Goal: Task Accomplishment & Management: Complete application form

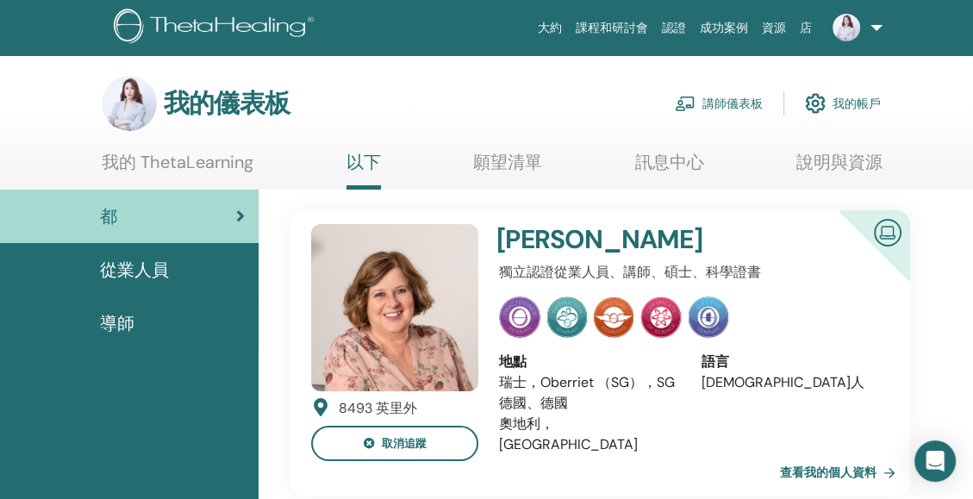
click at [745, 110] on font "講師儀表板" at bounding box center [733, 104] width 60 height 16
click at [721, 99] on font "講師儀表板" at bounding box center [733, 104] width 60 height 16
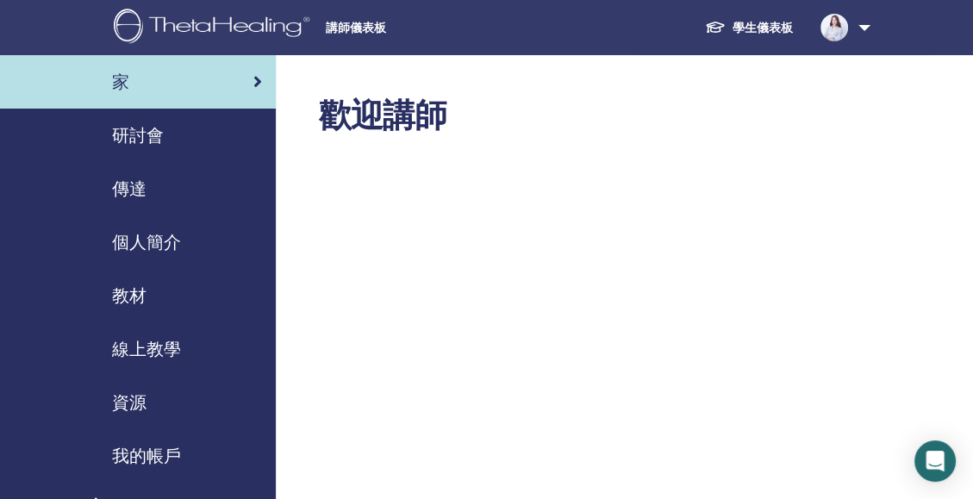
click at [153, 128] on span "研討會" at bounding box center [138, 135] width 52 height 26
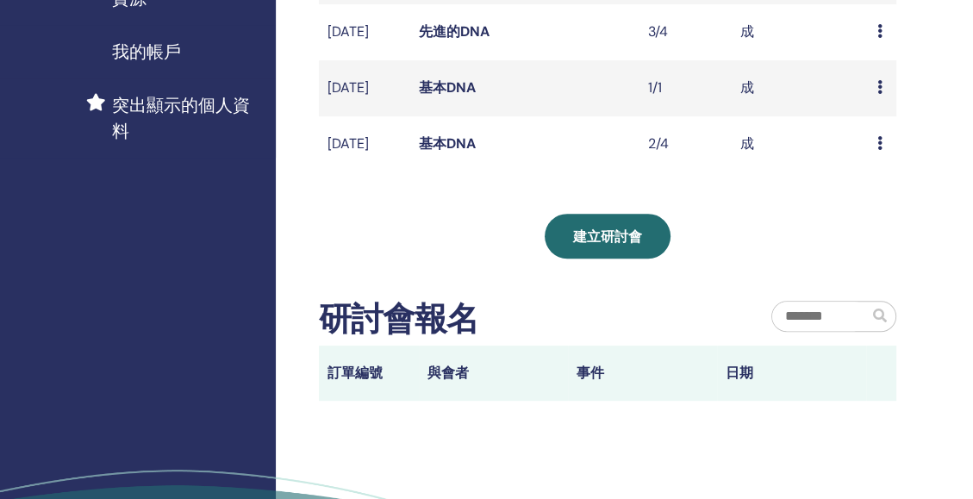
scroll to position [384, 0]
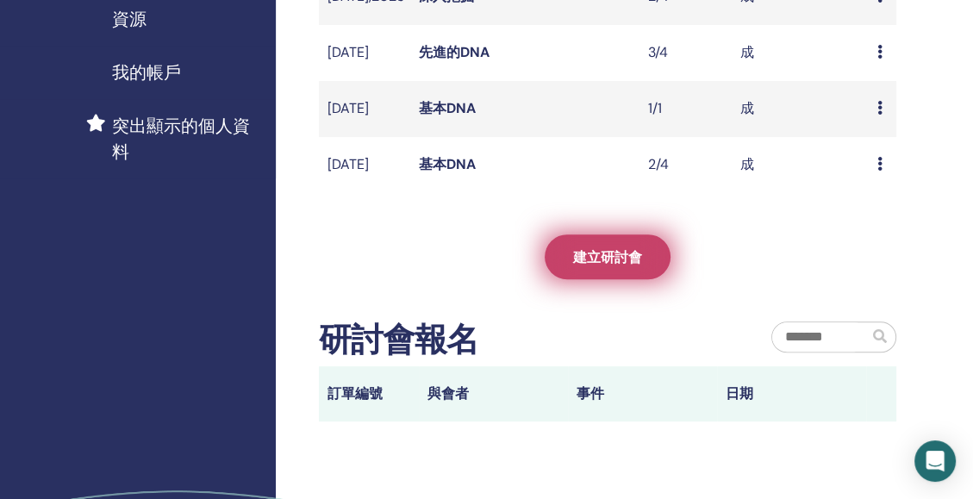
click at [597, 266] on span "建立研討會" at bounding box center [607, 257] width 69 height 18
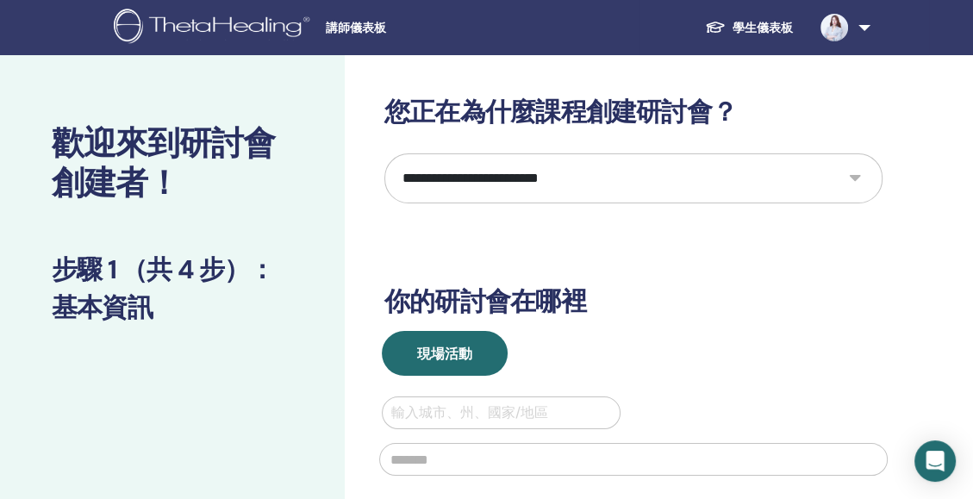
click at [546, 178] on select "**********" at bounding box center [634, 178] width 498 height 50
select select "*"
click at [385, 153] on select "**********" at bounding box center [634, 178] width 498 height 50
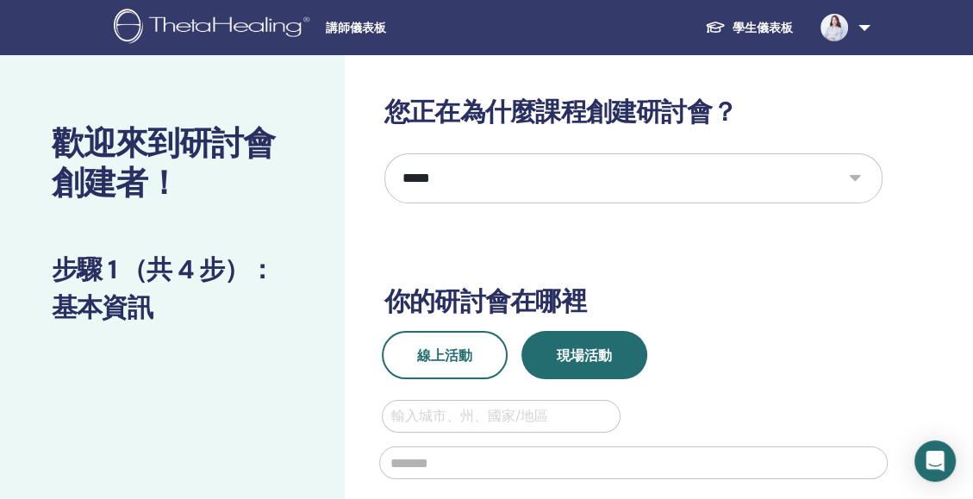
scroll to position [61, 0]
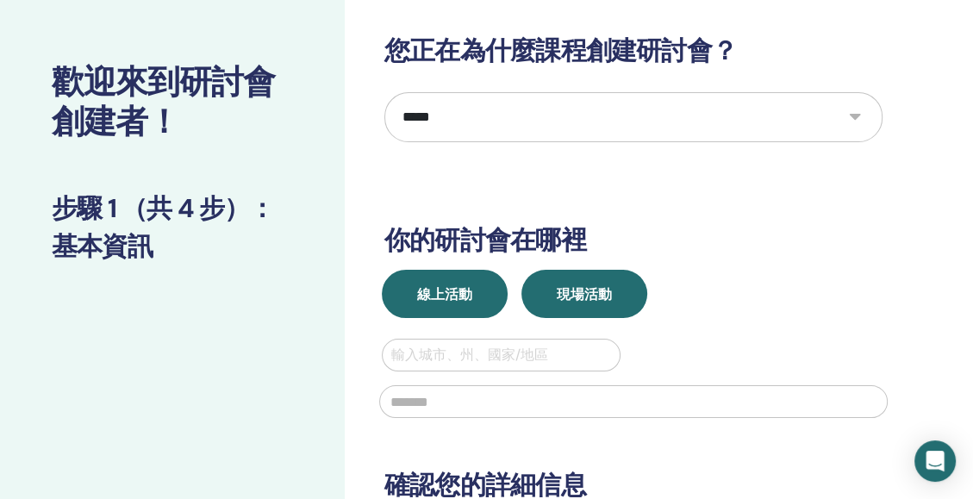
click at [465, 294] on span "線上活動" at bounding box center [444, 294] width 55 height 18
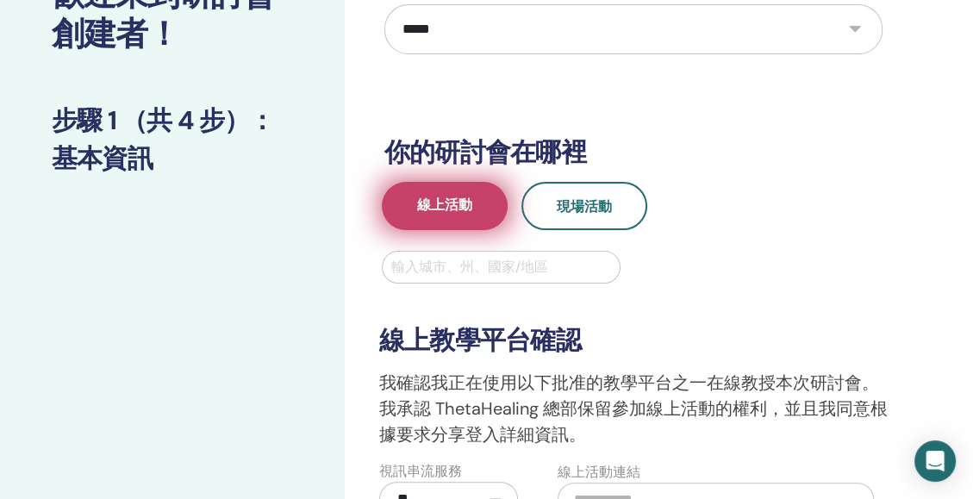
scroll to position [152, 0]
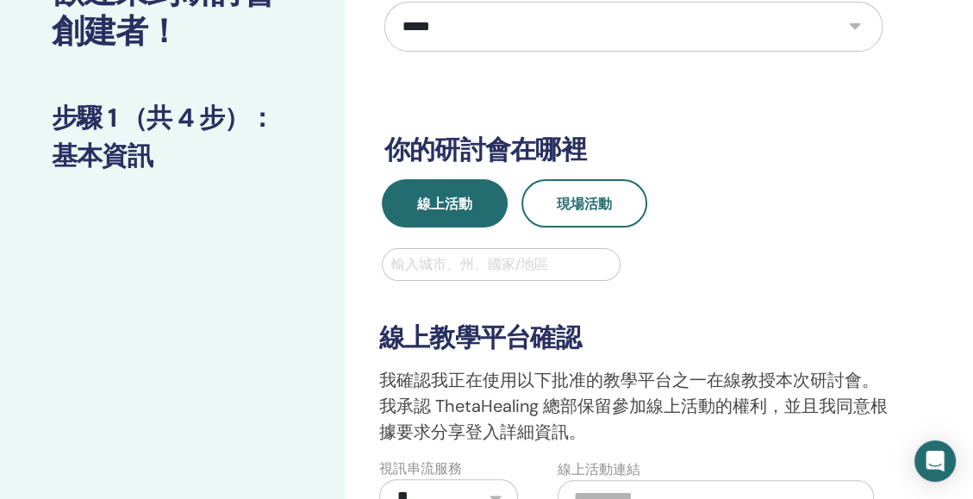
click at [471, 267] on div at bounding box center [501, 265] width 220 height 24
click at [472, 267] on div at bounding box center [501, 265] width 220 height 24
type input "**"
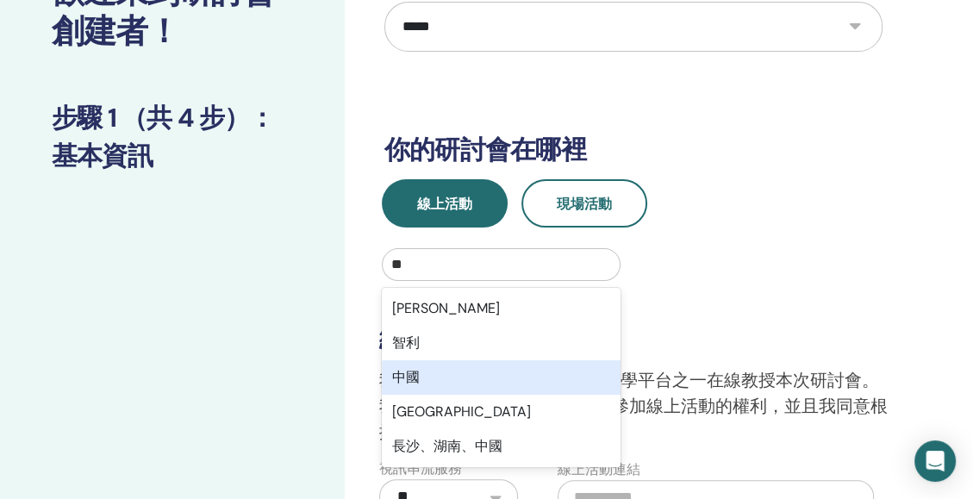
click at [434, 375] on div "中國" at bounding box center [501, 377] width 239 height 34
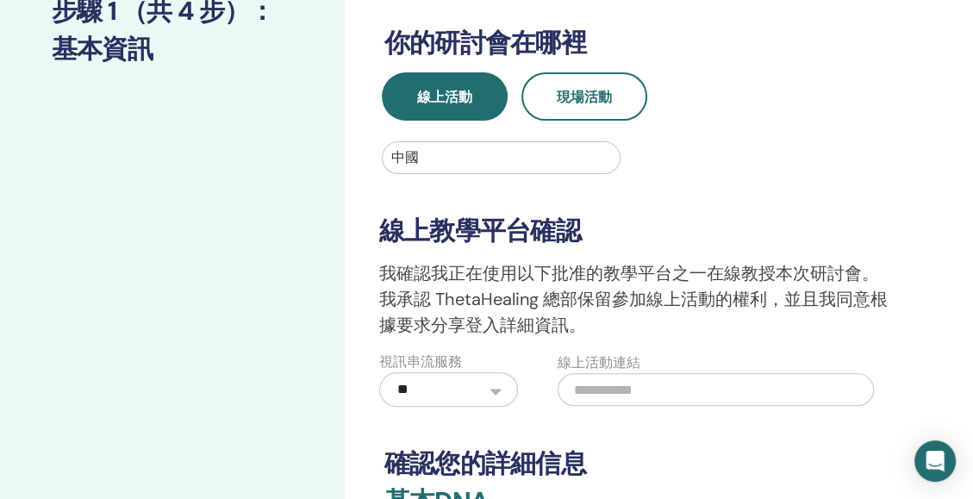
scroll to position [266, 0]
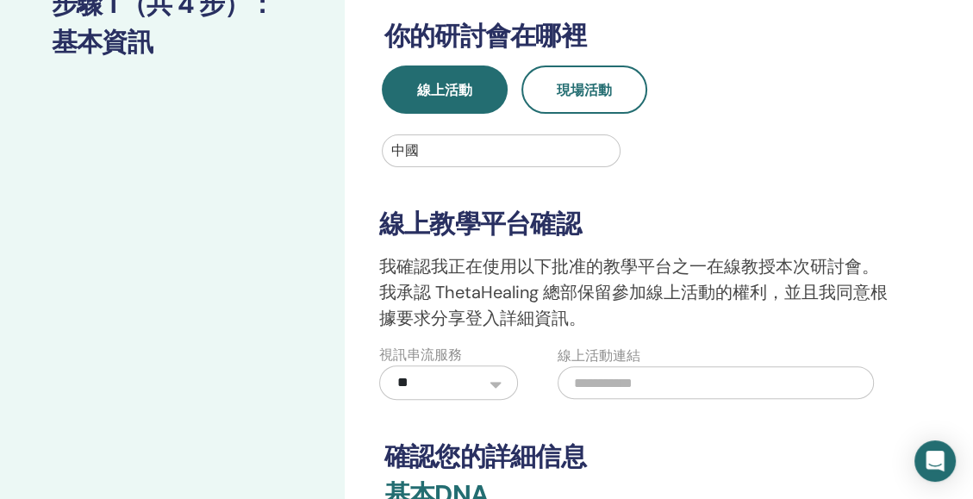
click at [535, 168] on div "**********" at bounding box center [633, 283] width 529 height 233
click at [493, 153] on div at bounding box center [501, 151] width 220 height 24
click at [441, 144] on div at bounding box center [501, 151] width 220 height 24
click at [412, 148] on div at bounding box center [501, 151] width 220 height 24
click at [422, 148] on div at bounding box center [501, 151] width 220 height 24
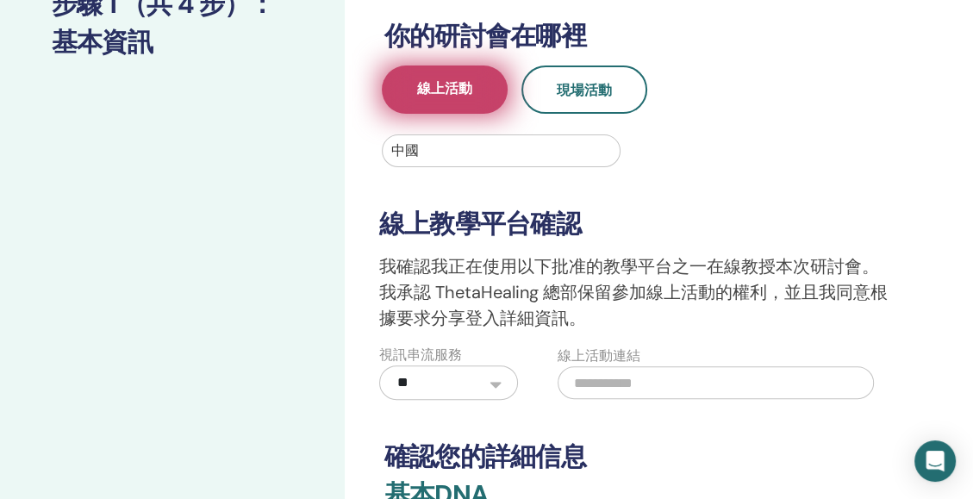
click at [480, 98] on button "線上活動" at bounding box center [445, 90] width 126 height 48
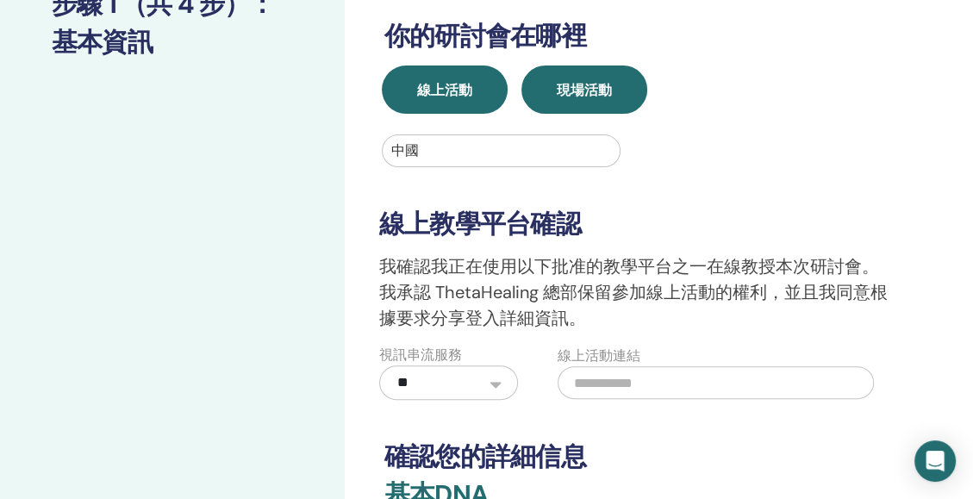
click at [574, 98] on span "現場活動" at bounding box center [584, 90] width 55 height 18
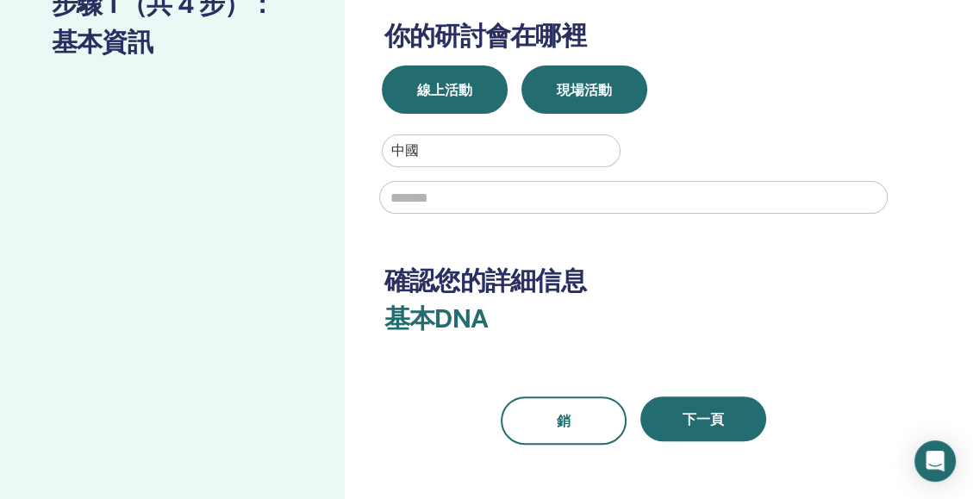
click at [451, 96] on span "線上活動" at bounding box center [444, 90] width 55 height 18
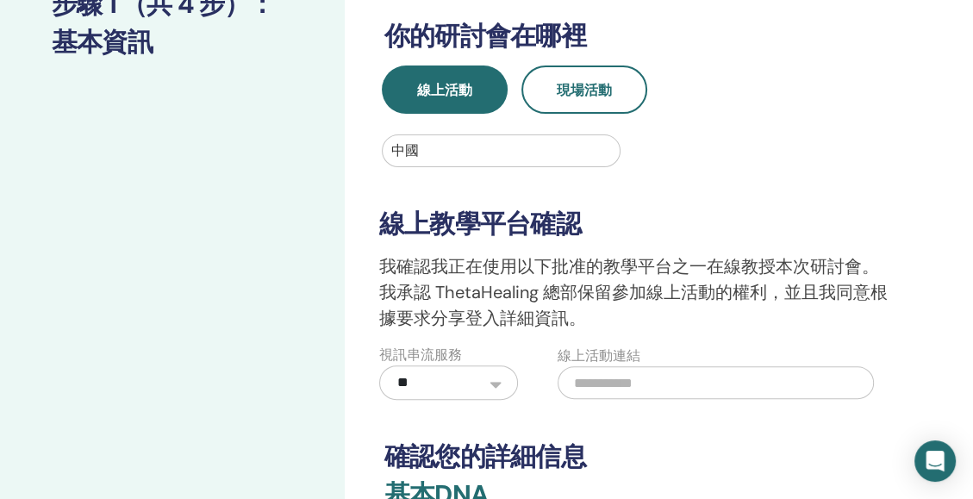
click at [424, 159] on div at bounding box center [501, 151] width 220 height 24
type input "*"
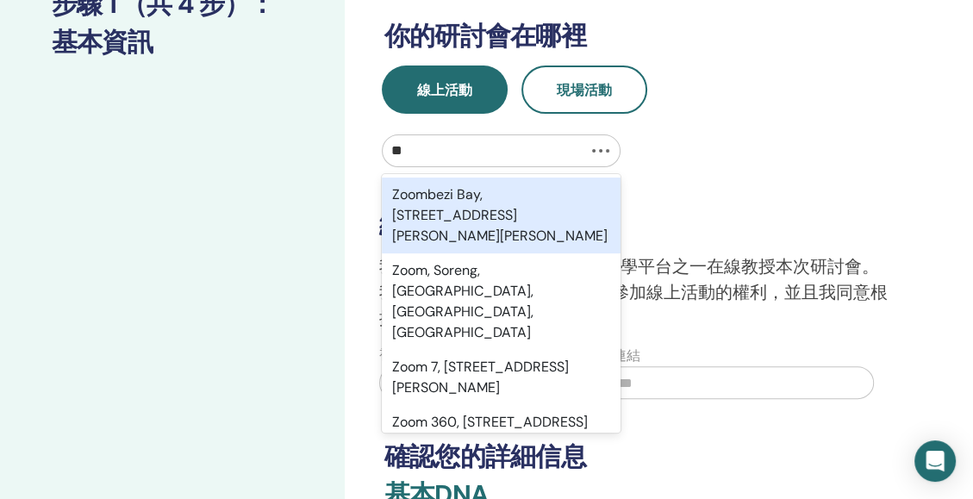
type input "*"
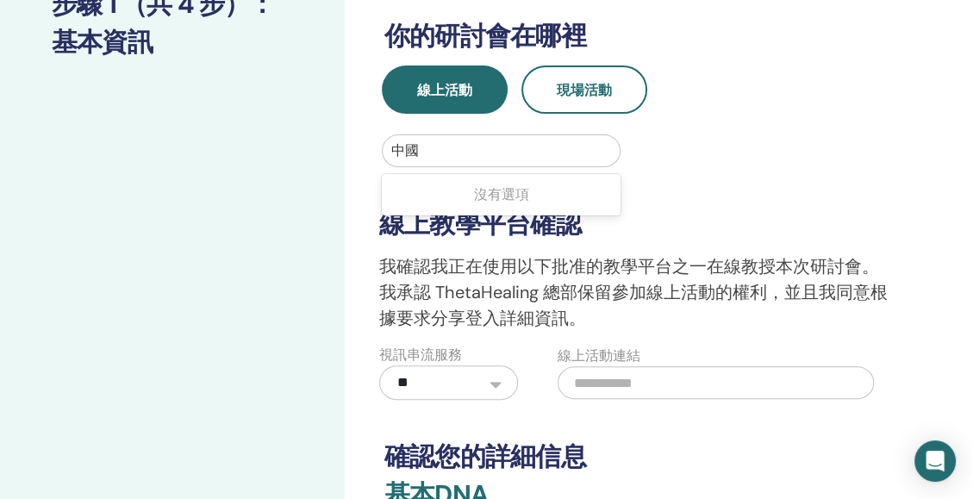
click at [647, 195] on div "**********" at bounding box center [633, 283] width 529 height 233
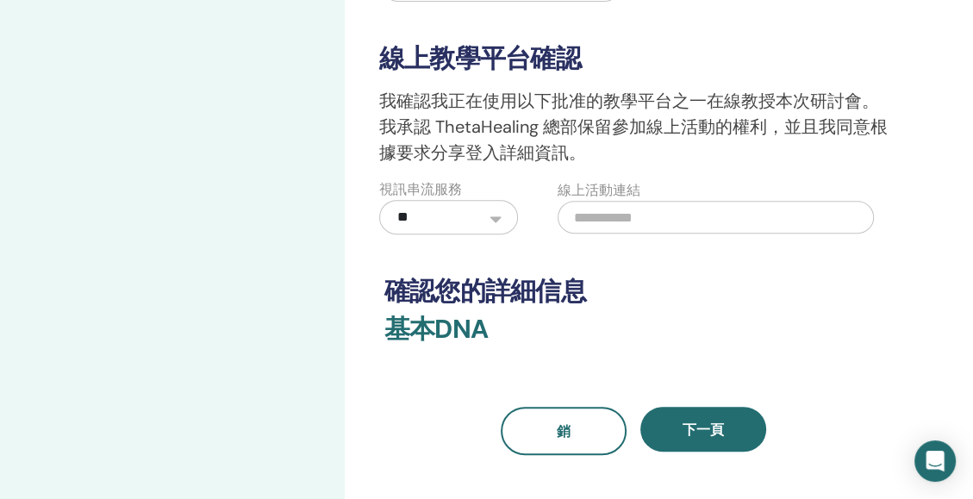
scroll to position [437, 0]
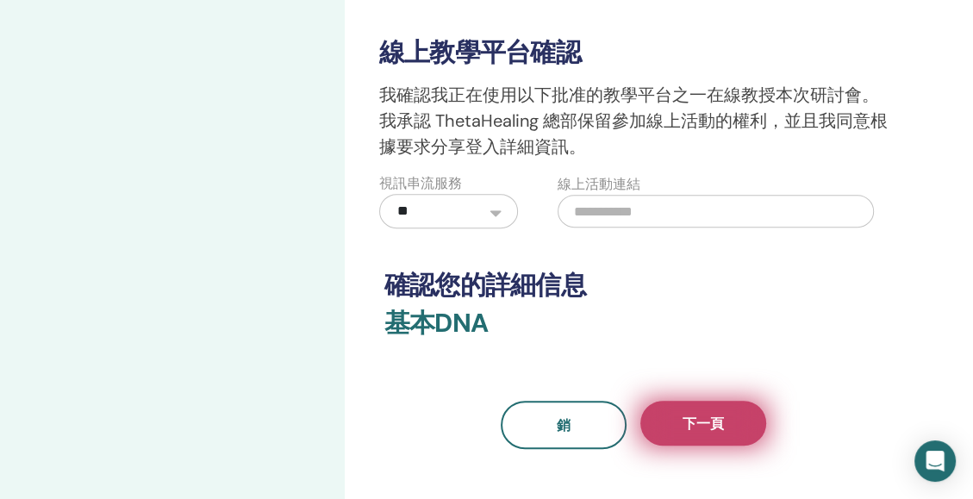
click at [720, 415] on span "下一頁" at bounding box center [703, 424] width 41 height 18
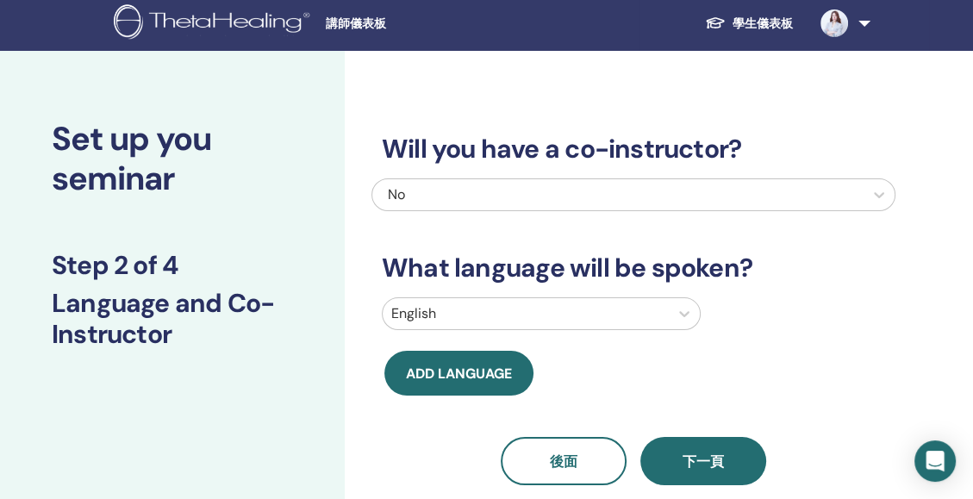
scroll to position [0, 0]
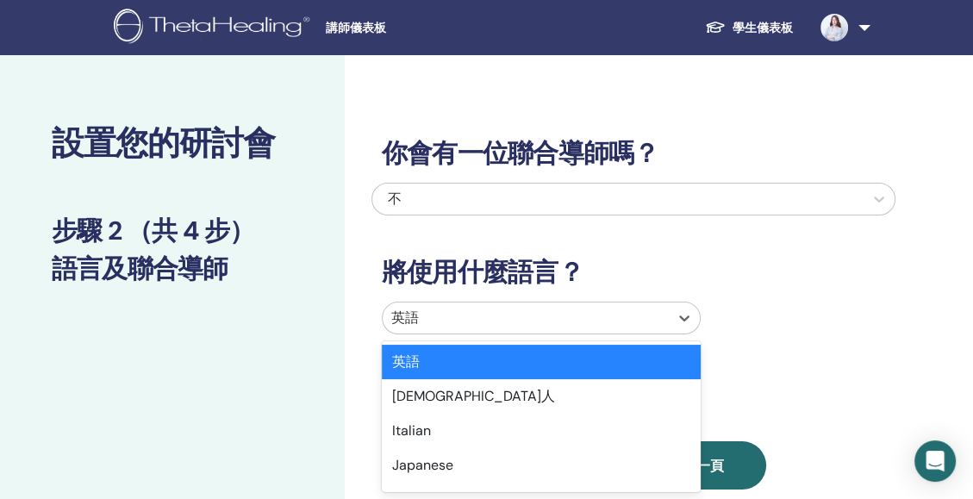
click at [457, 318] on div at bounding box center [525, 318] width 269 height 24
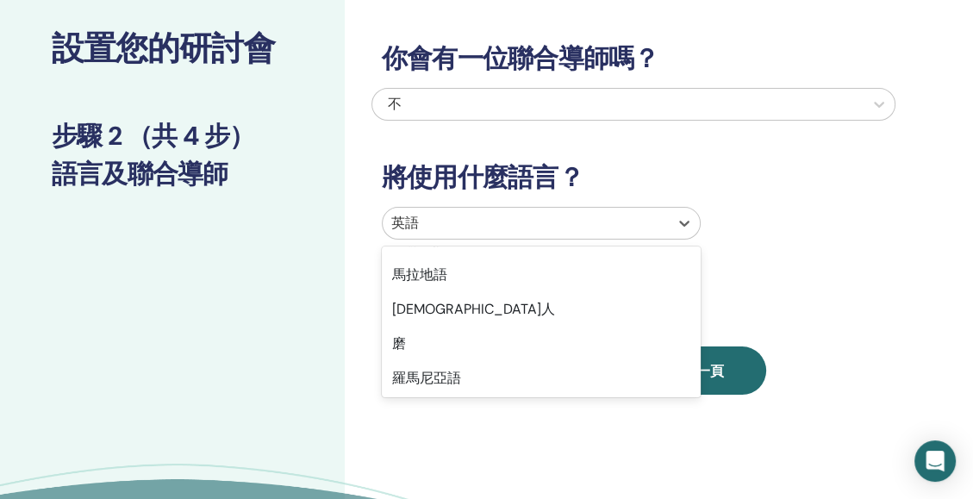
scroll to position [1097, 0]
type input "**"
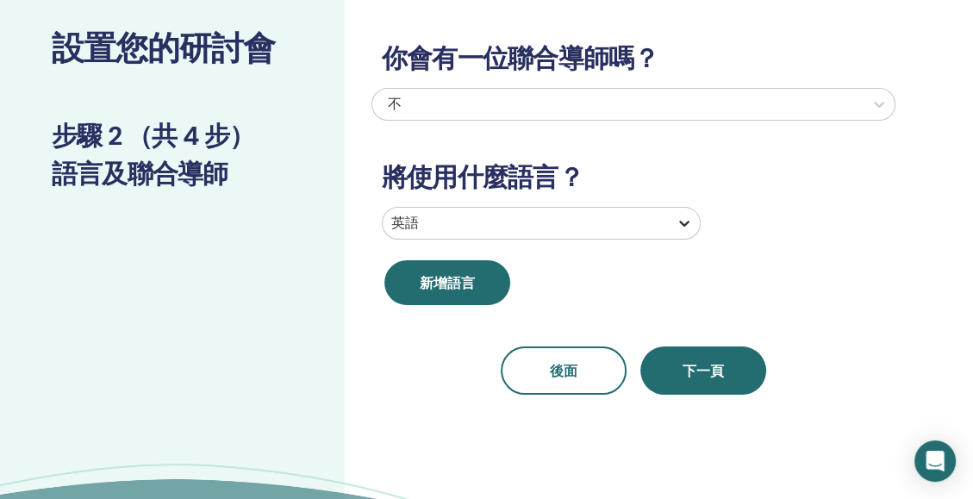
click at [688, 223] on icon at bounding box center [685, 224] width 10 height 6
click at [680, 223] on icon at bounding box center [684, 223] width 17 height 17
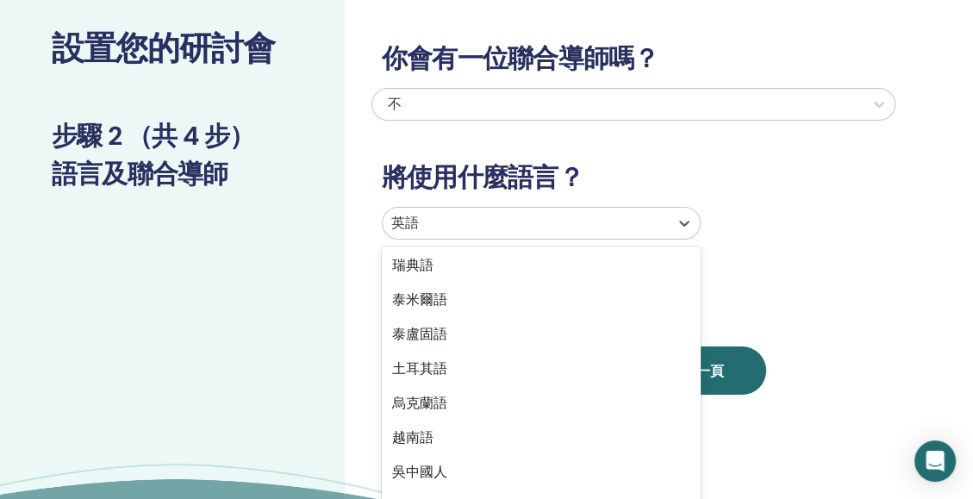
scroll to position [1369, 0]
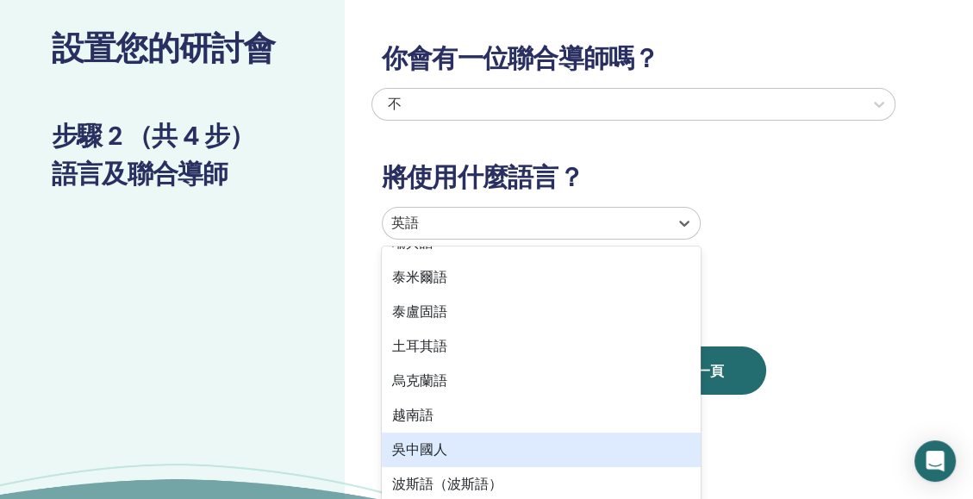
click at [427, 445] on div "吳中國人" at bounding box center [541, 450] width 319 height 34
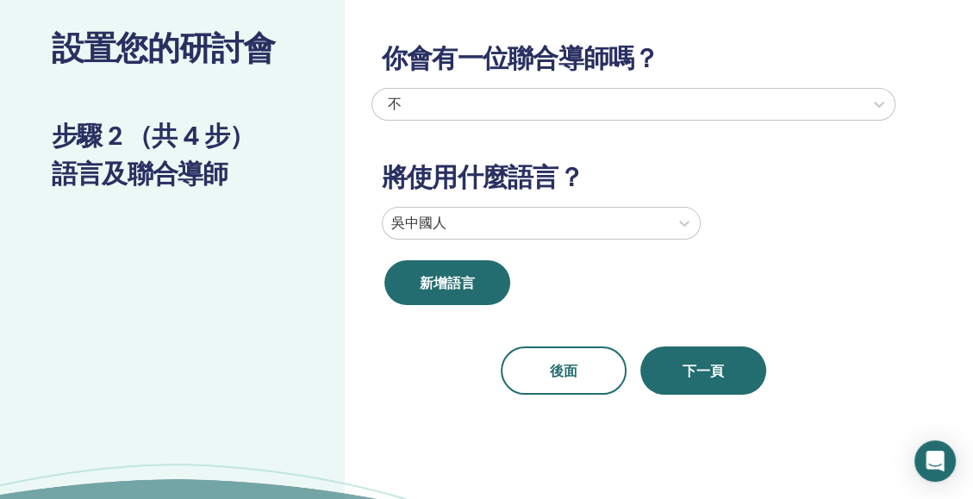
click at [560, 201] on div "你會有一位聯合導師嗎？ 不 將使用什麼語言？ 吳中國人 新增語言 後面 下一頁" at bounding box center [634, 198] width 524 height 393
click at [674, 228] on div at bounding box center [684, 223] width 31 height 31
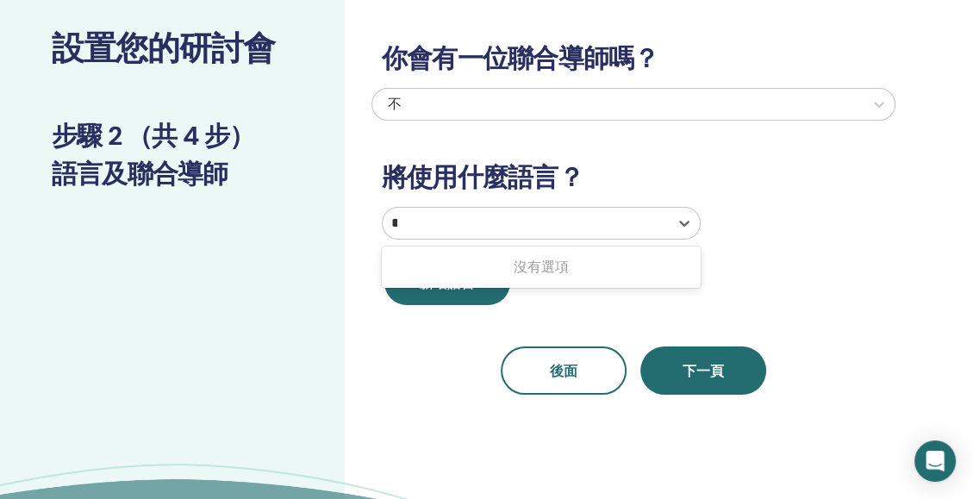
type input "*"
click at [441, 305] on div "你會有一位聯合導師嗎？ 不 將使用什麼語言？ 搜尋字詞有 0 個結果 ..使用向上和向下選擇選項，按 Enter 選擇當前焦點選項，按 Escape 退出菜單…" at bounding box center [634, 198] width 524 height 393
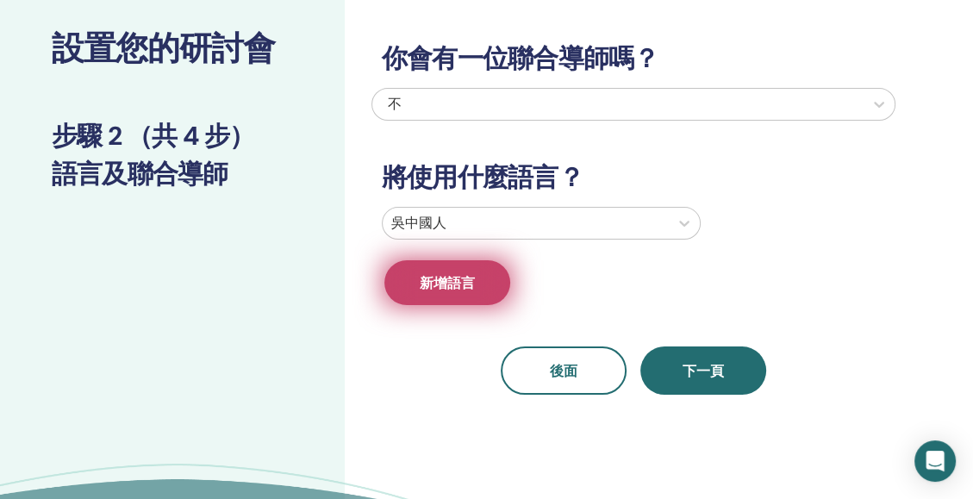
click at [433, 279] on span "新增語言" at bounding box center [447, 283] width 55 height 18
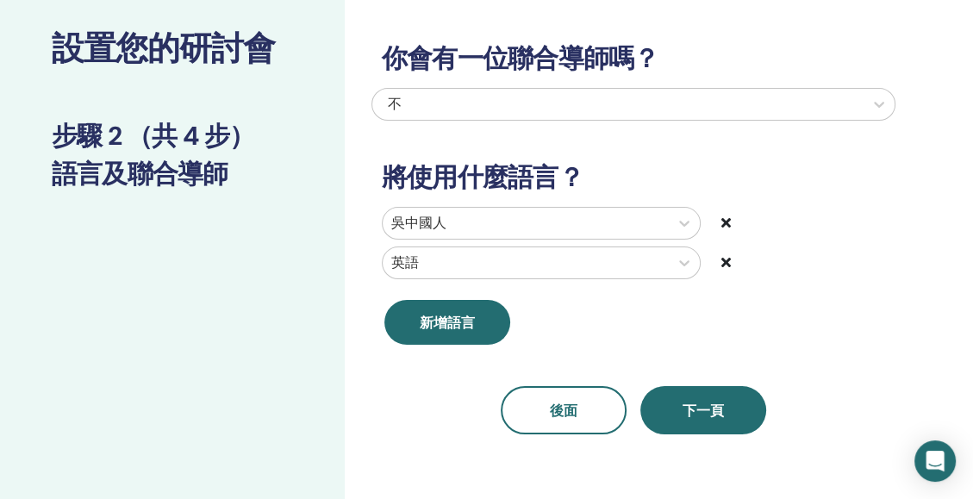
click at [724, 263] on icon at bounding box center [726, 262] width 9 height 14
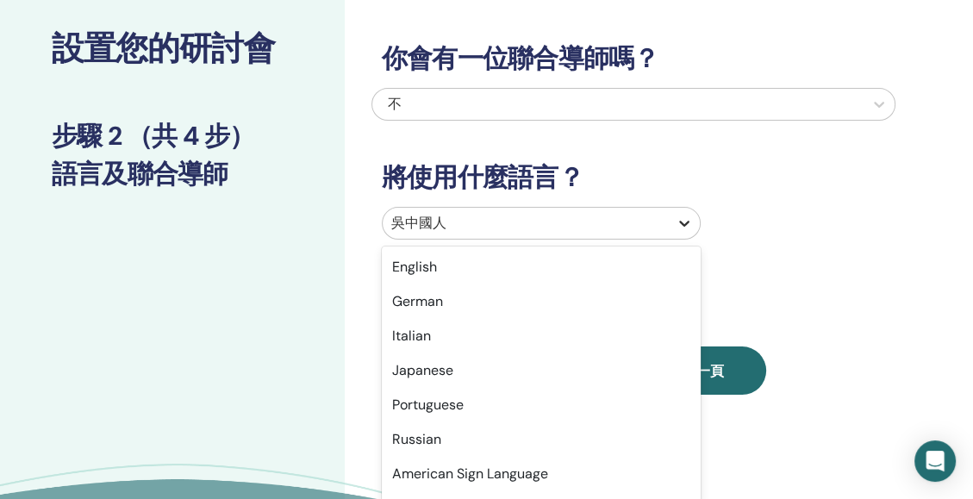
click at [690, 230] on icon at bounding box center [684, 223] width 17 height 17
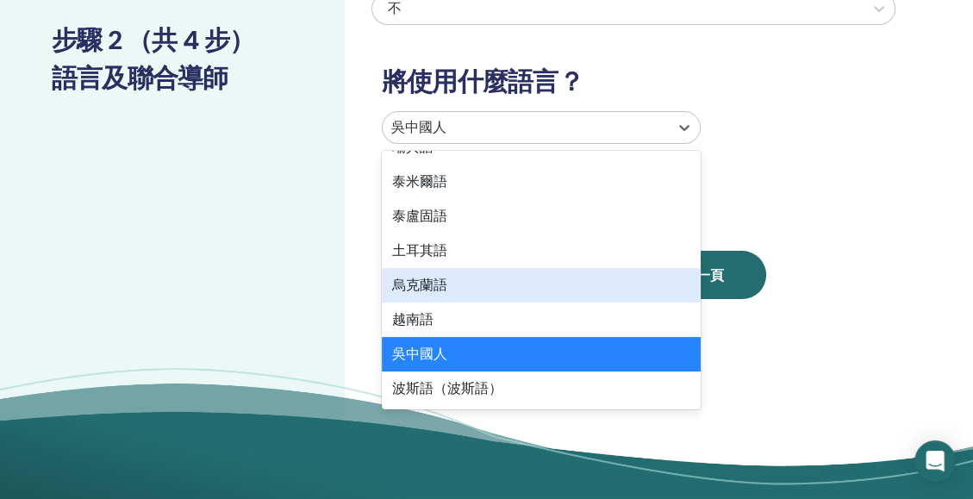
scroll to position [190, 0]
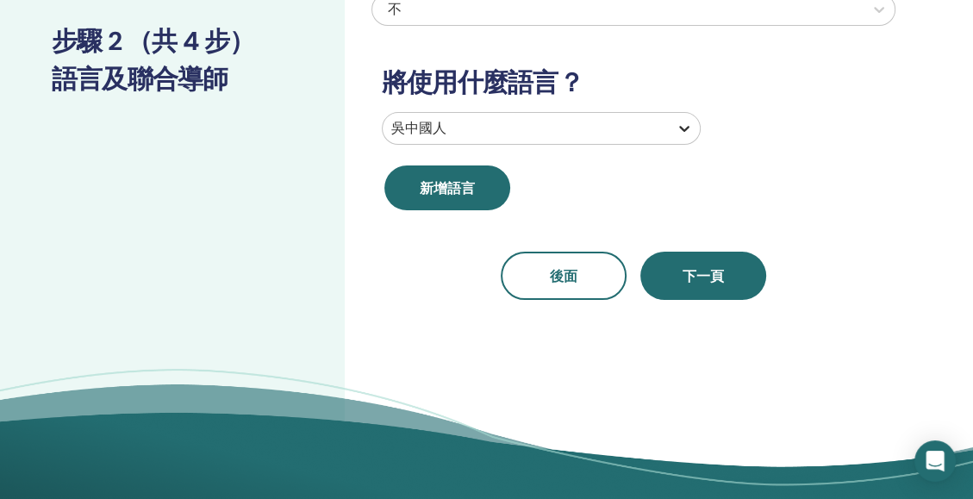
click at [685, 129] on icon at bounding box center [685, 129] width 10 height 6
drag, startPoint x: 555, startPoint y: 205, endPoint x: 384, endPoint y: 325, distance: 209.3
click at [384, 325] on div "你會有一位聯合導師嗎？ 不 將使用什麼語言？ 吳中國人 新增語言 後面 下一頁" at bounding box center [690, 204] width 690 height 676
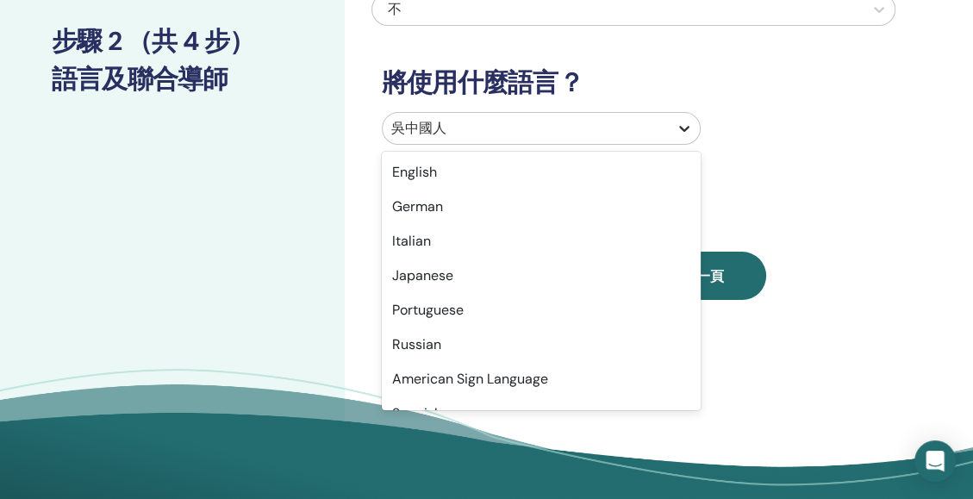
click at [680, 126] on icon at bounding box center [685, 129] width 10 height 6
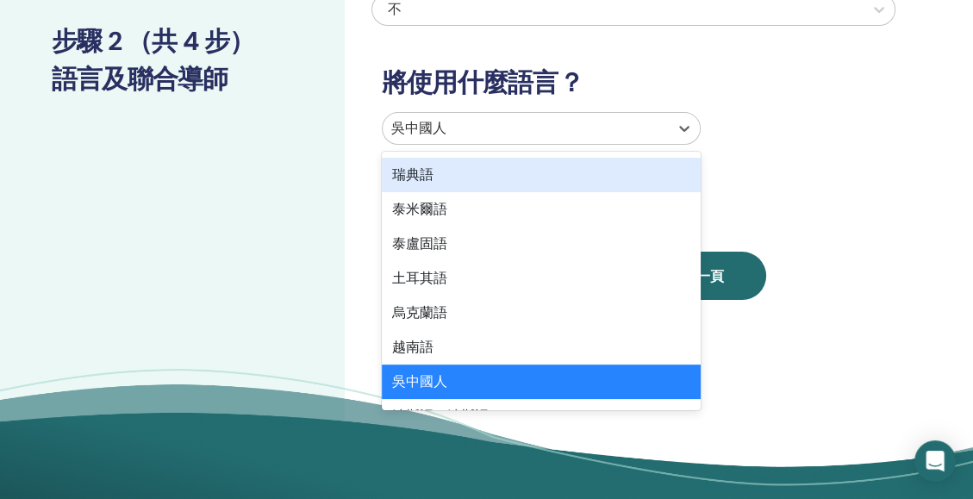
click at [803, 190] on div "你會有一位聯合導師嗎？ 不 將使用什麼語言？ 選項以瑞典為重點，40 中的 47。有 47 個結果可用。使用向上和向下選擇選項，按 Enter 選擇當前焦點選…" at bounding box center [634, 103] width 524 height 393
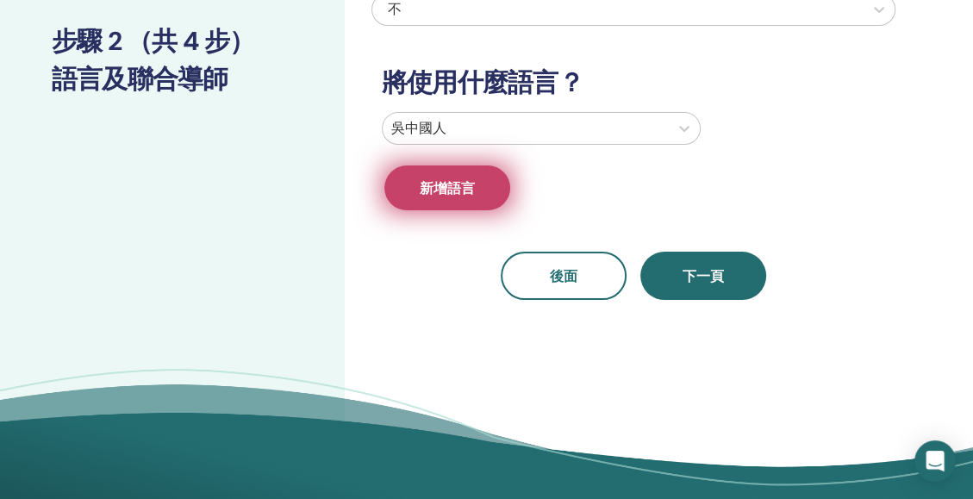
click at [473, 190] on span "新增語言" at bounding box center [447, 188] width 55 height 18
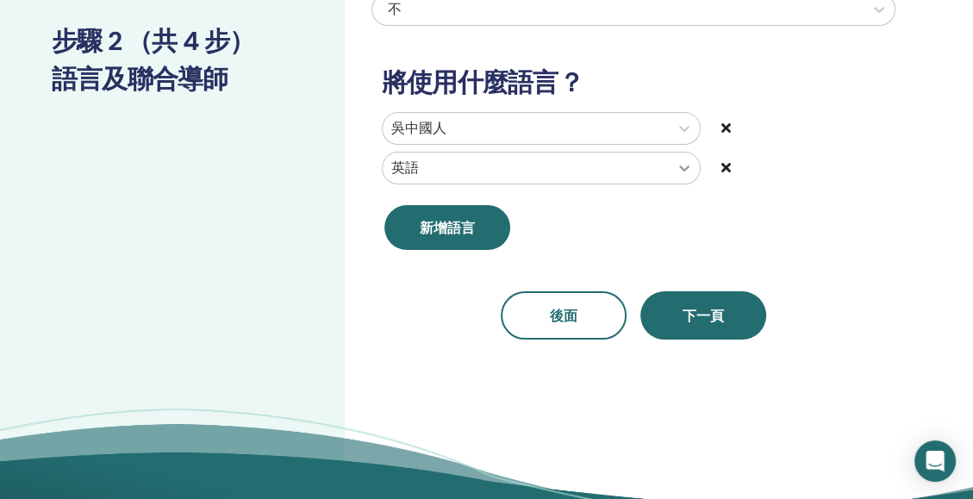
click at [685, 168] on icon at bounding box center [684, 167] width 17 height 17
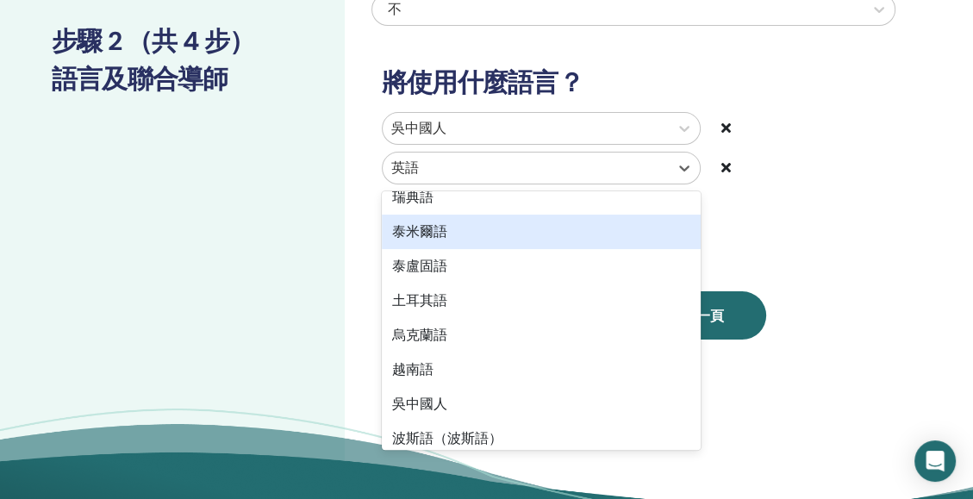
scroll to position [1369, 0]
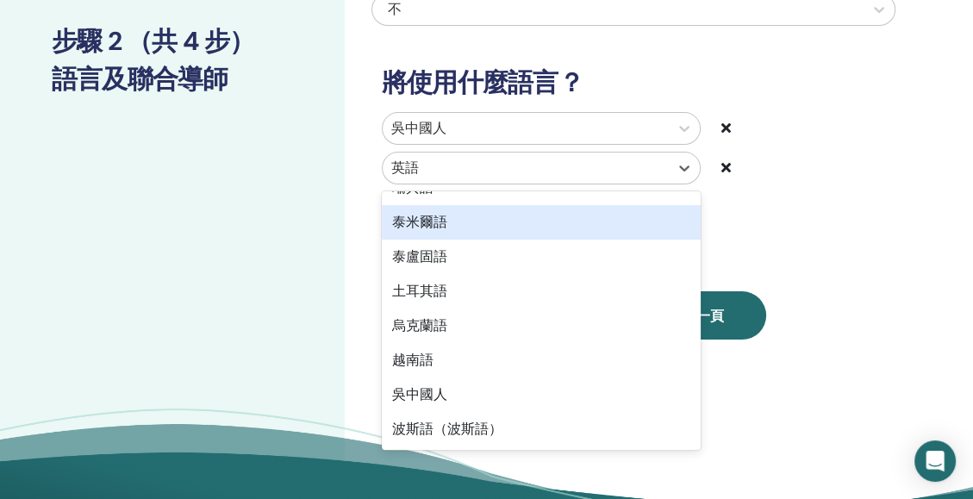
click at [723, 168] on icon at bounding box center [726, 167] width 9 height 14
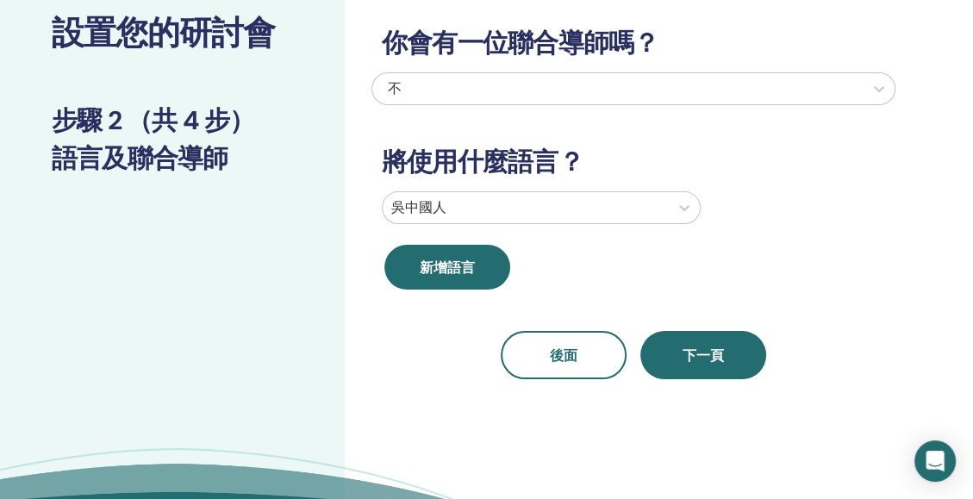
scroll to position [109, 0]
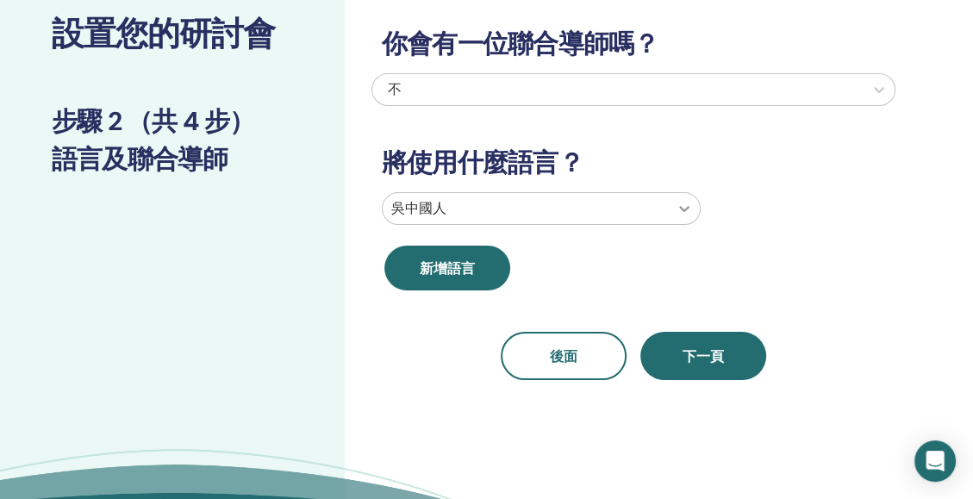
click at [683, 211] on icon at bounding box center [684, 208] width 17 height 17
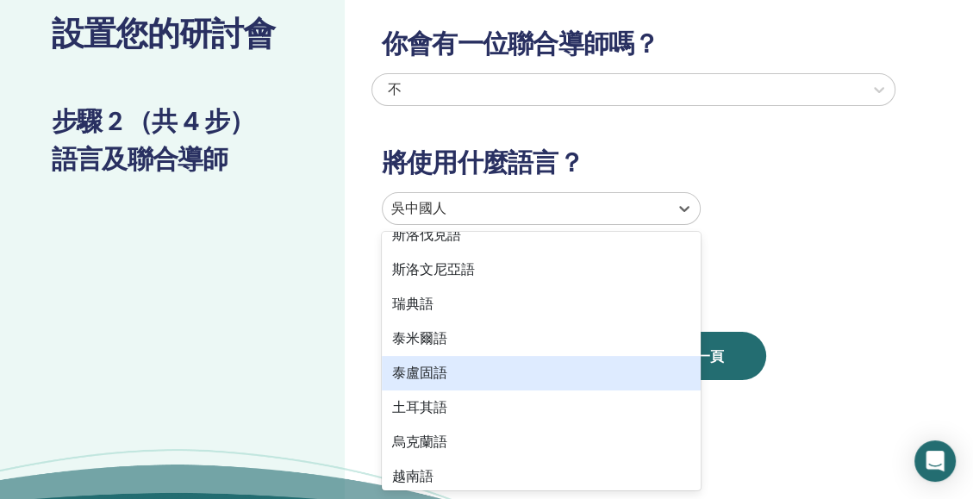
scroll to position [1369, 0]
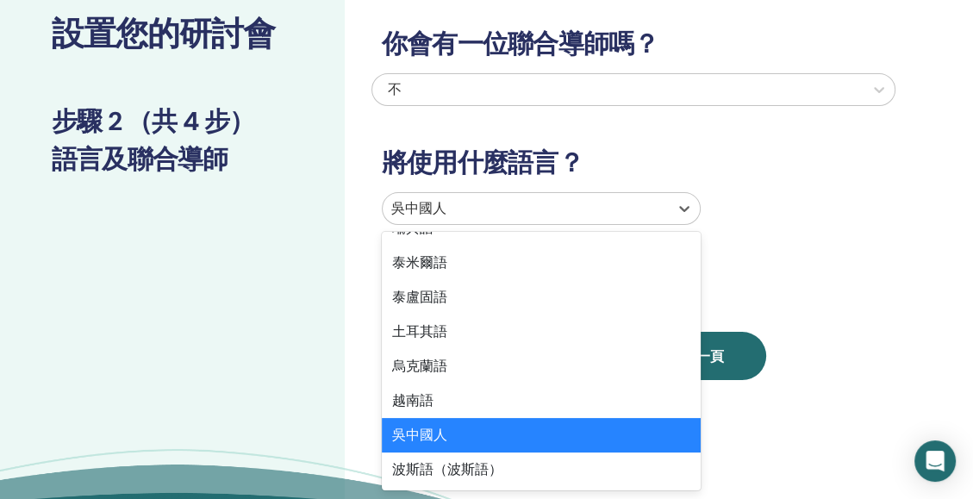
click at [438, 437] on div "吳中國人" at bounding box center [541, 435] width 319 height 34
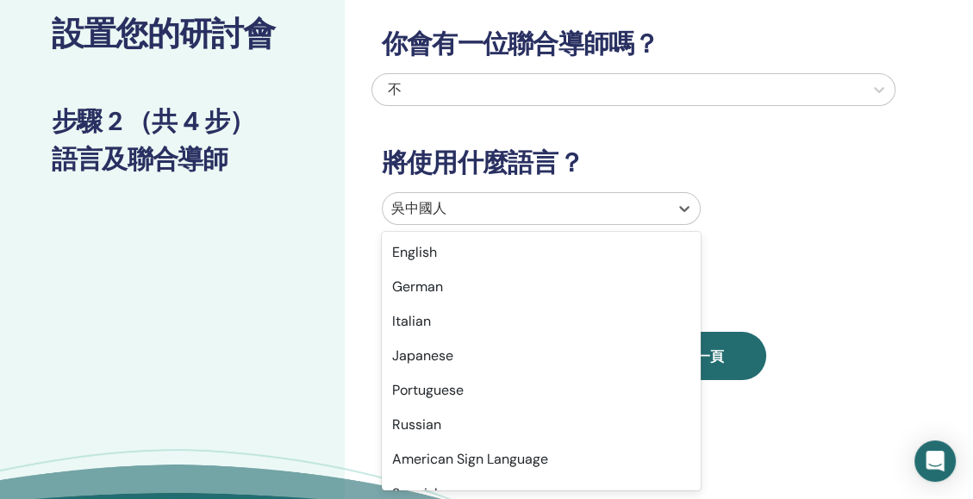
click at [529, 193] on div "吳中國人" at bounding box center [526, 208] width 286 height 31
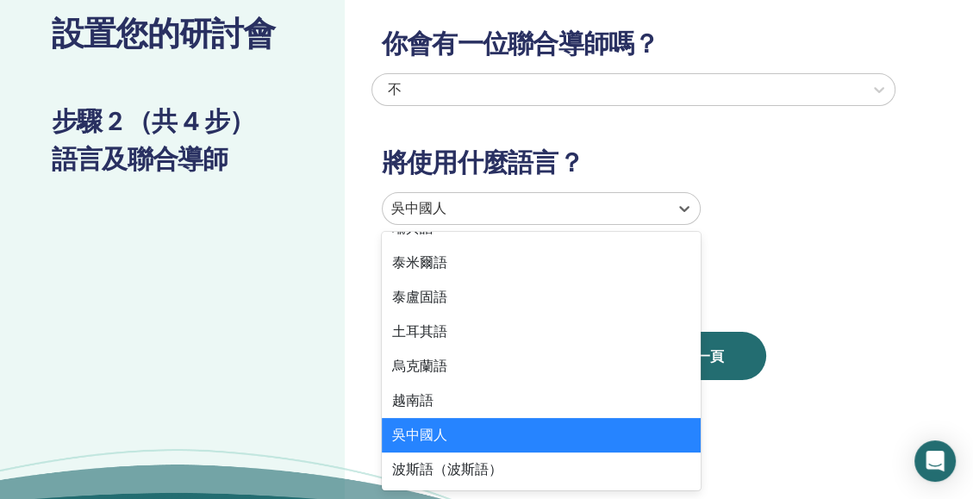
click at [431, 440] on div "吳中國人" at bounding box center [541, 435] width 319 height 34
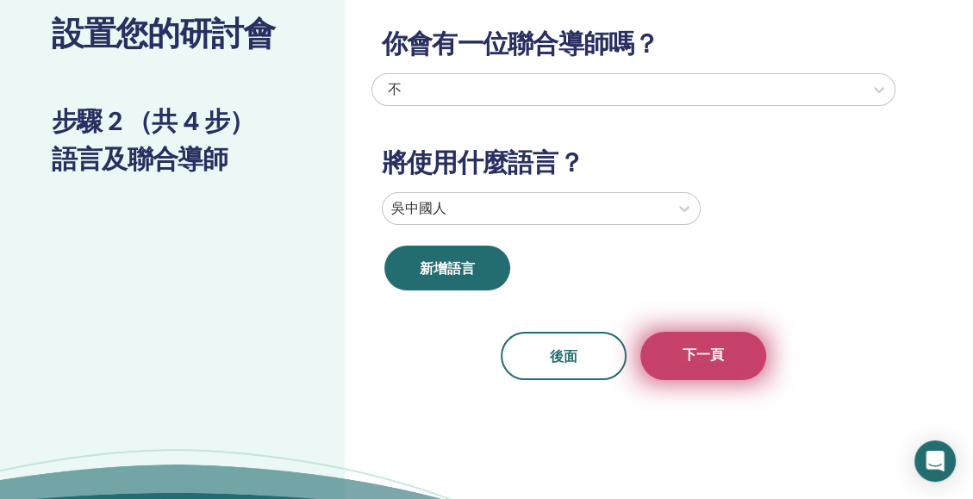
click at [706, 372] on button "下一頁" at bounding box center [704, 356] width 126 height 48
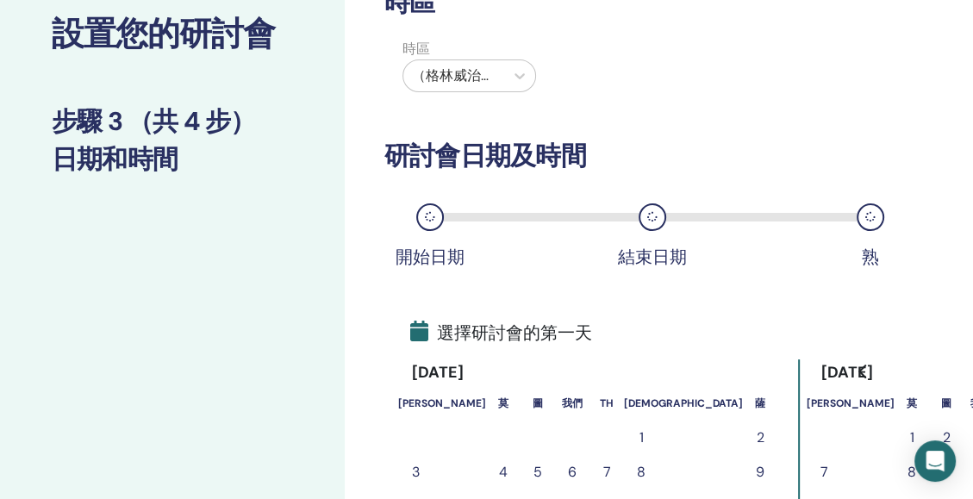
scroll to position [0, 0]
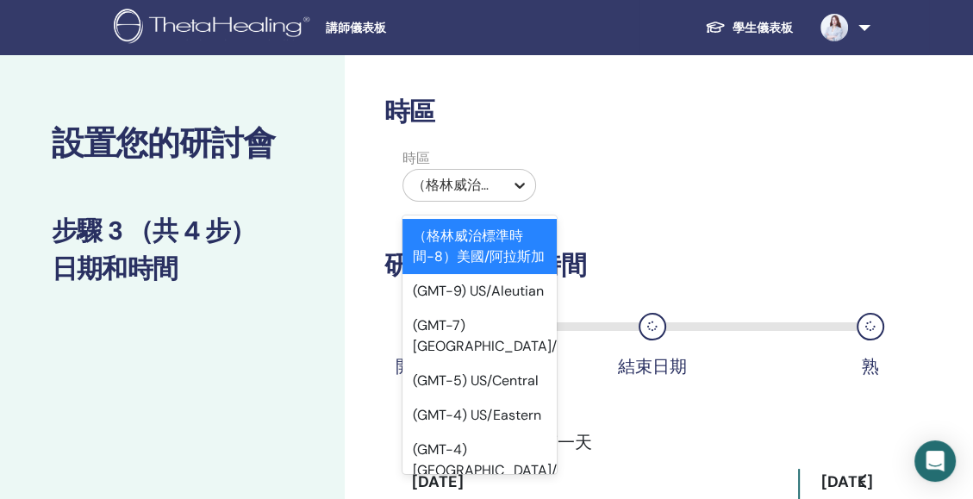
click at [510, 184] on div at bounding box center [519, 185] width 31 height 31
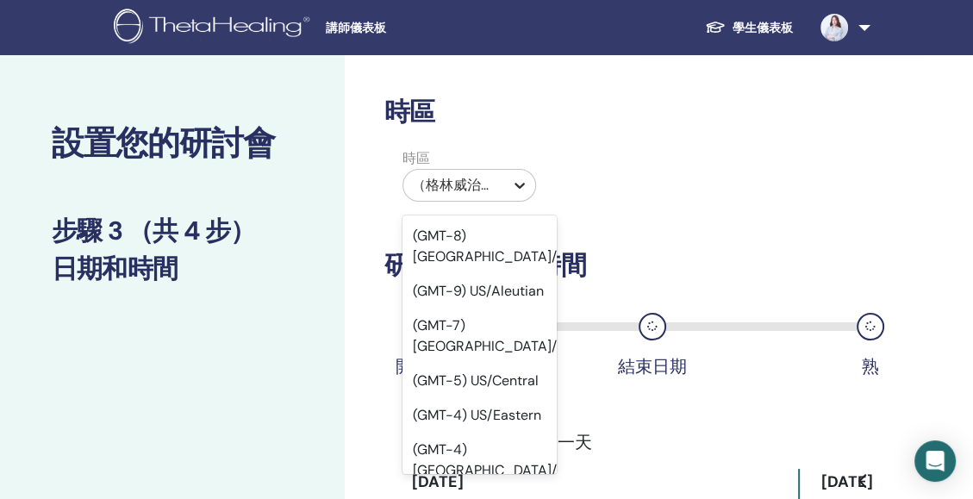
click at [516, 188] on icon at bounding box center [519, 185] width 17 height 17
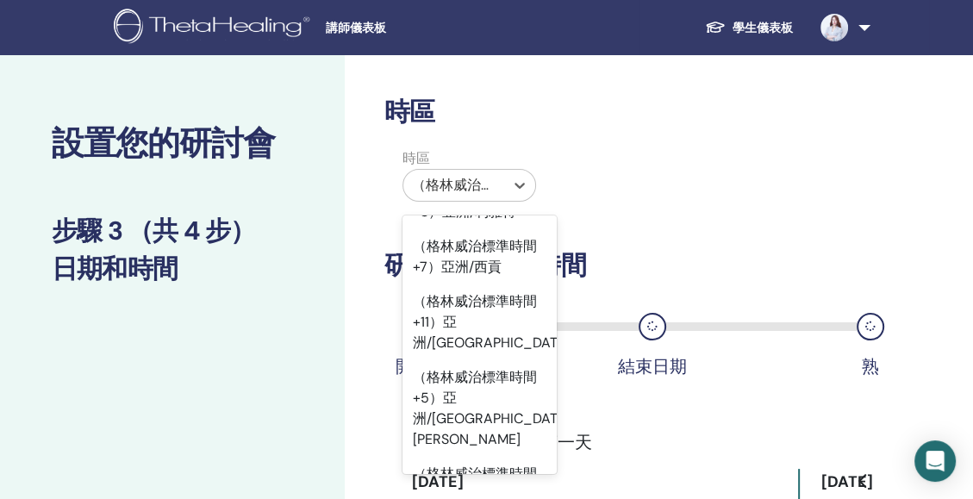
scroll to position [21137, 0]
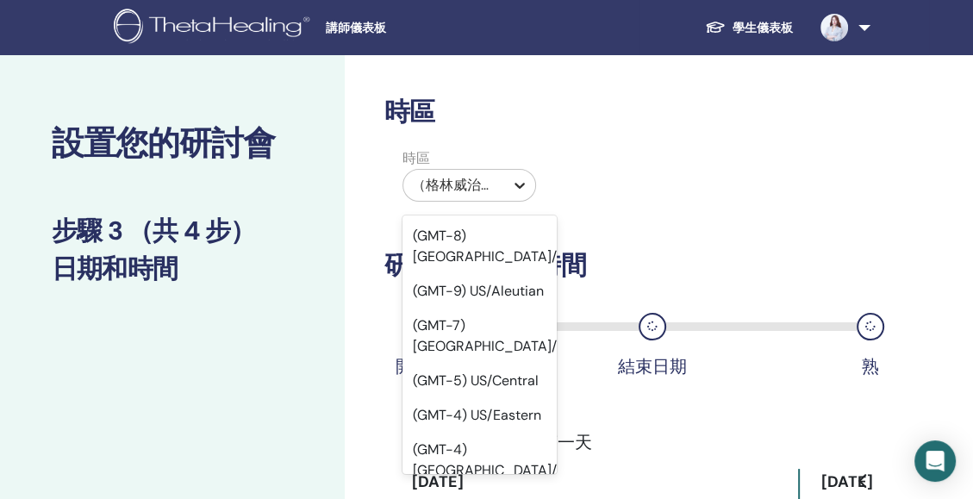
click at [524, 191] on icon at bounding box center [519, 185] width 17 height 17
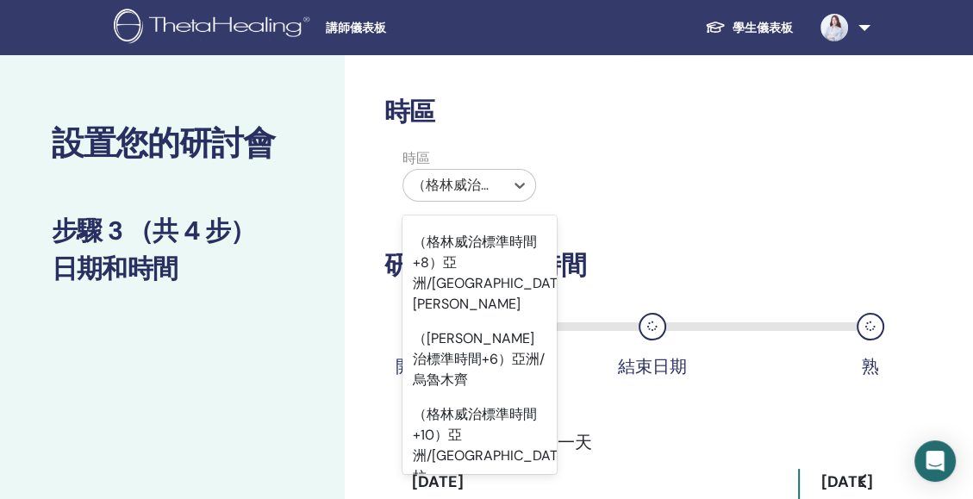
scroll to position [20489, 0]
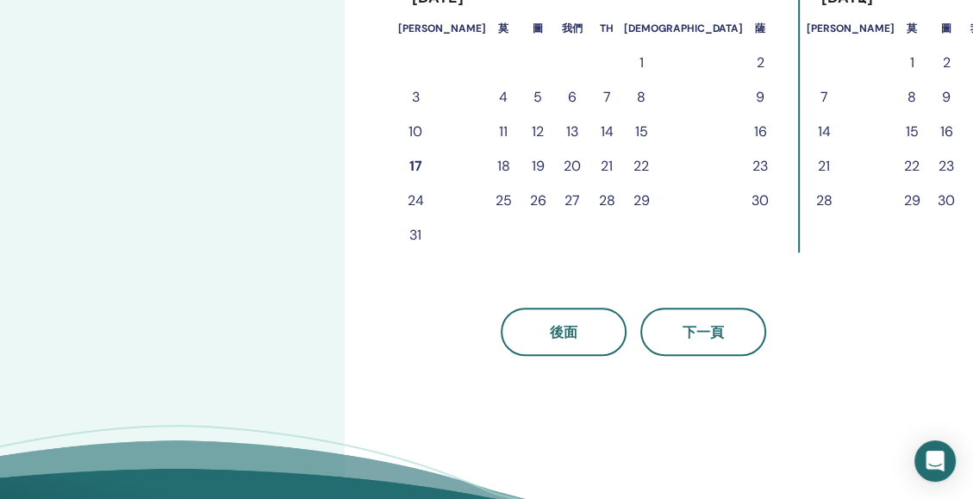
scroll to position [498, 0]
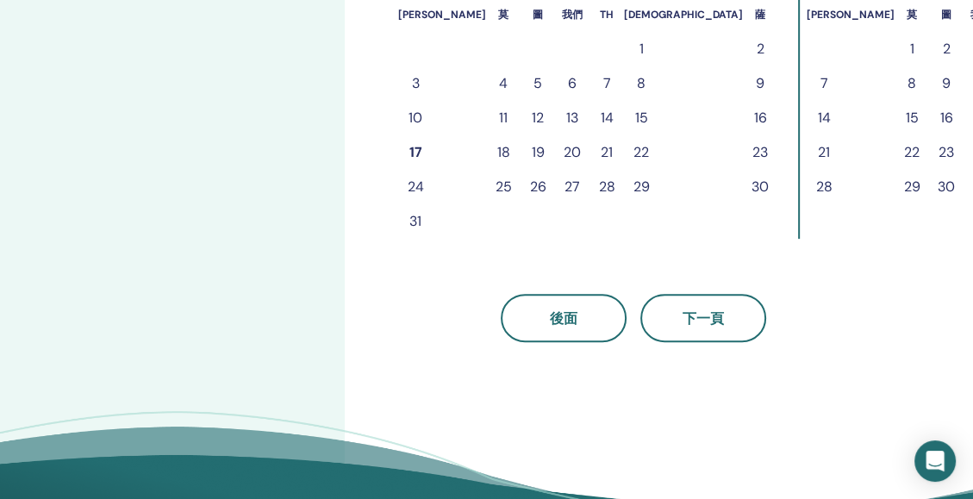
click at [416, 156] on button "17" at bounding box center [415, 152] width 34 height 34
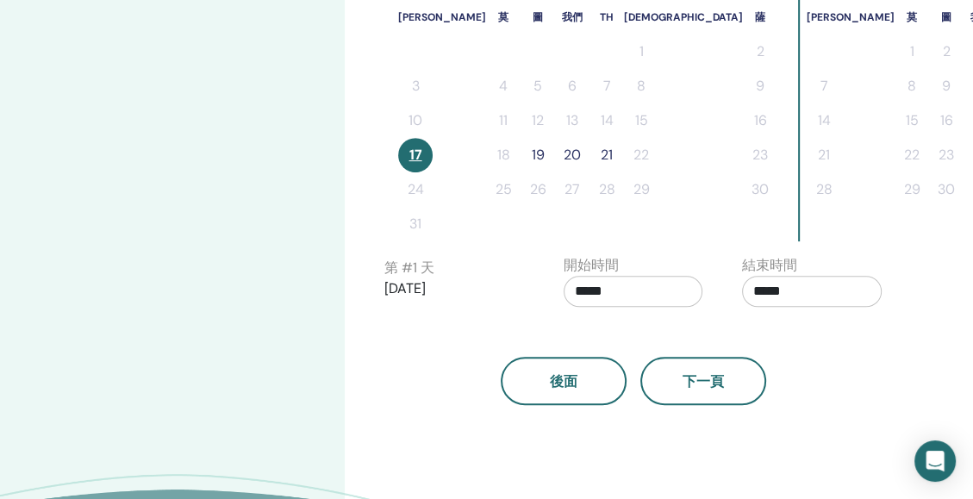
click at [521, 151] on button "19" at bounding box center [538, 155] width 34 height 34
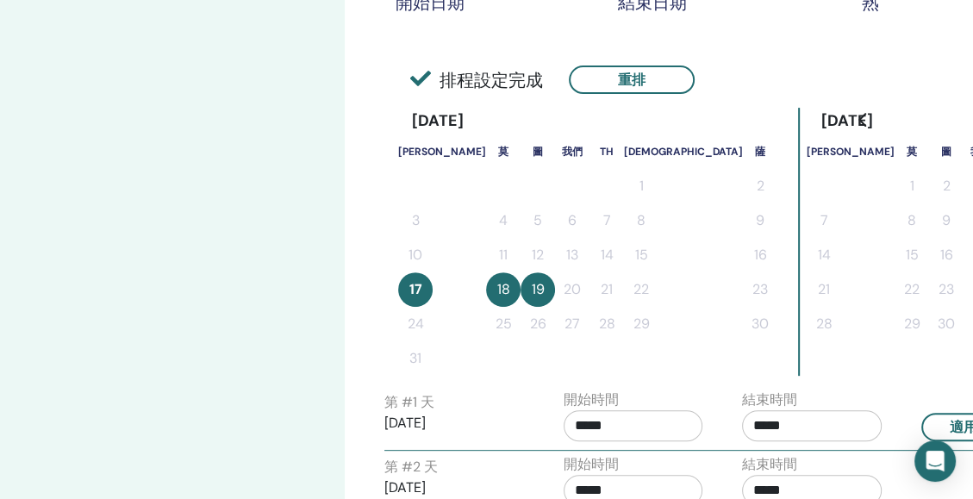
scroll to position [363, 0]
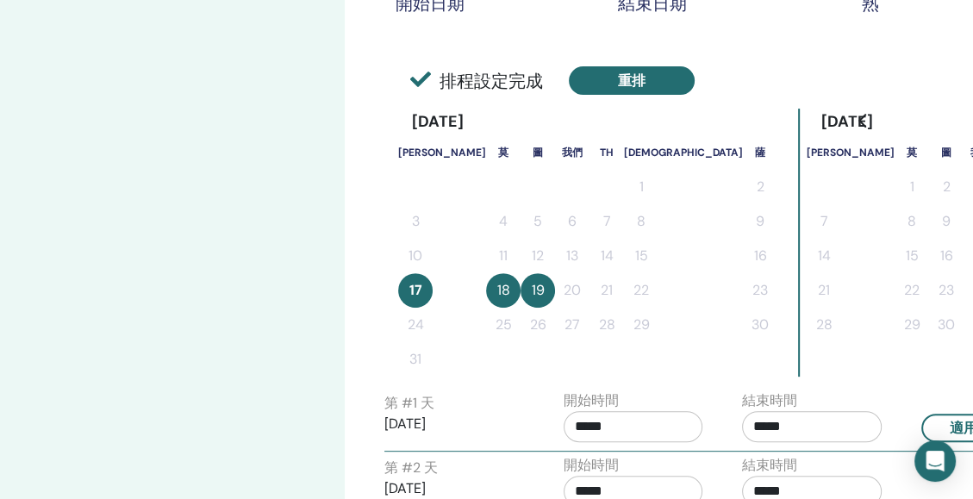
click at [591, 81] on button "重排" at bounding box center [632, 80] width 126 height 28
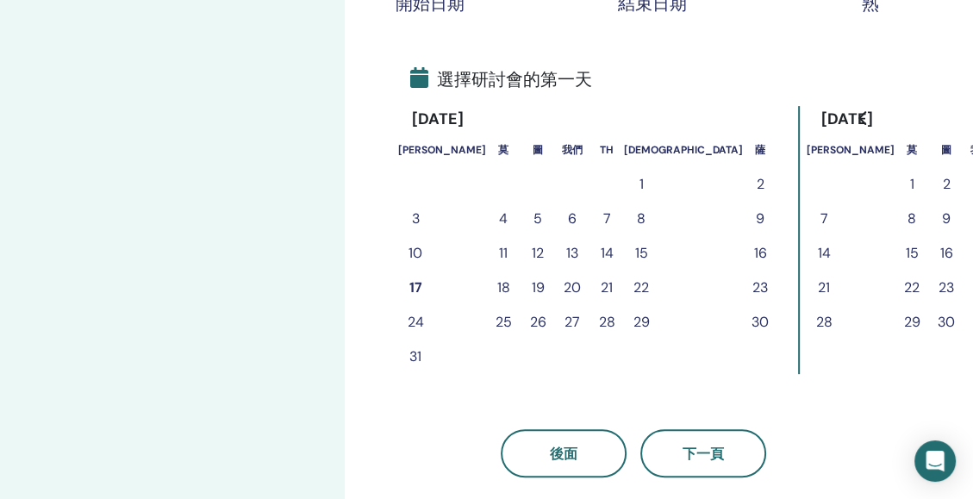
click at [624, 264] on button "15" at bounding box center [641, 253] width 34 height 34
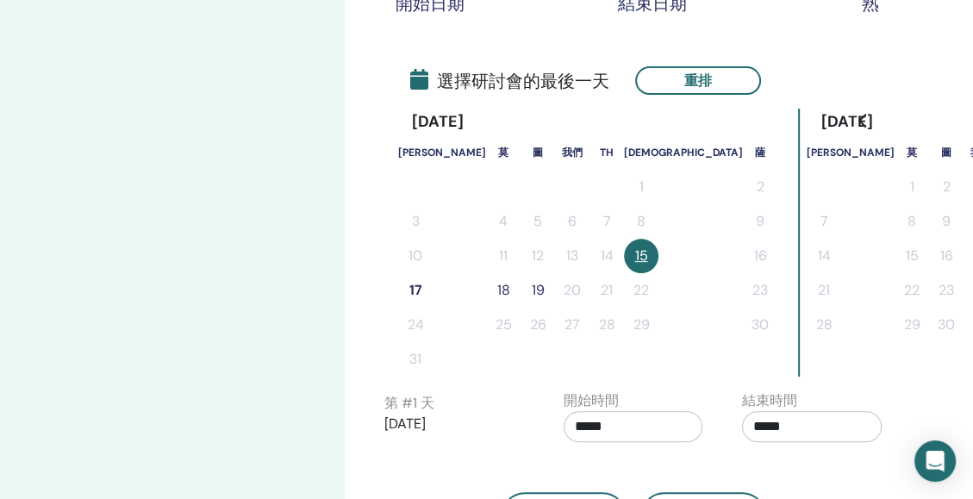
click at [414, 289] on button "17" at bounding box center [415, 290] width 34 height 34
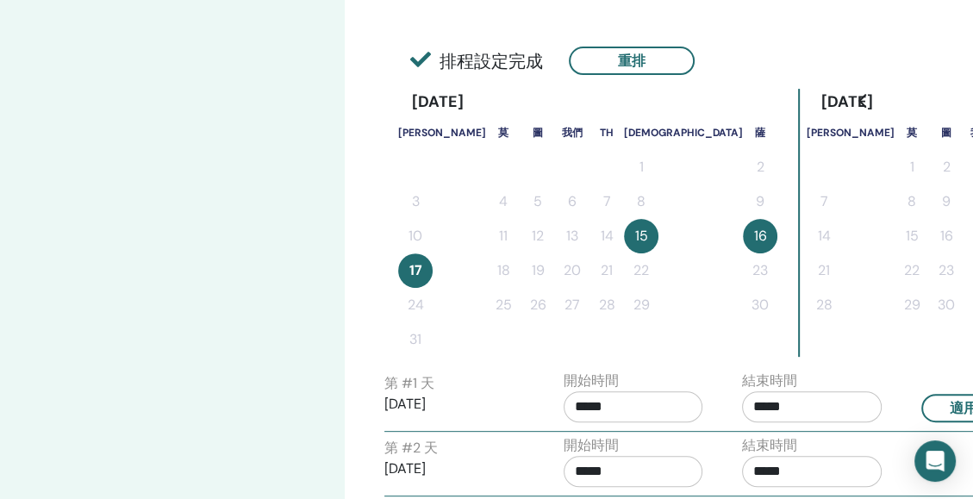
scroll to position [381, 0]
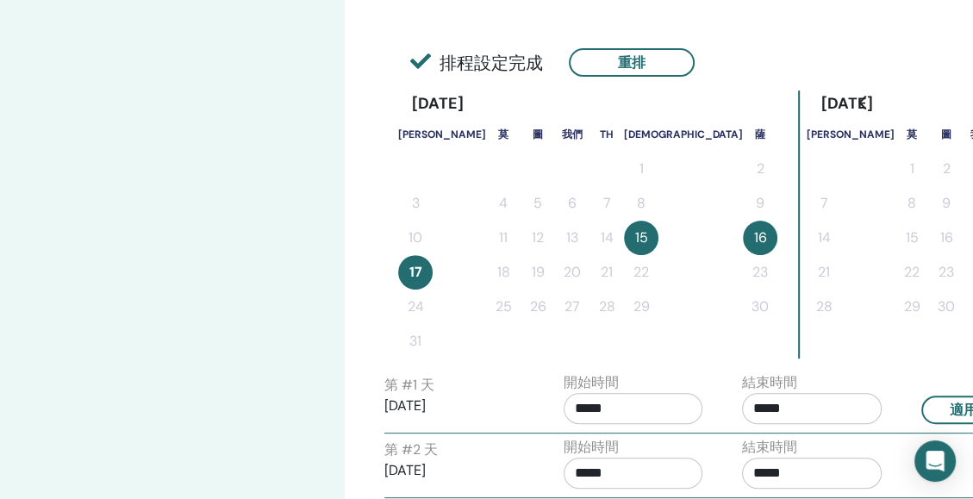
click at [624, 238] on button "15" at bounding box center [641, 238] width 34 height 34
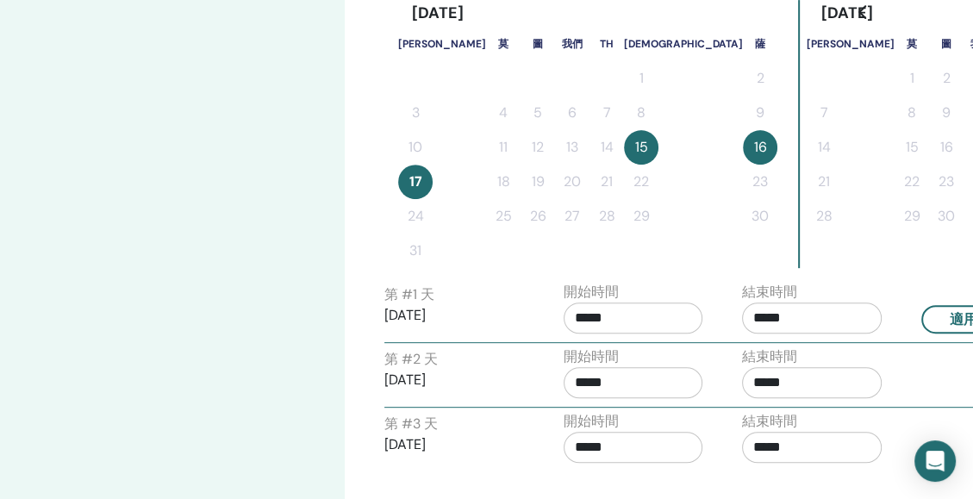
scroll to position [472, 0]
click at [629, 332] on input "*****" at bounding box center [634, 317] width 140 height 31
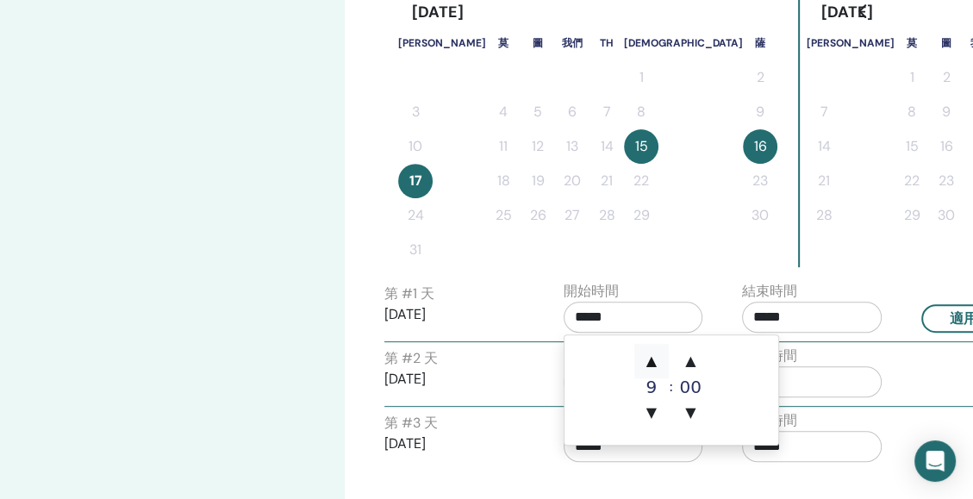
click at [652, 360] on span "▲" at bounding box center [652, 361] width 34 height 34
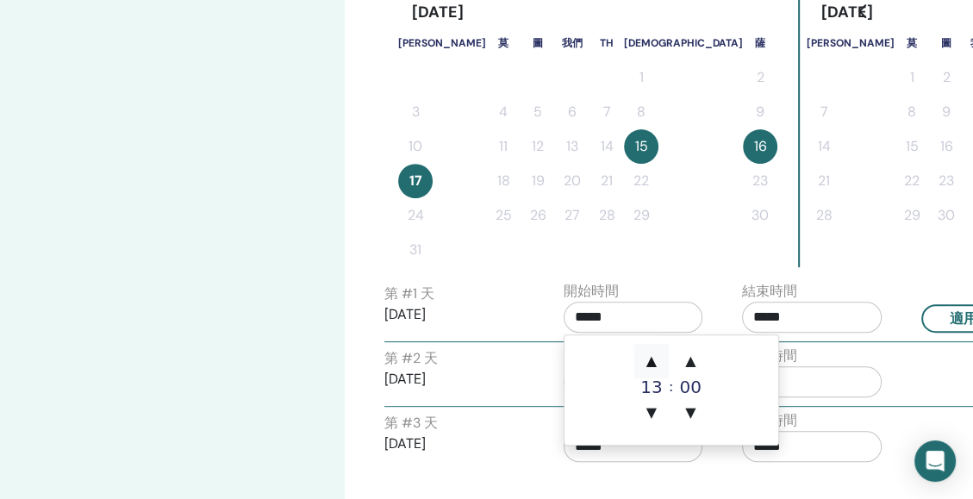
type input "*****"
click at [652, 360] on span "▲" at bounding box center [652, 361] width 34 height 34
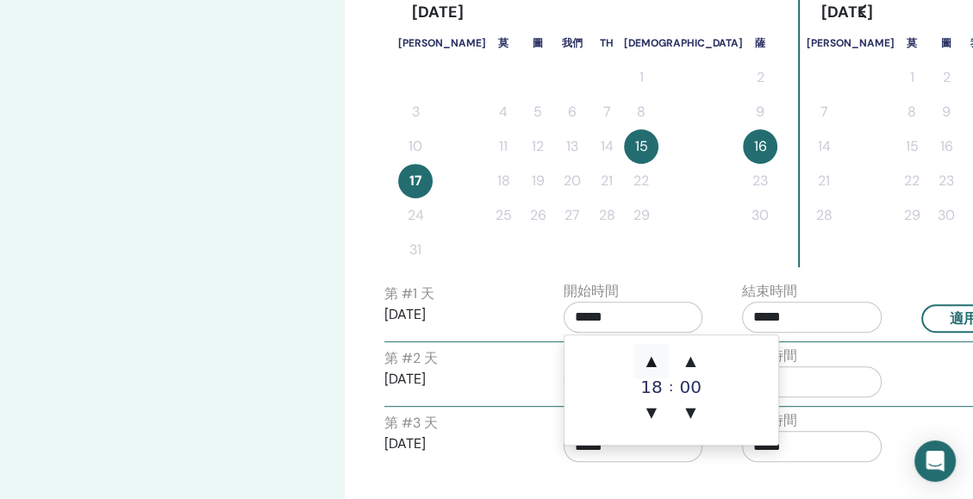
click at [652, 360] on span "▲" at bounding box center [652, 361] width 34 height 34
click at [778, 314] on input "*****" at bounding box center [812, 317] width 140 height 31
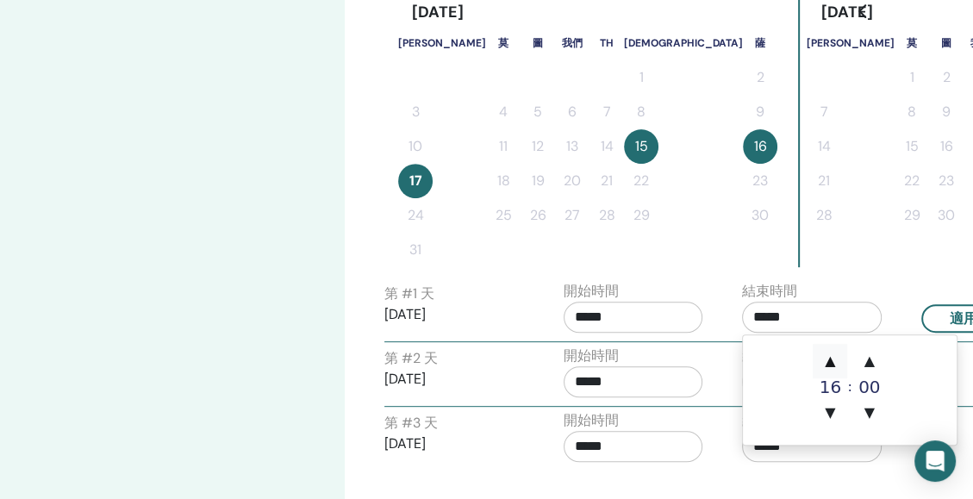
click at [826, 360] on span "▲" at bounding box center [830, 361] width 34 height 34
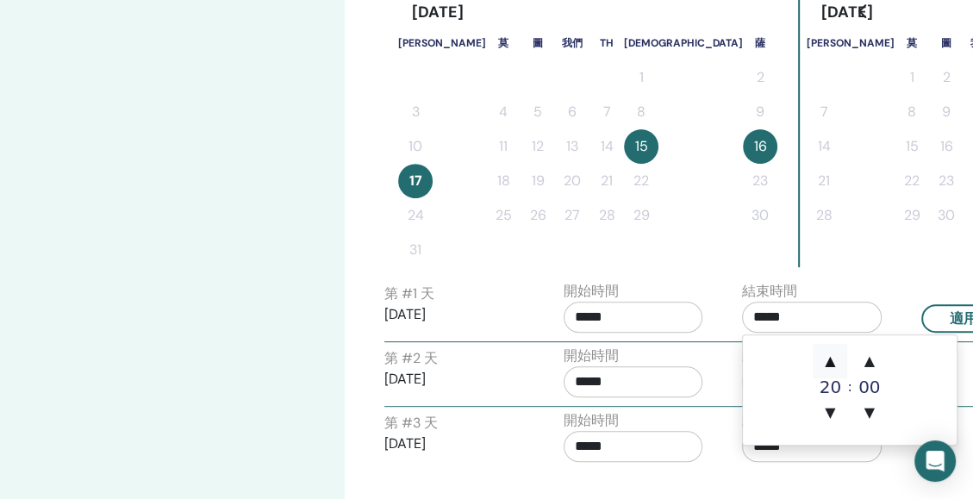
click at [826, 360] on span "▲" at bounding box center [830, 361] width 34 height 34
type input "*****"
click at [644, 322] on input "*****" at bounding box center [634, 317] width 140 height 31
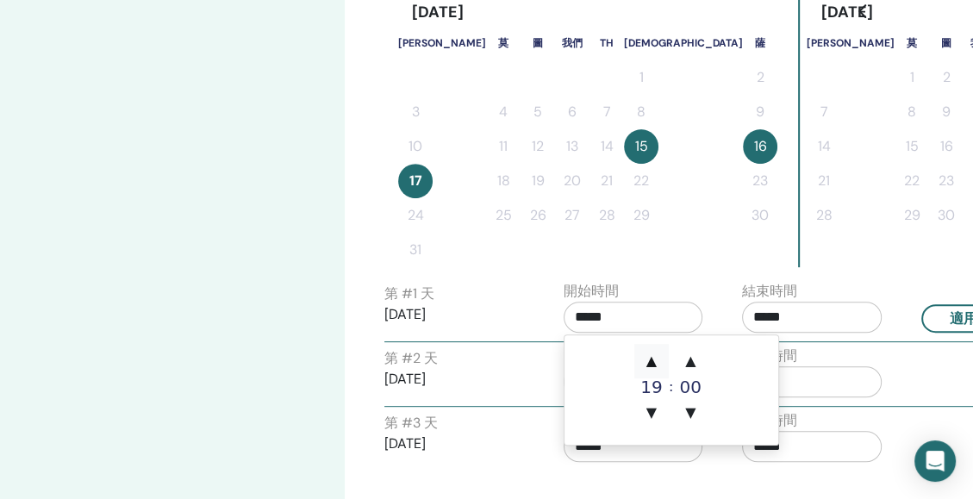
click at [658, 361] on span "▲" at bounding box center [652, 361] width 34 height 34
click at [654, 403] on span "▼" at bounding box center [652, 413] width 34 height 34
type input "*****"
click at [498, 359] on div "第 #2 天 2025/08/16" at bounding box center [455, 375] width 140 height 55
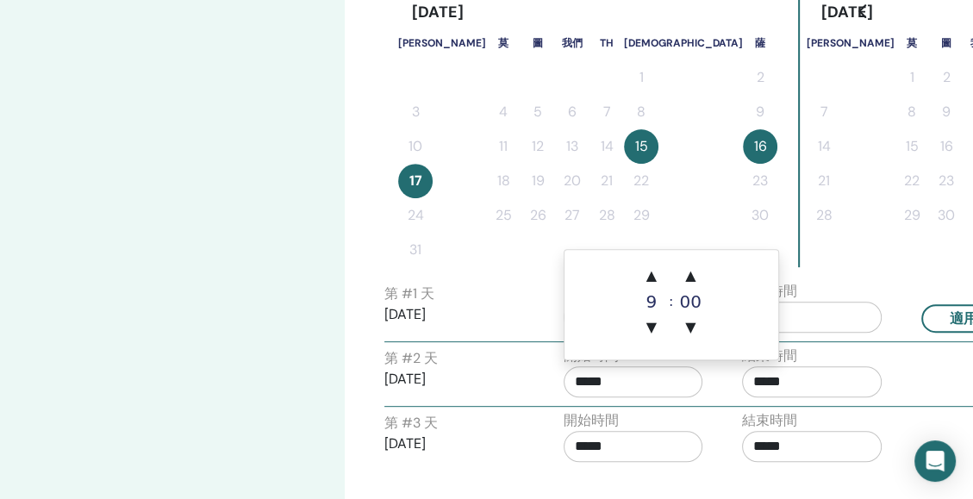
click at [645, 376] on input "*****" at bounding box center [634, 381] width 140 height 31
click at [658, 274] on span "▲" at bounding box center [652, 276] width 34 height 34
click at [647, 276] on span "▲" at bounding box center [652, 276] width 34 height 34
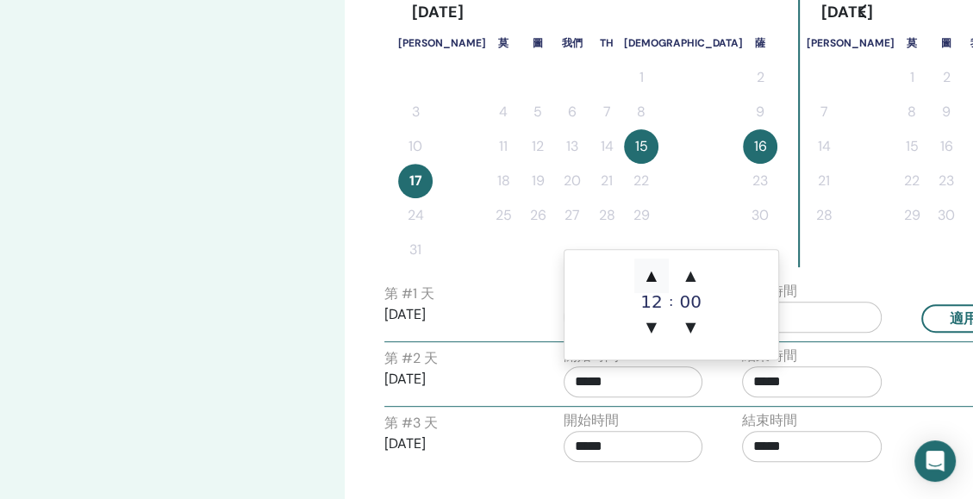
type input "*****"
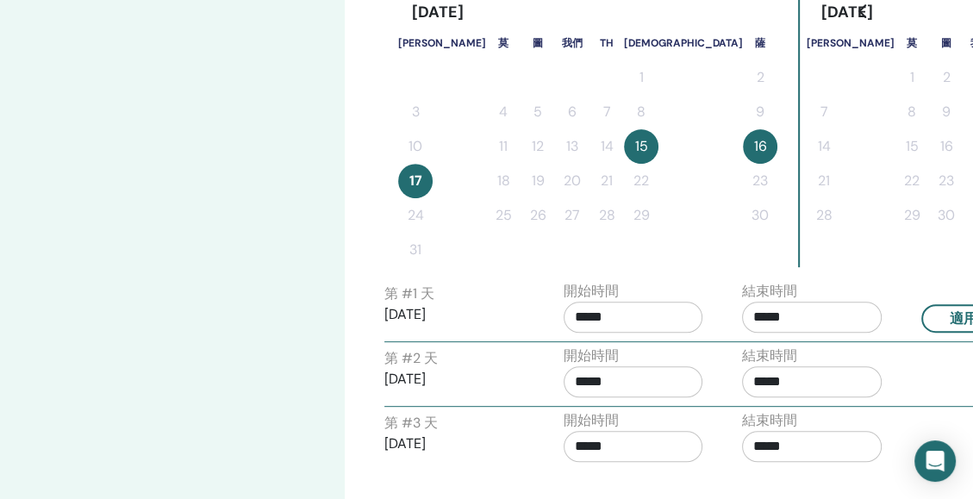
click at [772, 381] on input "*****" at bounding box center [812, 381] width 140 height 31
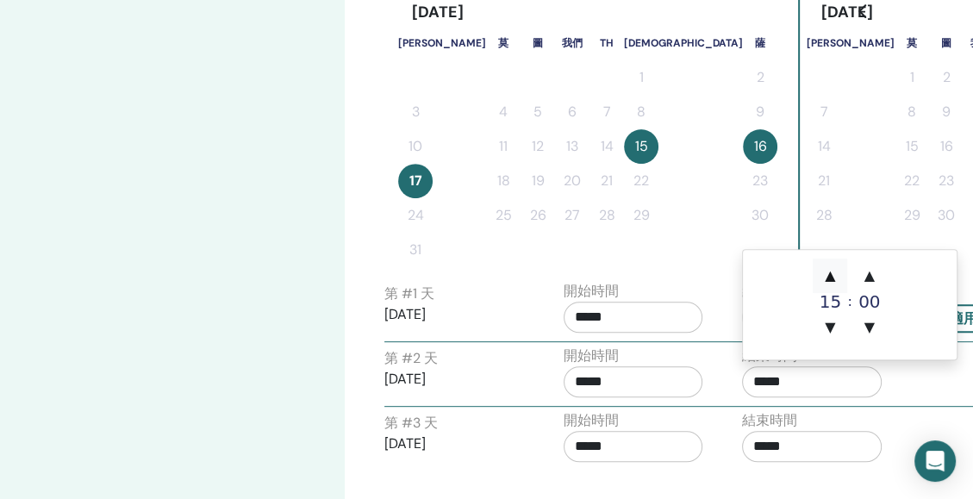
click at [833, 280] on span "▲" at bounding box center [830, 276] width 34 height 34
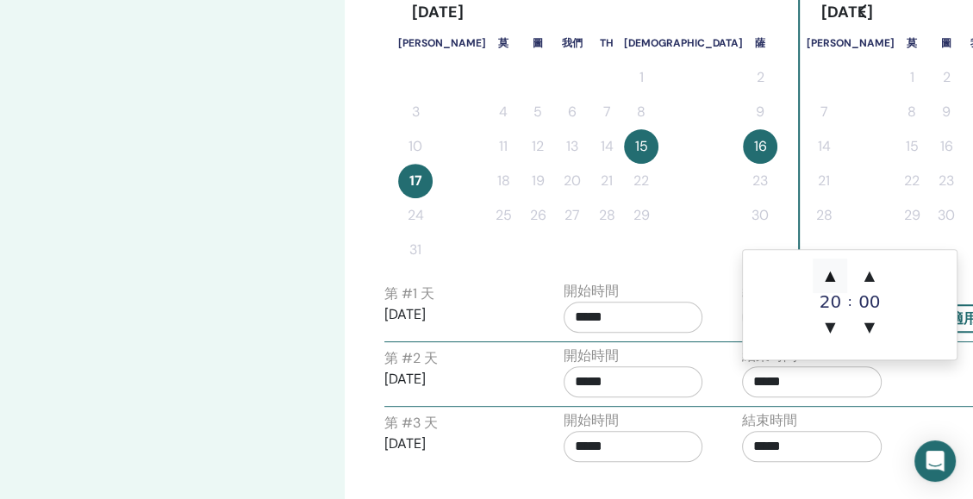
type input "*****"
click at [703, 401] on div "開始時間 *****" at bounding box center [640, 376] width 179 height 60
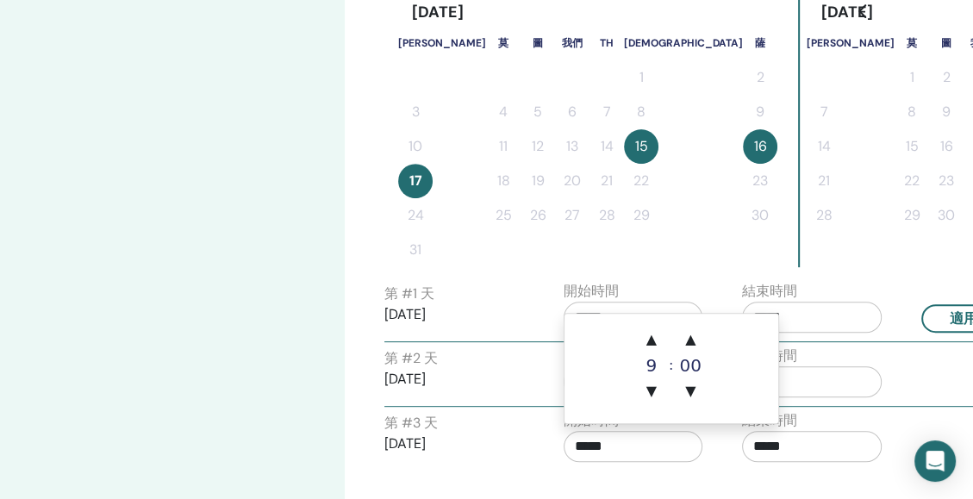
click at [616, 445] on input "*****" at bounding box center [634, 446] width 140 height 31
click at [655, 334] on span "▲" at bounding box center [652, 339] width 34 height 34
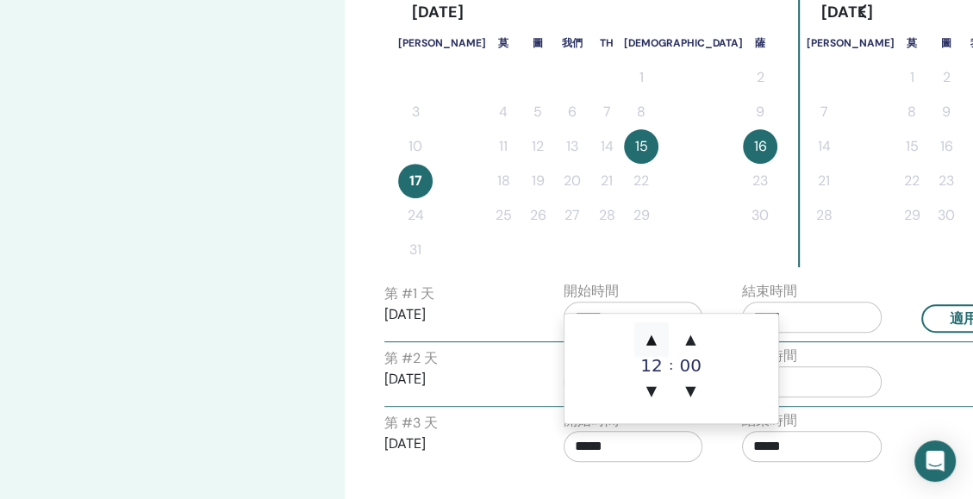
type input "*****"
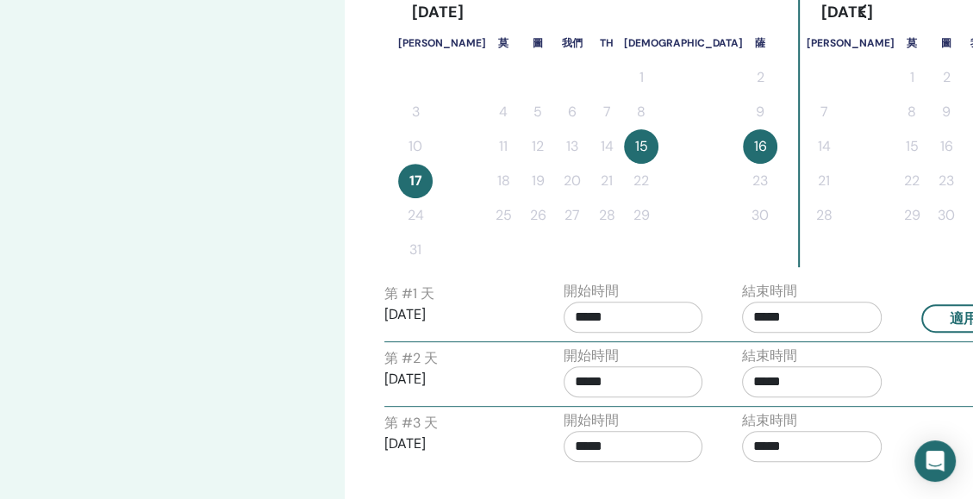
click at [733, 274] on div "時區 時區 （格林威治標準時間+8）亞洲/上海 研討會日期及時間 開始日期 結束日期 熟 排程設定完成 重排 2025 年 8 月 蘇 莫 圖 我們 TH 神…" at bounding box center [634, 92] width 498 height 936
click at [764, 444] on input "*****" at bounding box center [812, 446] width 140 height 31
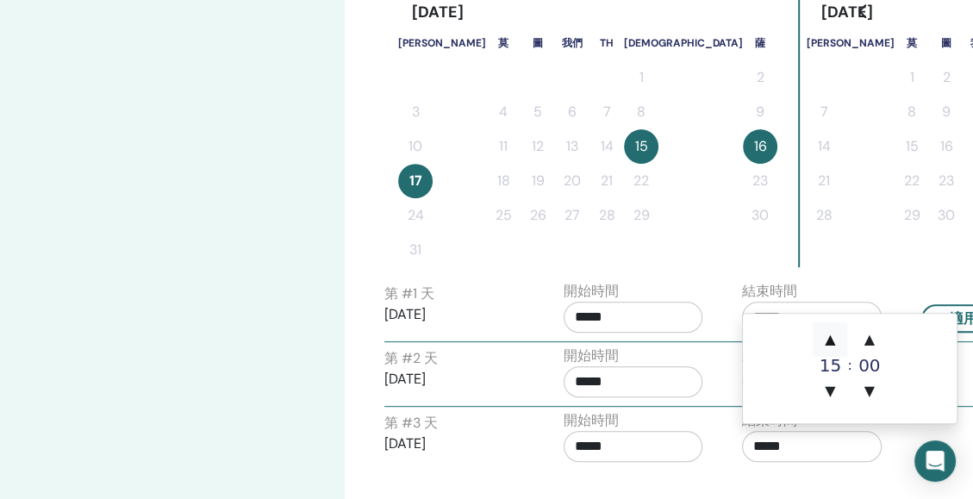
click at [831, 341] on span "▲" at bounding box center [830, 339] width 34 height 34
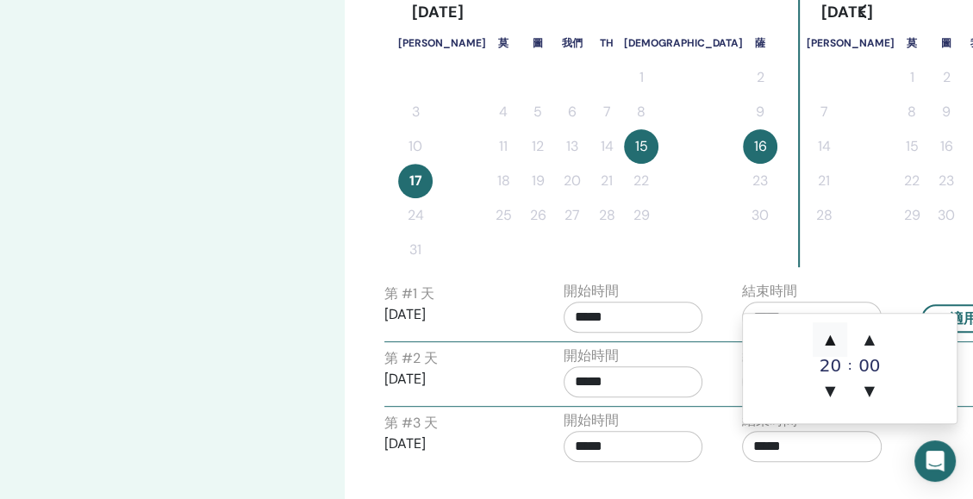
type input "*****"
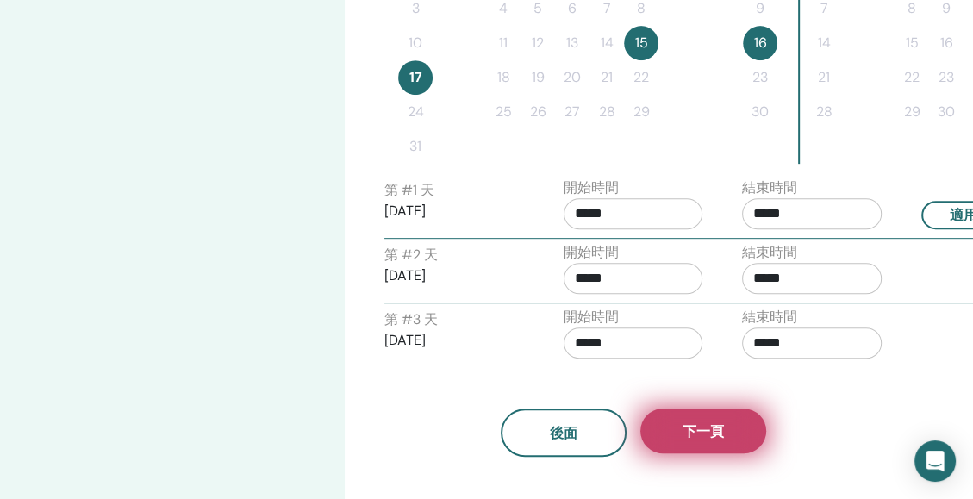
click at [692, 430] on span "下一頁" at bounding box center [703, 431] width 41 height 18
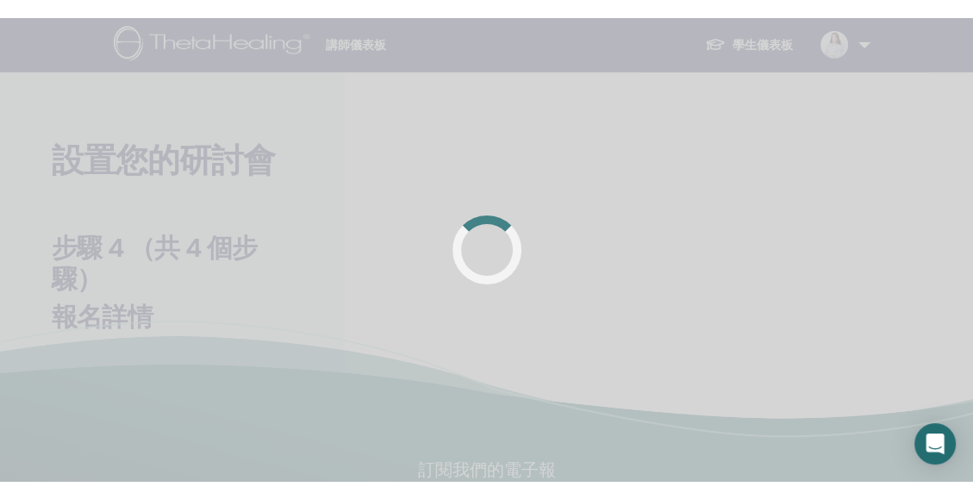
scroll to position [0, 0]
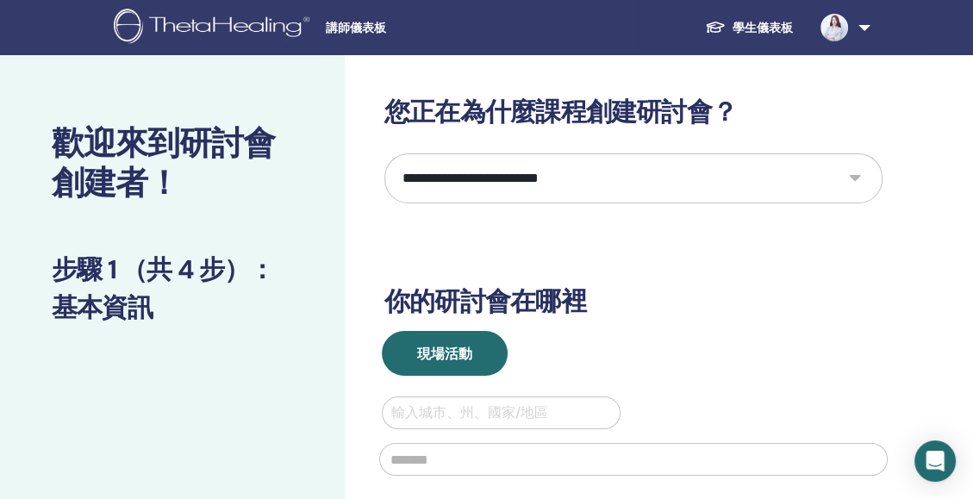
click at [628, 172] on select "**********" at bounding box center [634, 178] width 498 height 50
select select "*"
click at [385, 153] on select "**********" at bounding box center [634, 178] width 498 height 50
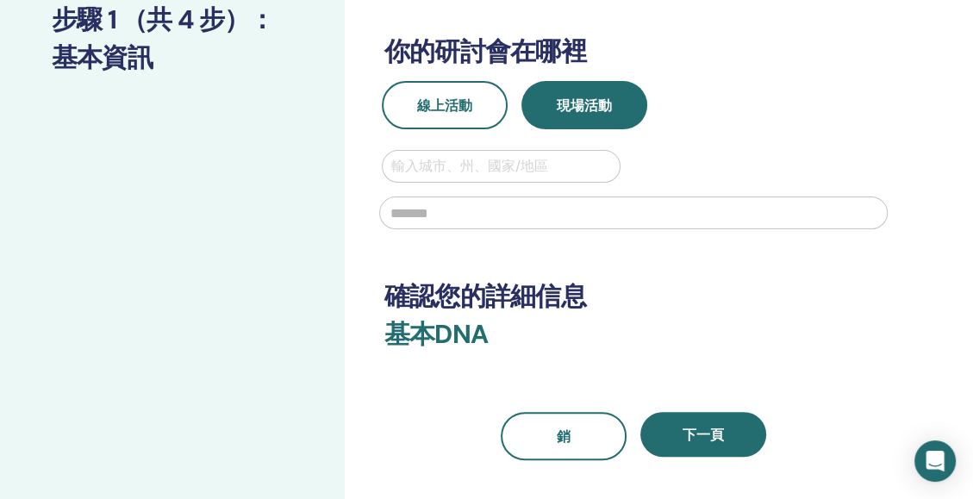
scroll to position [241, 0]
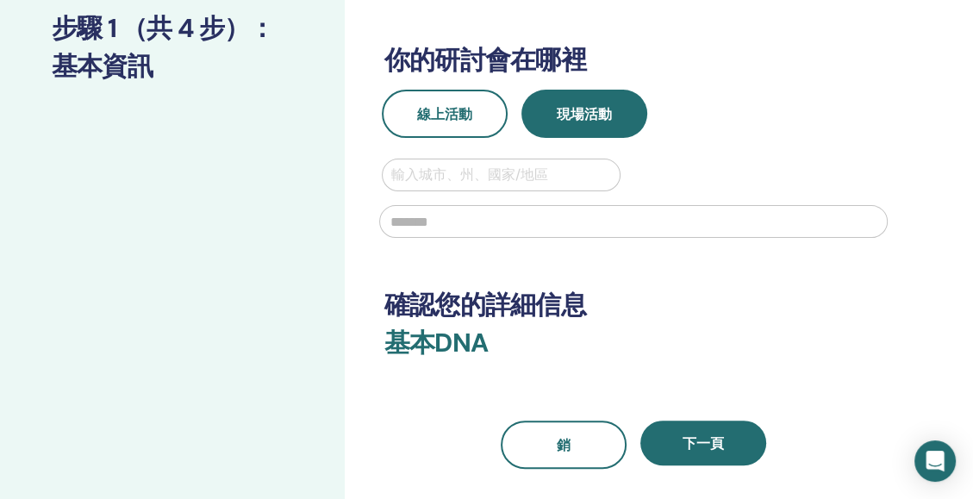
click at [465, 88] on div "**********" at bounding box center [634, 162] width 498 height 614
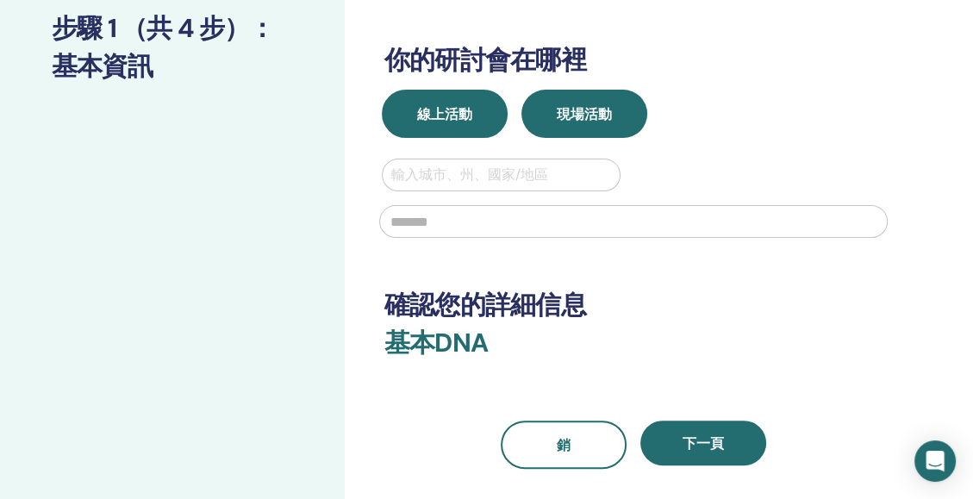
click at [459, 117] on span "線上活動" at bounding box center [444, 114] width 55 height 18
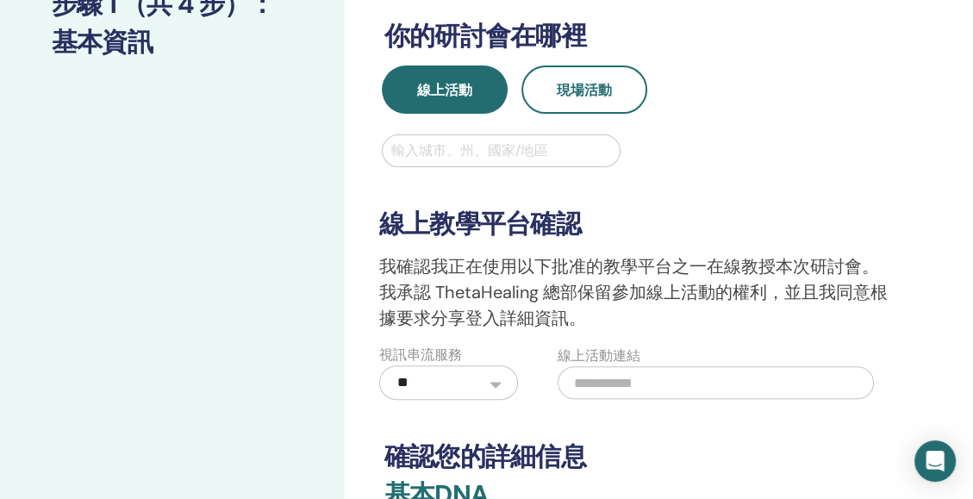
scroll to position [267, 0]
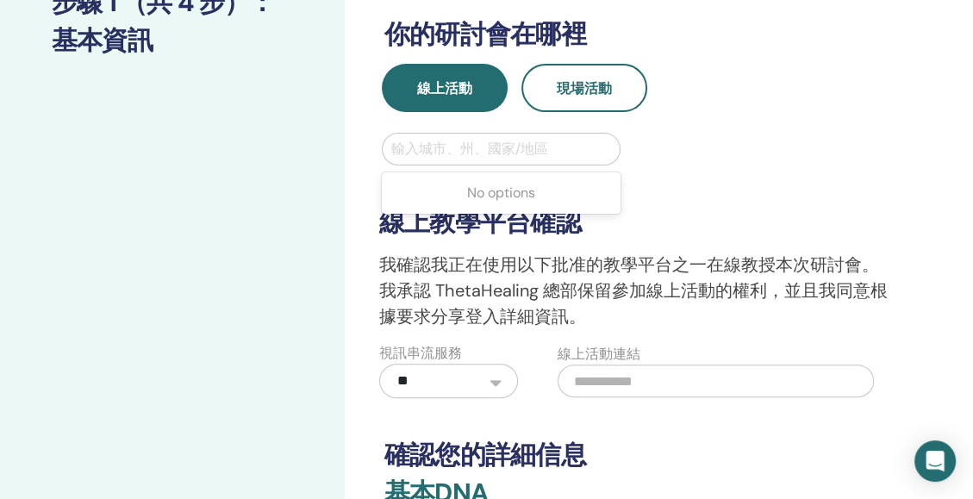
click at [509, 144] on div at bounding box center [501, 149] width 220 height 24
type input "**"
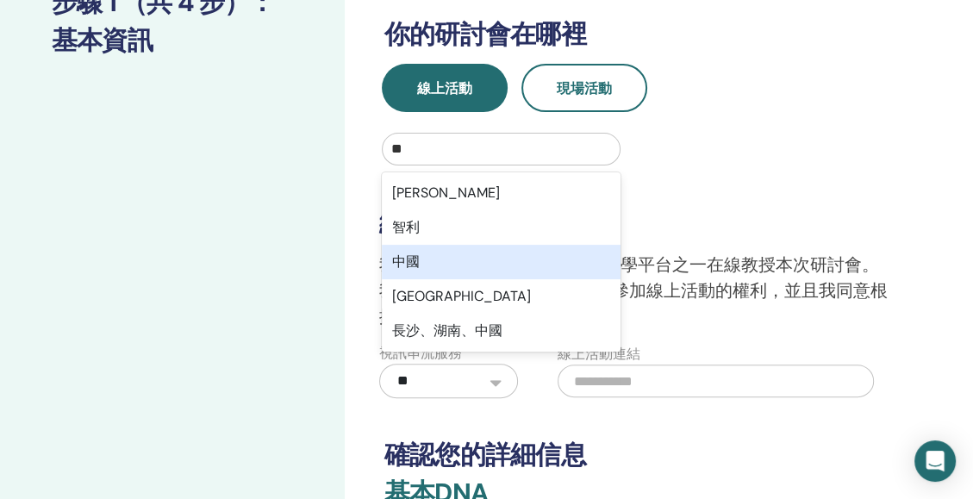
click at [459, 264] on div "中國" at bounding box center [501, 262] width 239 height 34
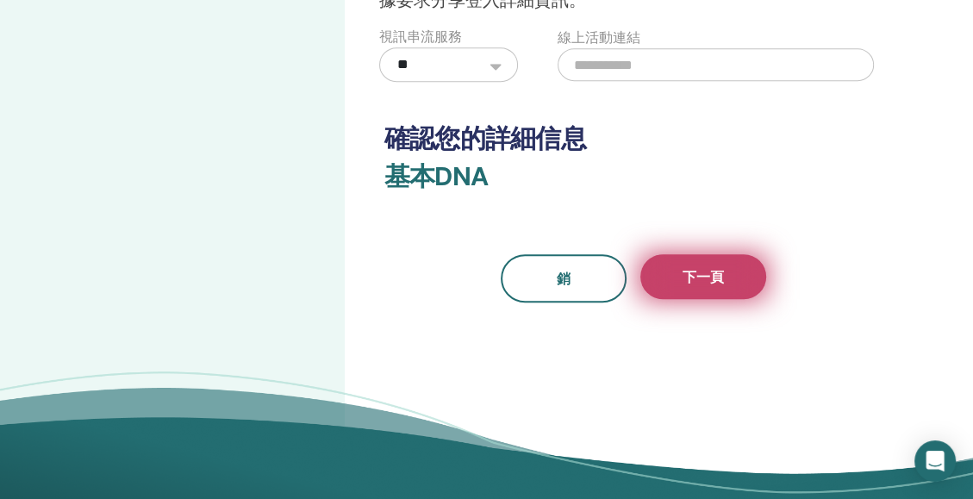
scroll to position [586, 0]
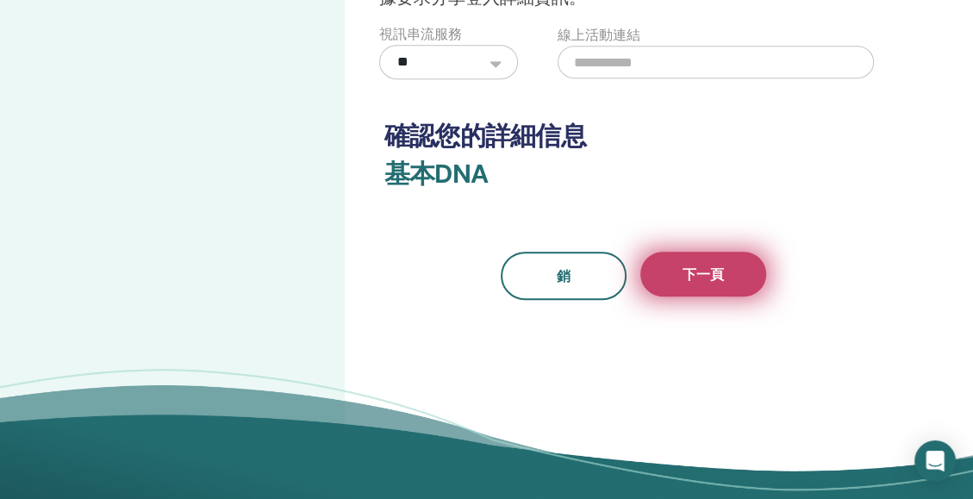
click at [726, 278] on button "下一頁" at bounding box center [704, 274] width 126 height 45
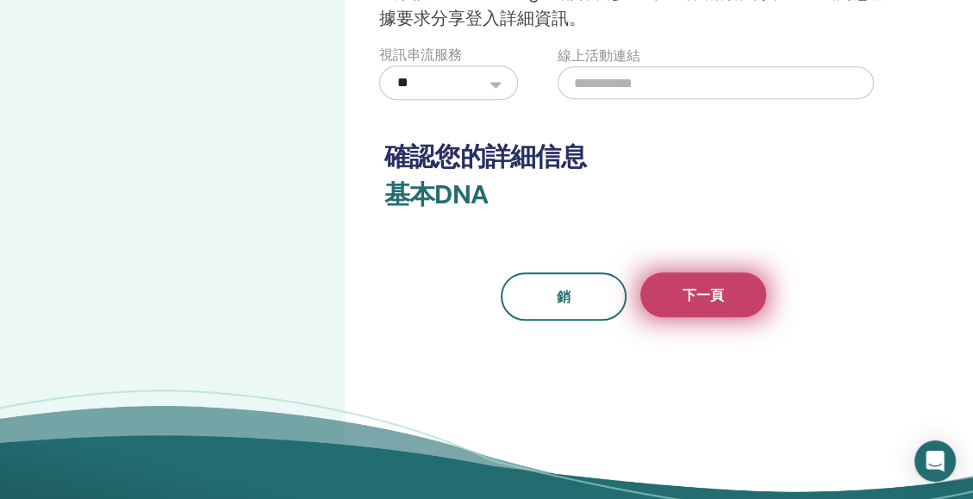
click at [726, 278] on button "下一頁" at bounding box center [704, 294] width 126 height 45
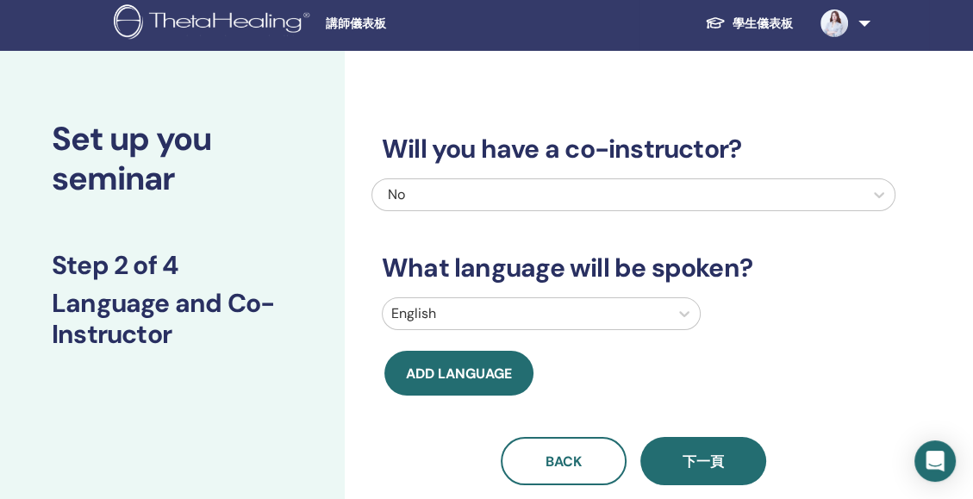
scroll to position [0, 0]
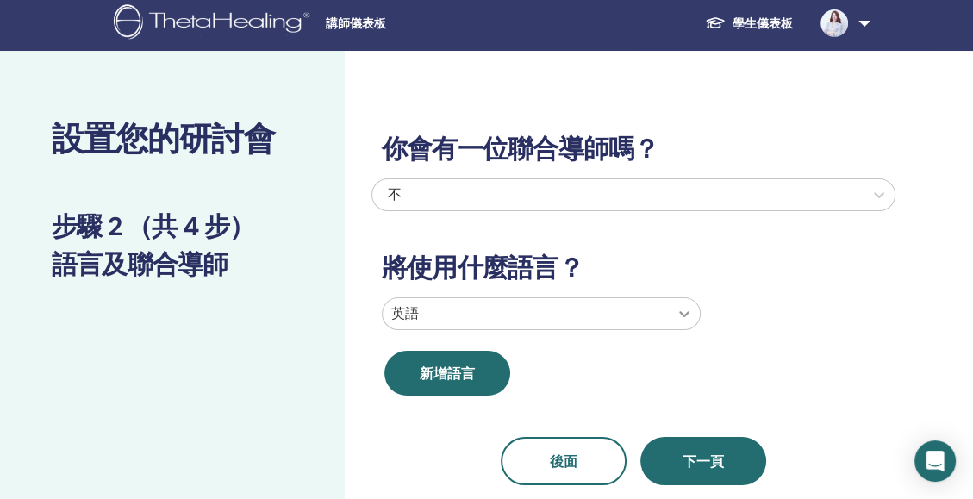
click at [677, 321] on icon at bounding box center [684, 313] width 17 height 17
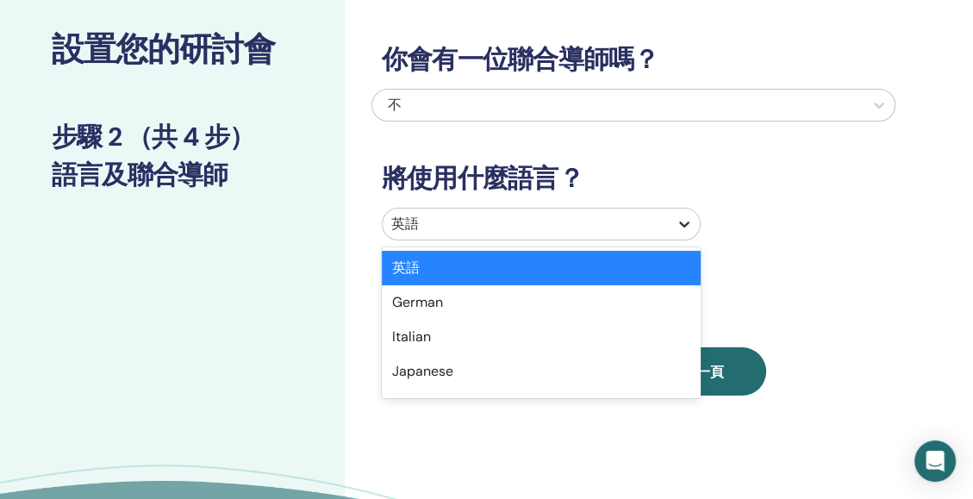
scroll to position [95, 0]
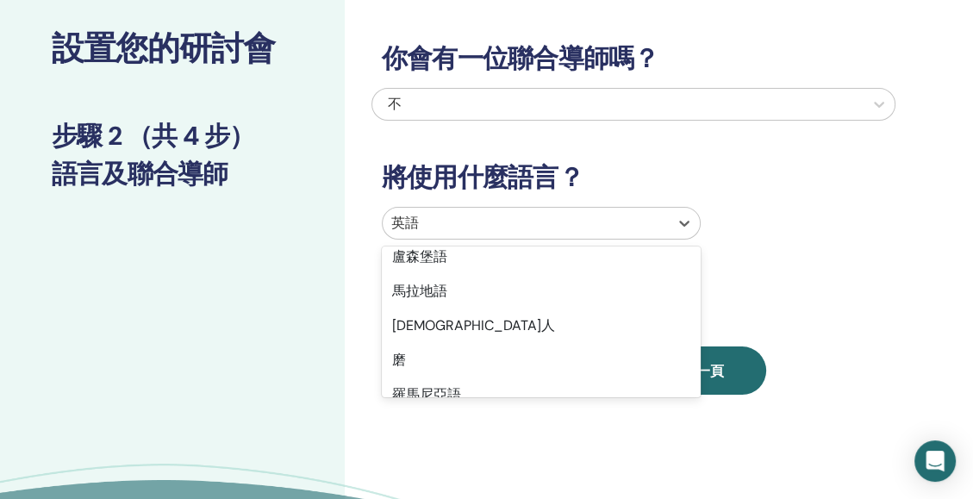
type input "*"
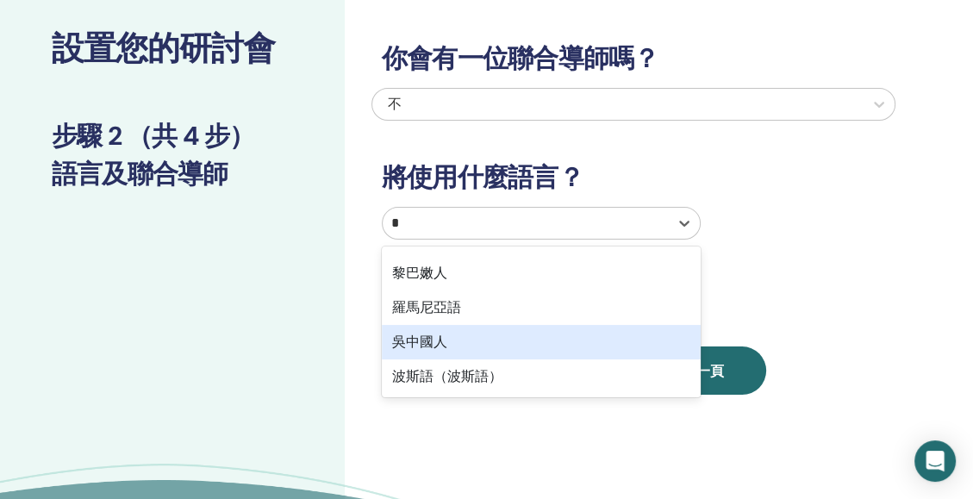
click at [437, 345] on div "吳中國人" at bounding box center [541, 342] width 319 height 34
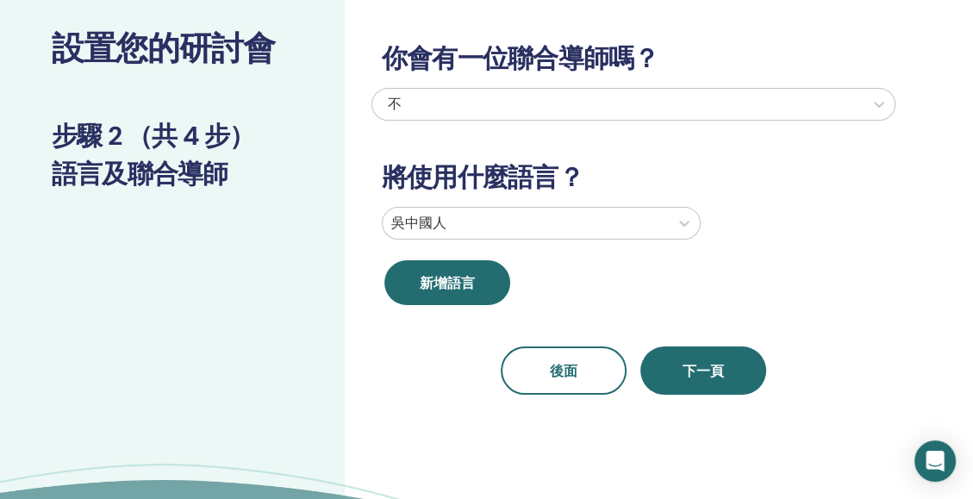
click at [354, 210] on div "你會有一位聯合導師嗎？ 不 將使用什麼語言？ 吳中國人 新增語言 後面 下一頁" at bounding box center [690, 298] width 690 height 676
drag, startPoint x: 354, startPoint y: 210, endPoint x: 262, endPoint y: 329, distance: 150.5
click at [262, 329] on div "設置您的研討會 步驟 2 （共 4 步） 語言及聯合導師" at bounding box center [172, 298] width 345 height 676
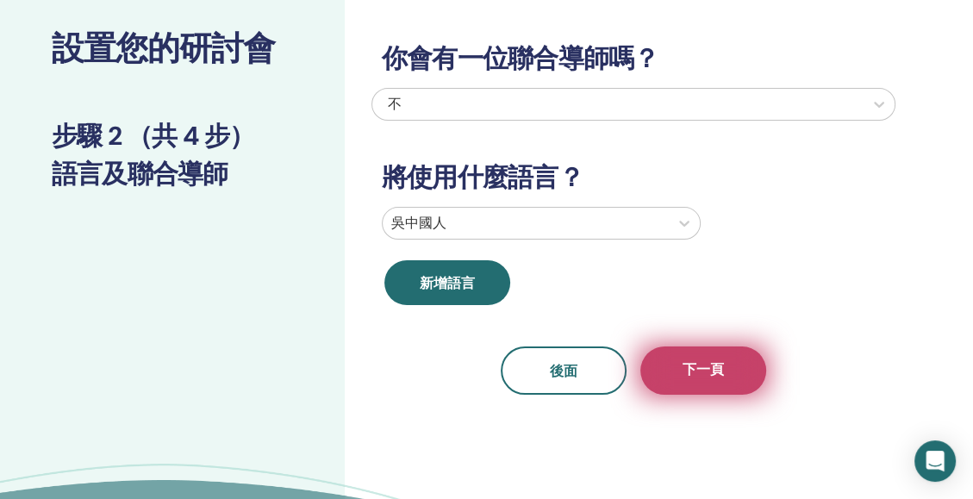
click at [697, 372] on span "下一頁" at bounding box center [703, 371] width 41 height 22
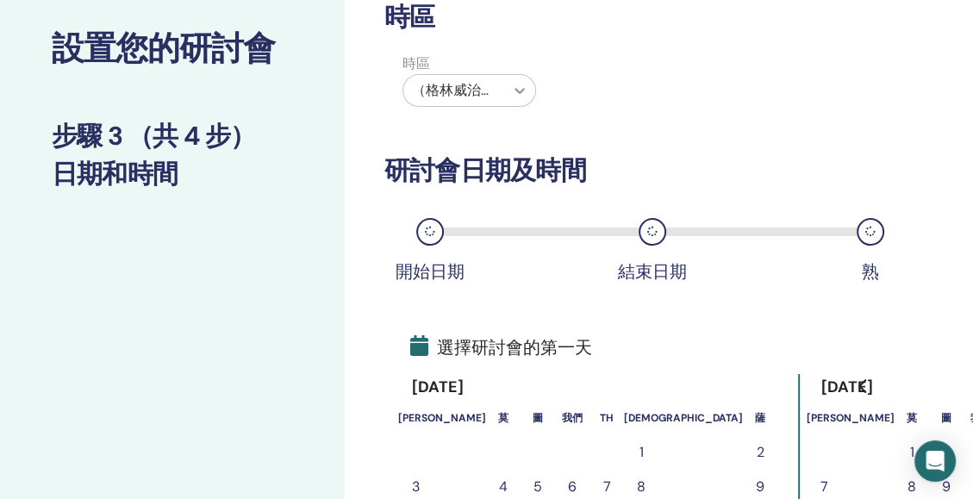
click at [510, 77] on div at bounding box center [519, 90] width 31 height 31
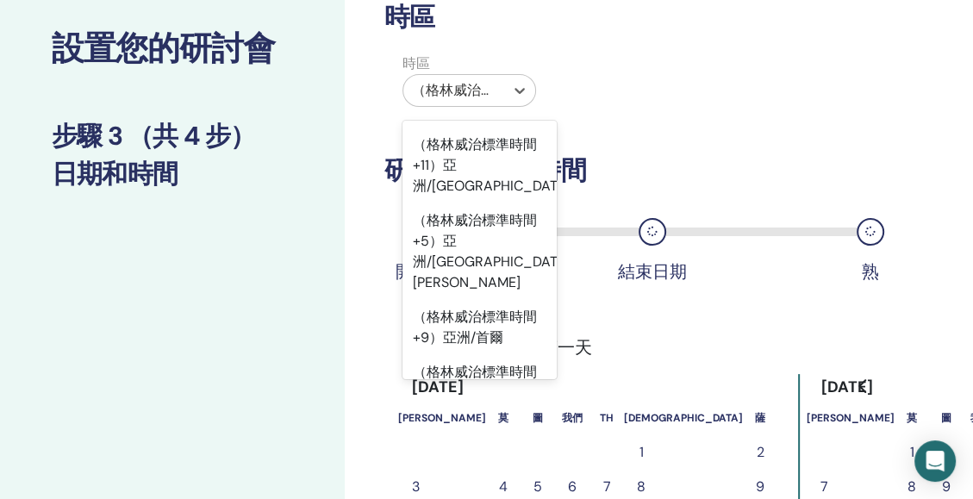
scroll to position [21620, 0]
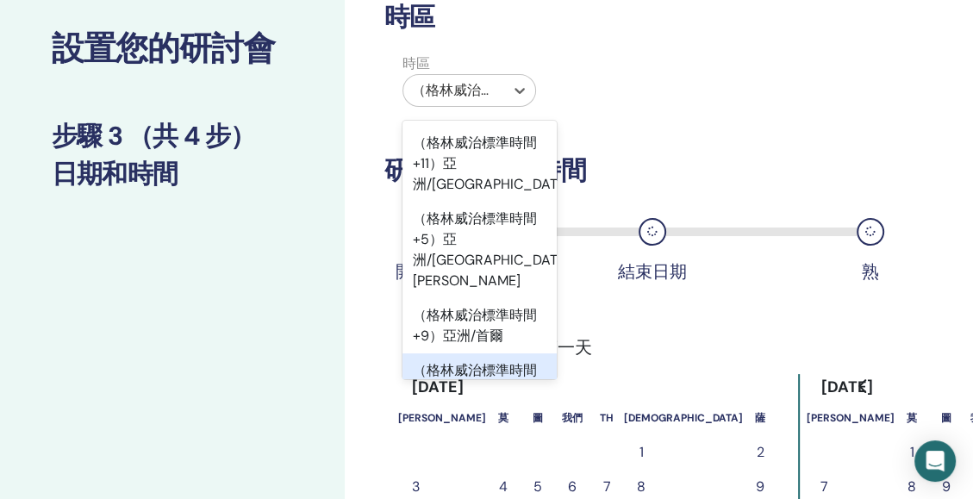
click at [516, 353] on div "（格林威治標準時間+8）亞洲/上海" at bounding box center [480, 380] width 154 height 55
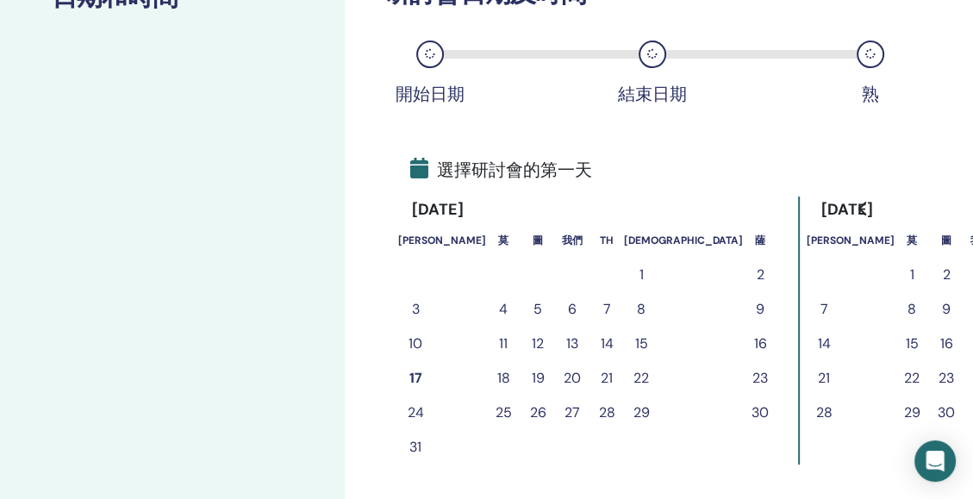
scroll to position [282, 0]
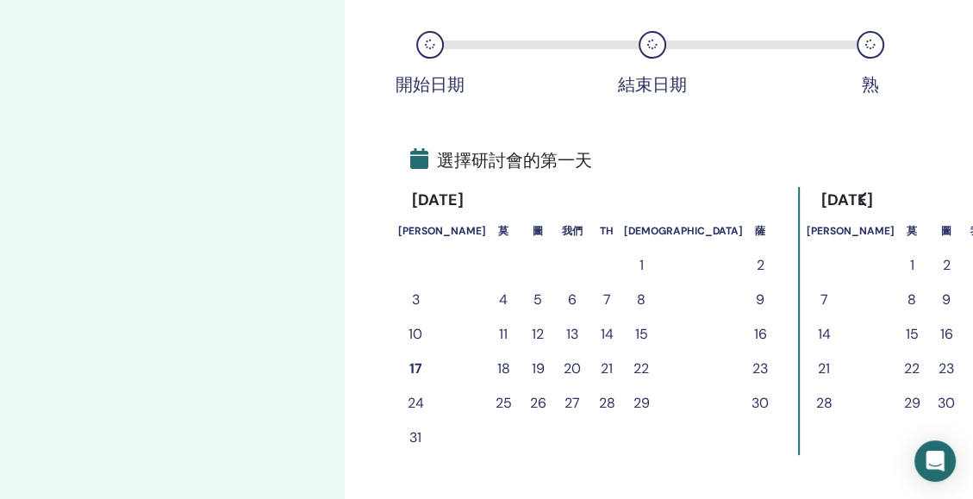
click at [624, 335] on button "15" at bounding box center [641, 334] width 34 height 34
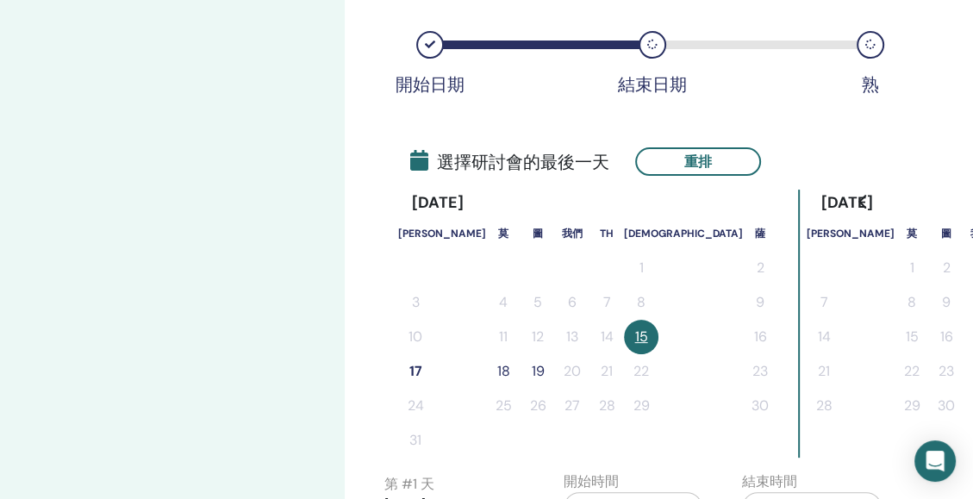
click at [486, 370] on button "18" at bounding box center [503, 371] width 34 height 34
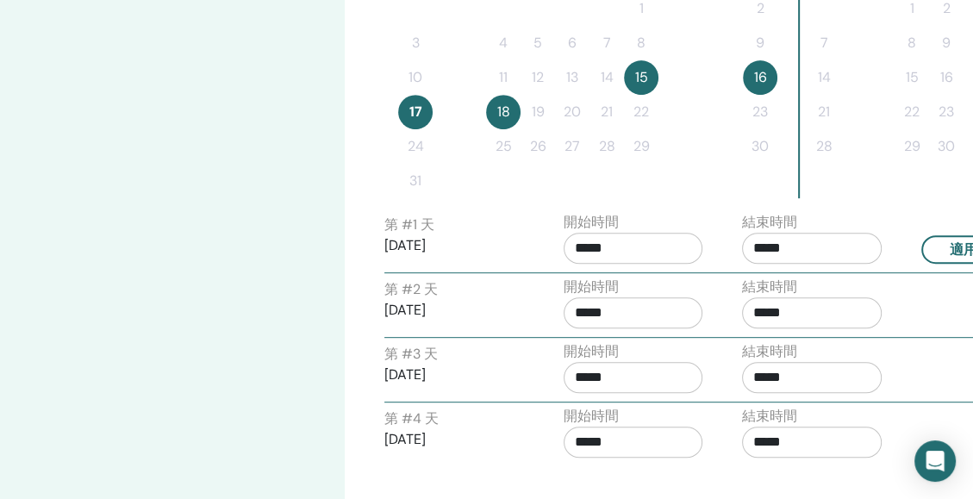
scroll to position [542, 0]
click at [624, 72] on button "15" at bounding box center [641, 76] width 34 height 34
click at [624, 74] on button "15" at bounding box center [641, 76] width 34 height 34
click at [743, 78] on button "16" at bounding box center [760, 76] width 34 height 34
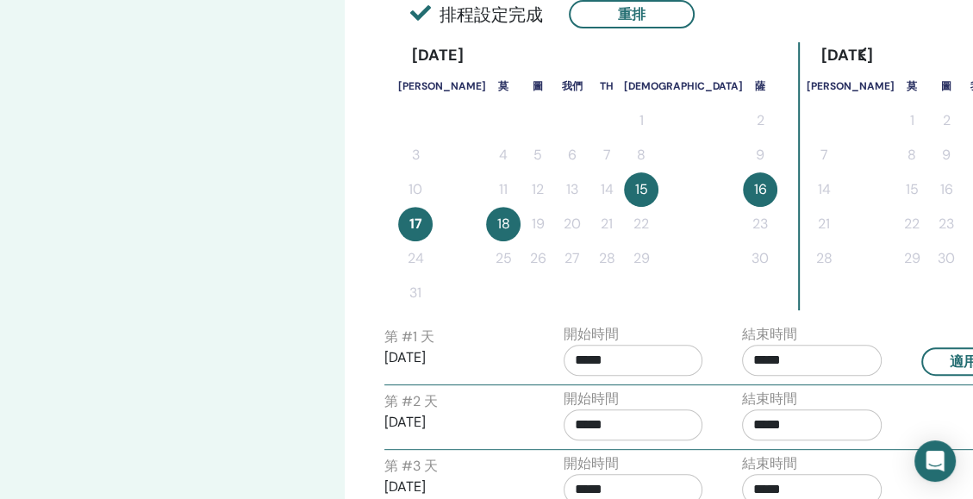
scroll to position [428, 0]
click at [486, 229] on button "18" at bounding box center [503, 225] width 34 height 34
click at [486, 228] on button "18" at bounding box center [503, 225] width 34 height 34
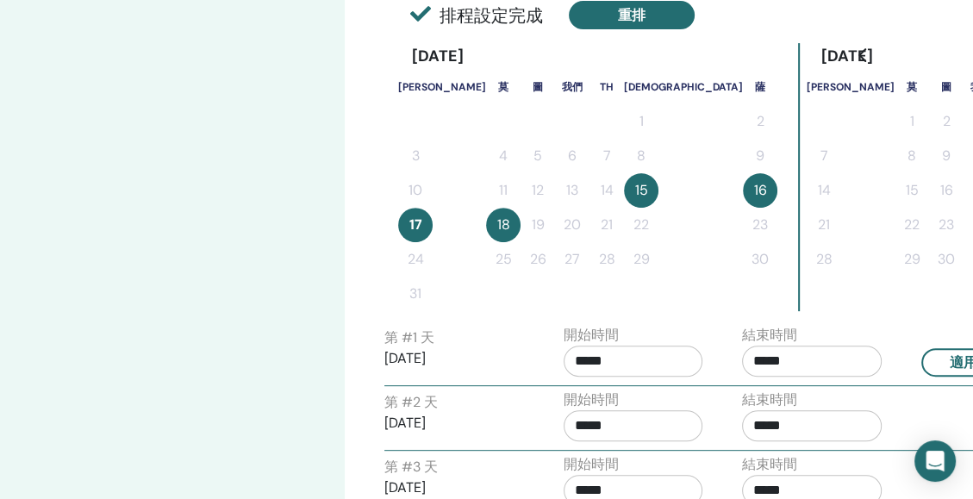
click at [647, 21] on button "重排" at bounding box center [632, 15] width 126 height 28
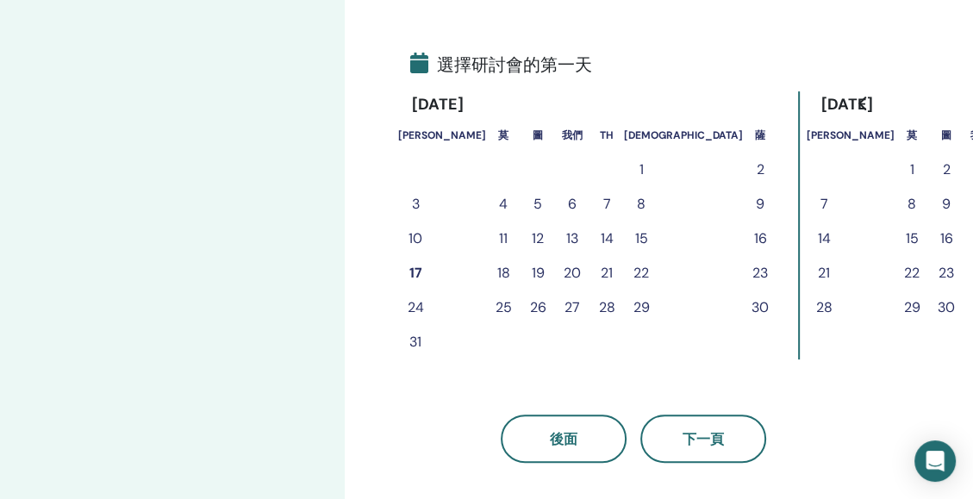
scroll to position [397, 0]
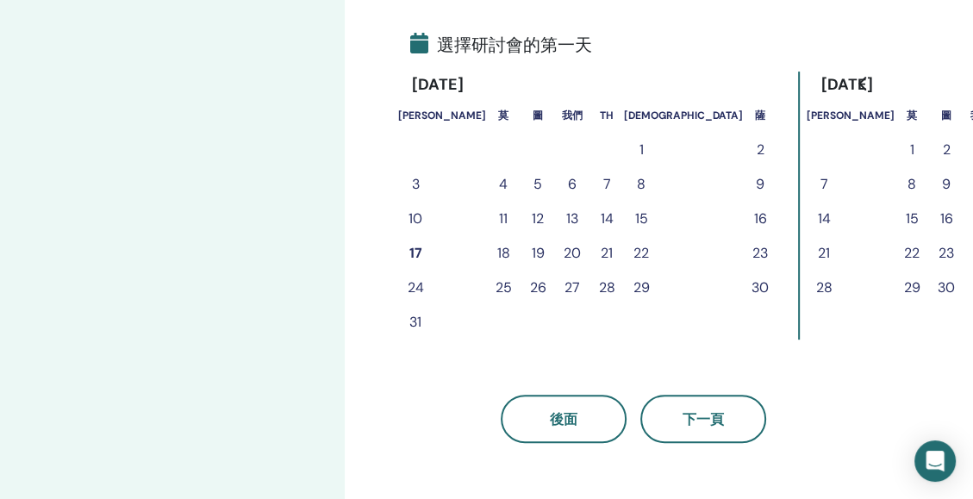
click at [624, 219] on button "15" at bounding box center [641, 219] width 34 height 34
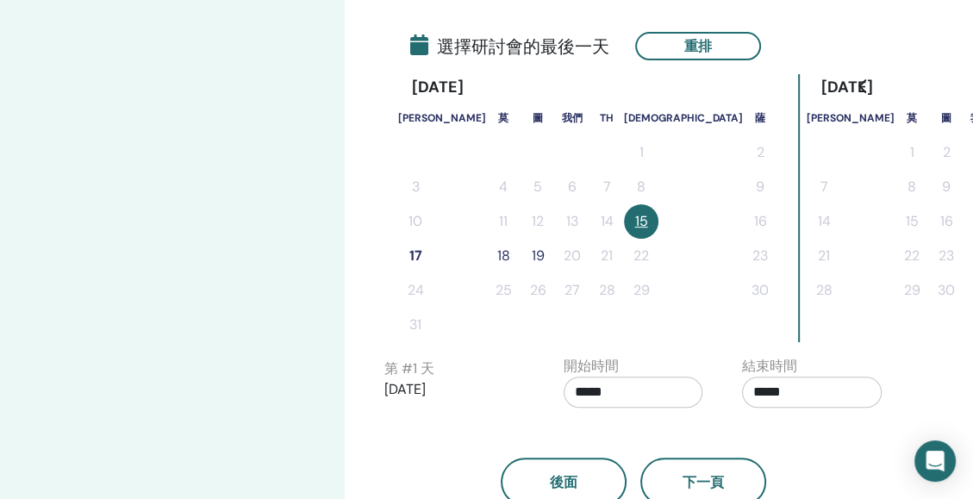
click at [410, 255] on button "17" at bounding box center [415, 256] width 34 height 34
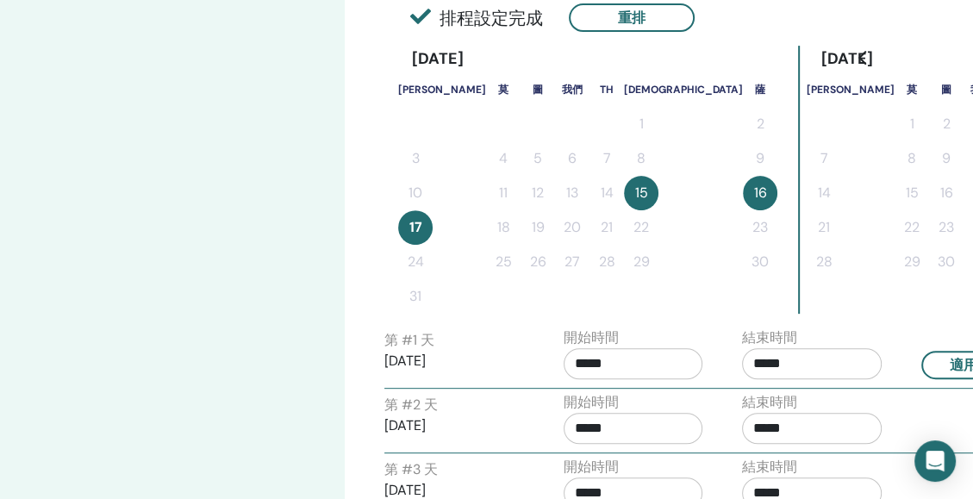
scroll to position [422, 0]
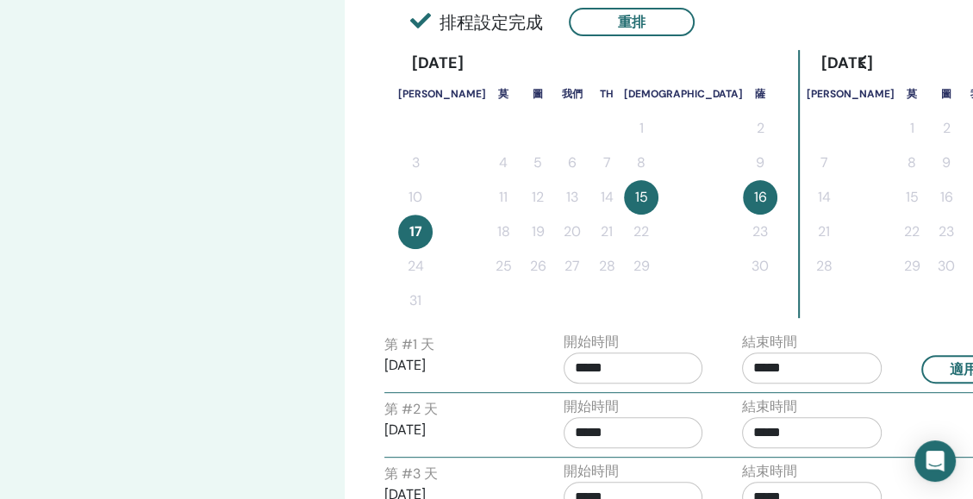
click at [624, 200] on button "15" at bounding box center [641, 197] width 34 height 34
click at [634, 16] on button "重排" at bounding box center [632, 22] width 126 height 28
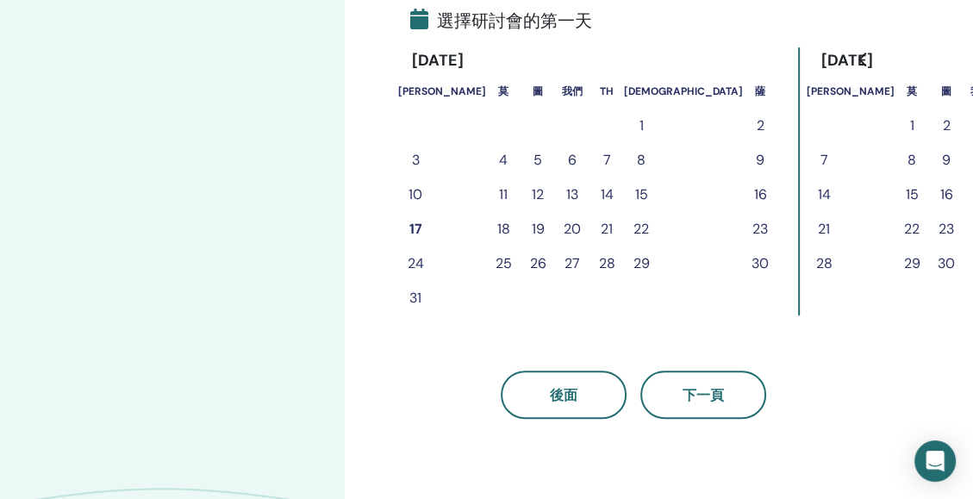
click at [743, 201] on button "16" at bounding box center [760, 195] width 34 height 34
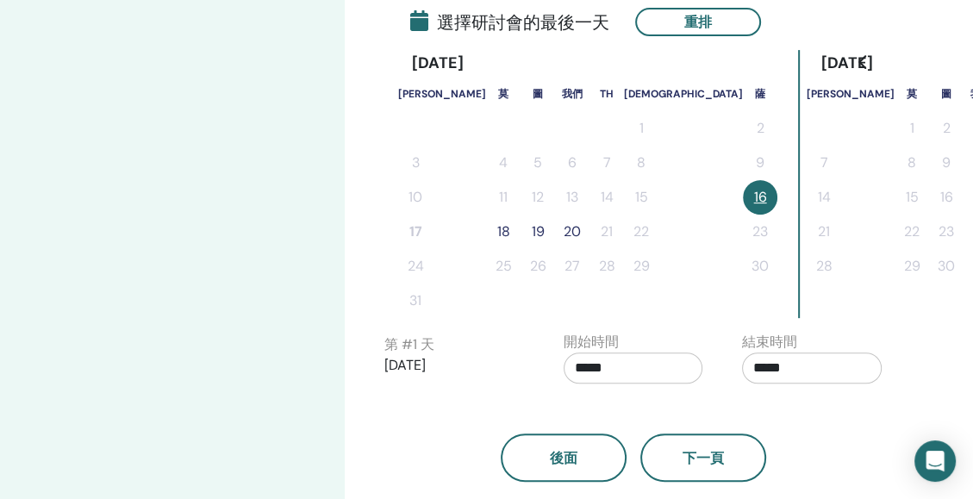
click at [684, 6] on div "時區 時區 （格林威治標準時間+8）亞洲/上海 研討會日期及時間 開始日期 結束日期 熟 選擇研討會的最後一天 重排 2025 年 8 月 蘇 莫 圖 我們 …" at bounding box center [634, 78] width 498 height 807
click at [680, 17] on button "重排" at bounding box center [698, 22] width 126 height 28
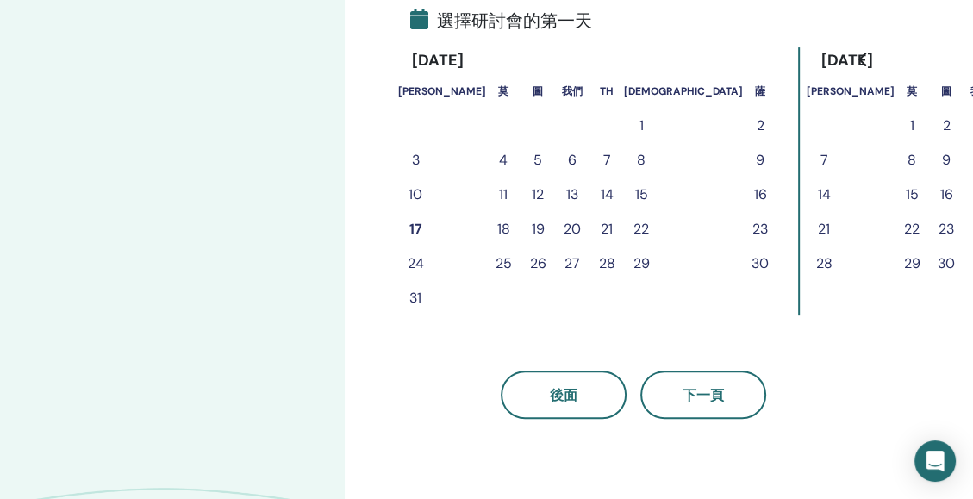
click at [624, 195] on button "15" at bounding box center [641, 195] width 34 height 34
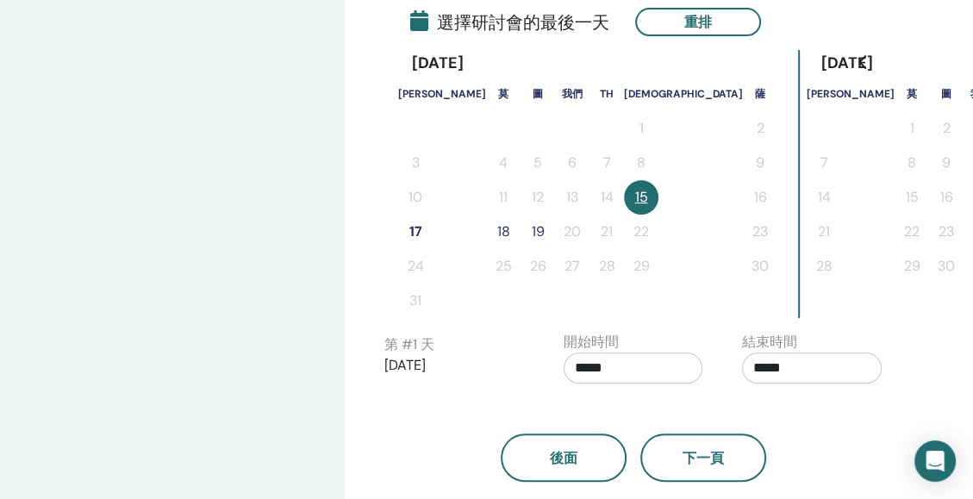
click at [413, 229] on button "17" at bounding box center [415, 232] width 34 height 34
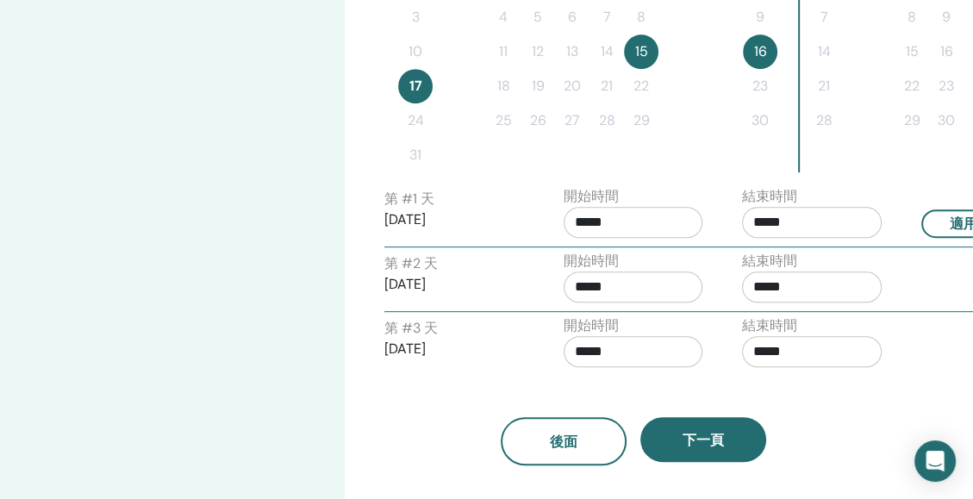
scroll to position [568, 0]
click at [618, 215] on input "*****" at bounding box center [634, 221] width 140 height 31
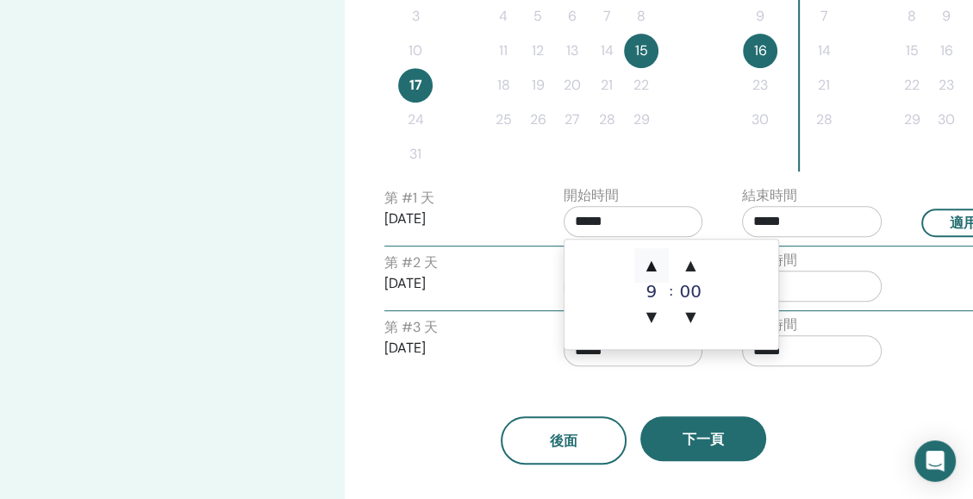
click at [653, 255] on span "▲" at bounding box center [652, 265] width 34 height 34
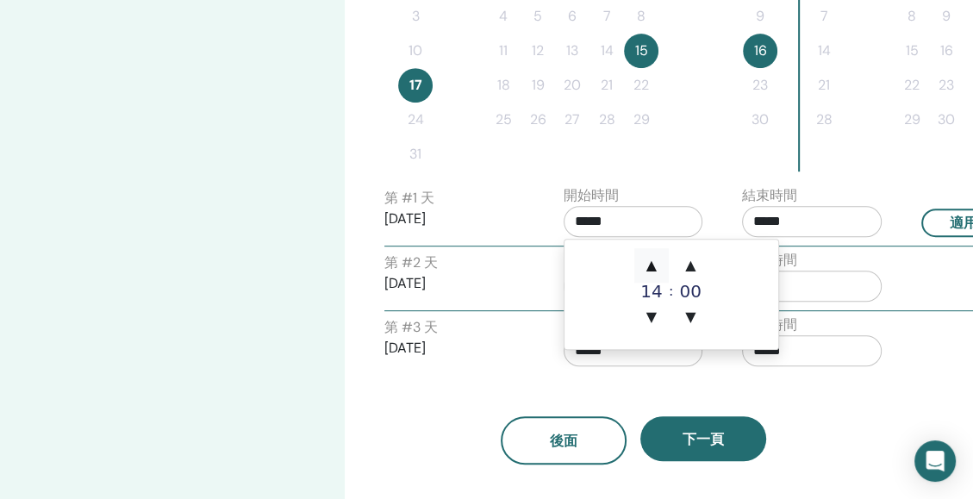
type input "*****"
click at [653, 255] on span "▲" at bounding box center [652, 265] width 34 height 34
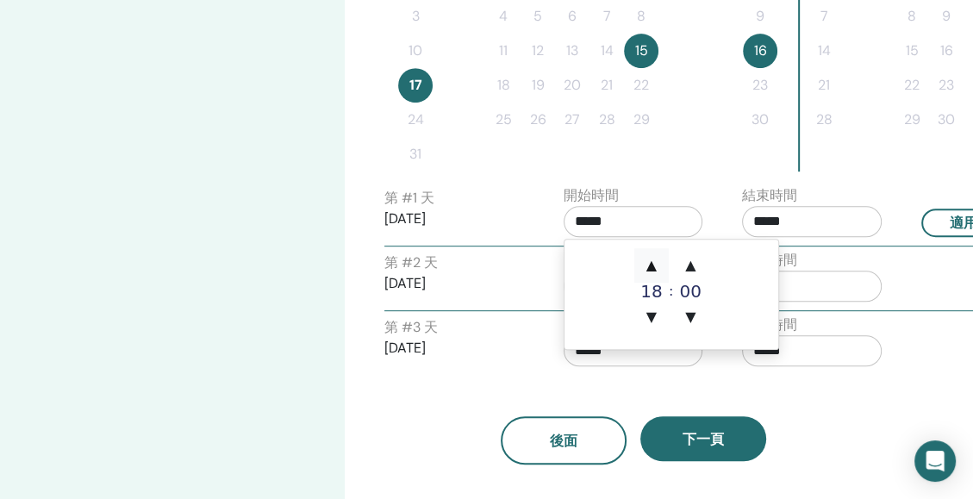
click at [653, 255] on span "▲" at bounding box center [652, 265] width 34 height 34
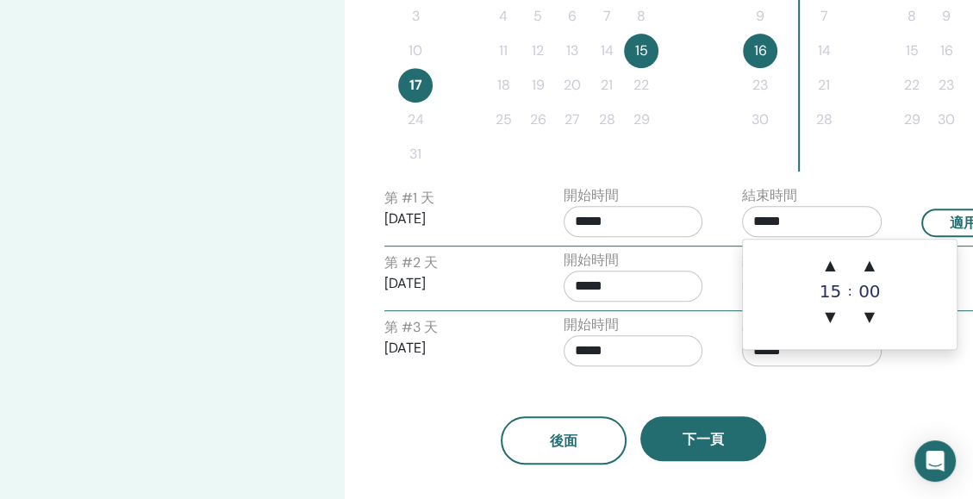
click at [793, 221] on input "*****" at bounding box center [812, 221] width 140 height 31
click at [839, 257] on span "▲" at bounding box center [830, 265] width 34 height 34
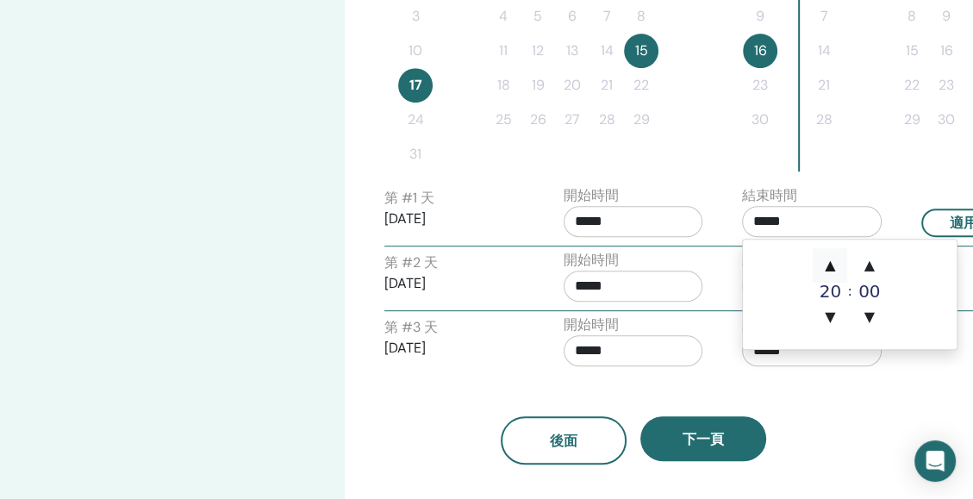
click at [839, 257] on span "▲" at bounding box center [830, 265] width 34 height 34
click at [838, 257] on span "▲" at bounding box center [830, 265] width 34 height 34
type input "*****"
click at [612, 217] on input "*****" at bounding box center [634, 221] width 140 height 31
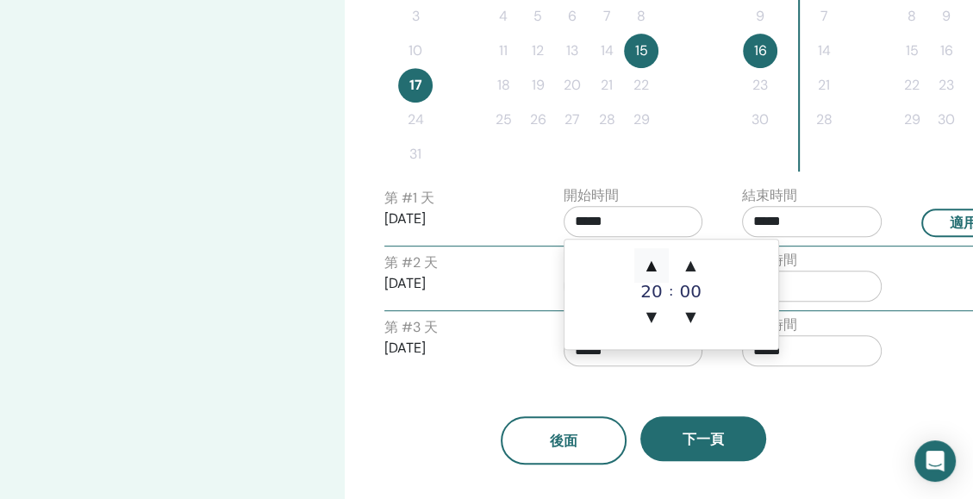
click at [651, 260] on span "▲" at bounding box center [652, 265] width 34 height 34
click at [650, 308] on span "▼" at bounding box center [652, 317] width 34 height 34
type input "*****"
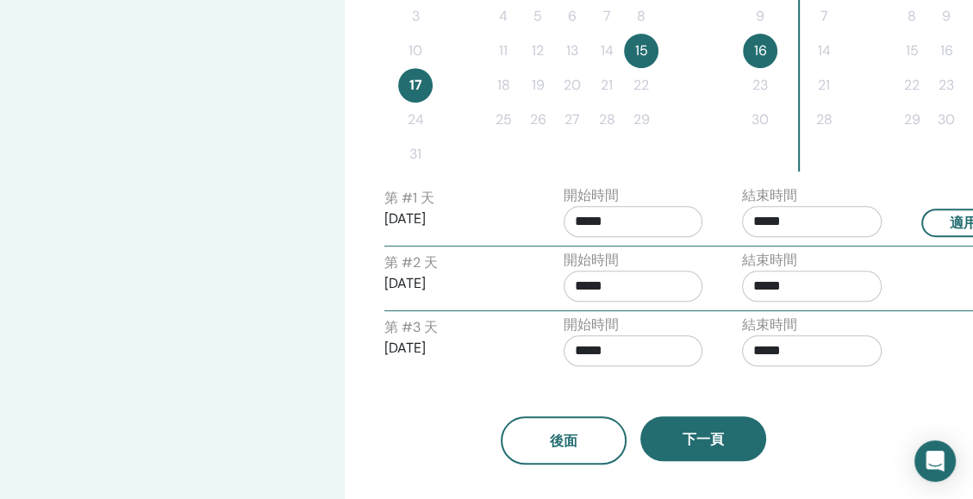
click at [495, 275] on p "2025/08/16" at bounding box center [455, 283] width 140 height 21
click at [590, 283] on input "*****" at bounding box center [634, 286] width 140 height 31
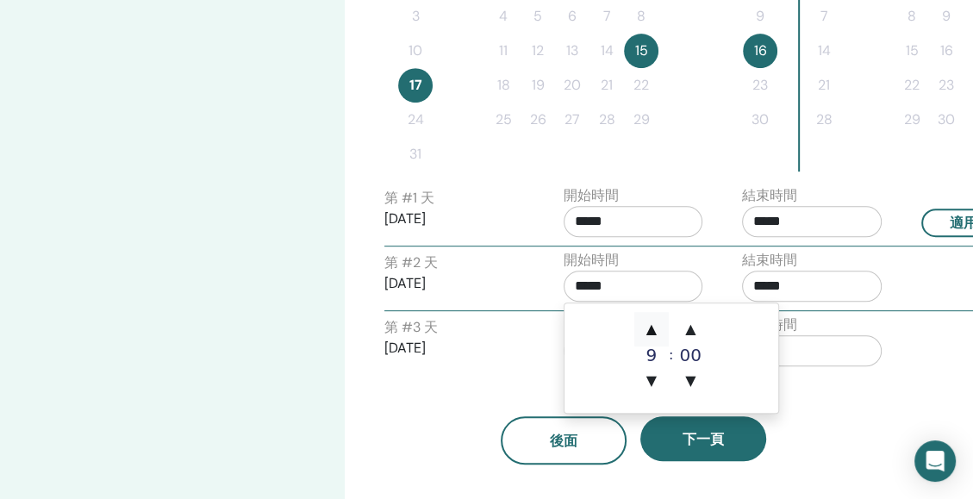
click at [652, 321] on span "▲" at bounding box center [652, 329] width 34 height 34
type input "*****"
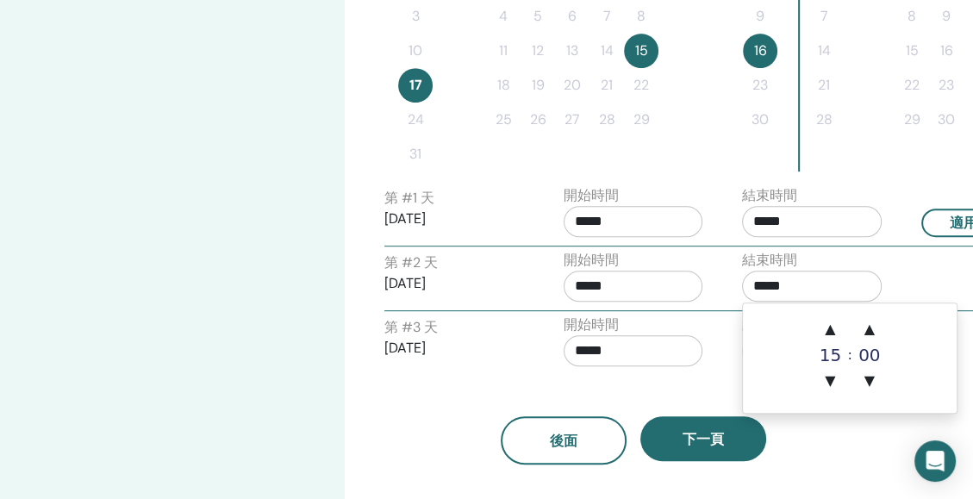
click at [802, 288] on input "*****" at bounding box center [812, 286] width 140 height 31
click at [828, 323] on span "▲" at bounding box center [830, 329] width 34 height 34
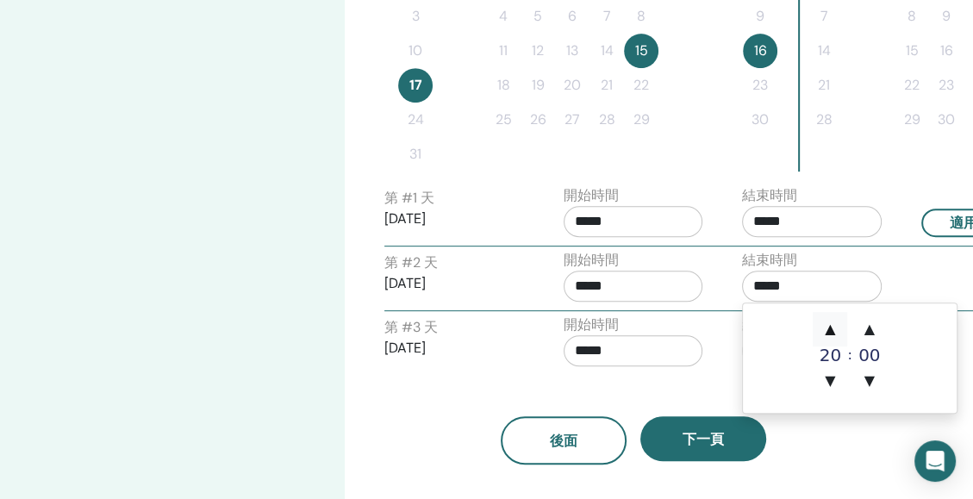
click at [828, 323] on span "▲" at bounding box center [830, 329] width 34 height 34
type input "*****"
click at [617, 322] on label "開始時間" at bounding box center [591, 325] width 55 height 21
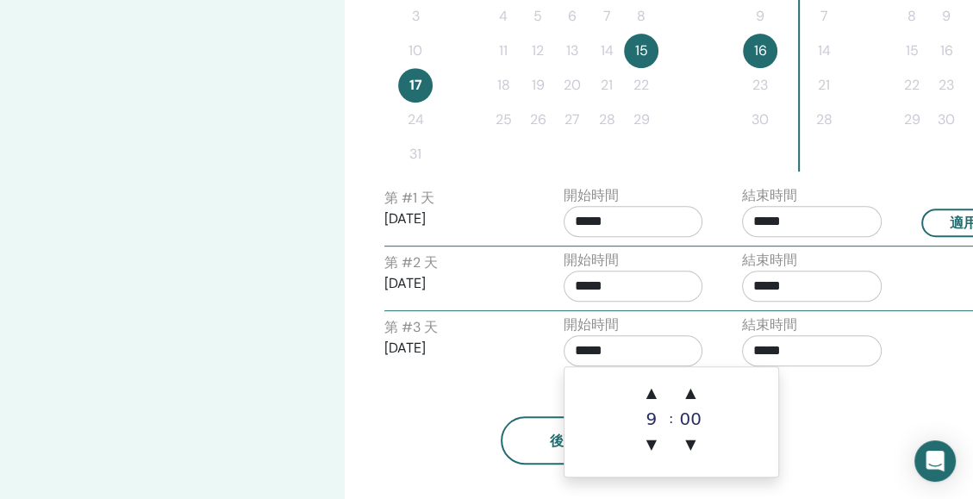
click at [578, 348] on input "*****" at bounding box center [634, 350] width 140 height 31
click at [653, 397] on span "▲" at bounding box center [652, 393] width 34 height 34
click at [657, 391] on span "▲" at bounding box center [652, 393] width 34 height 34
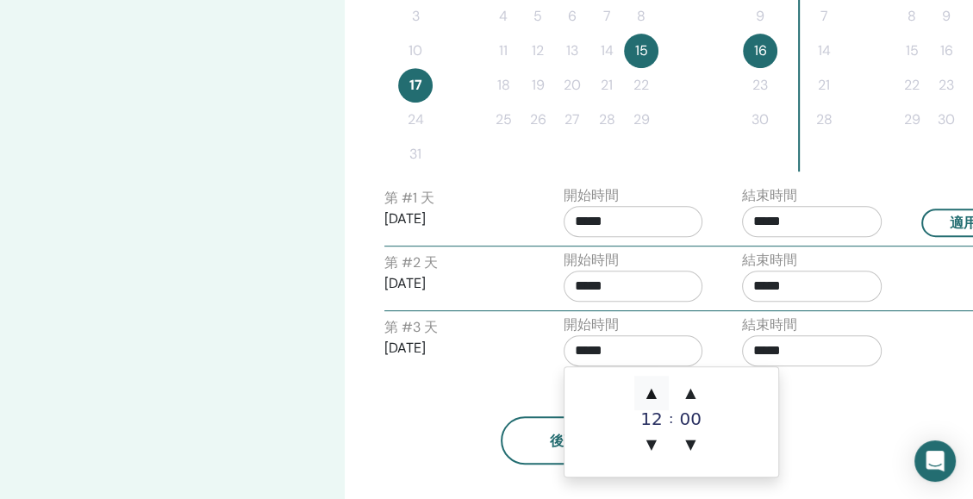
type input "*****"
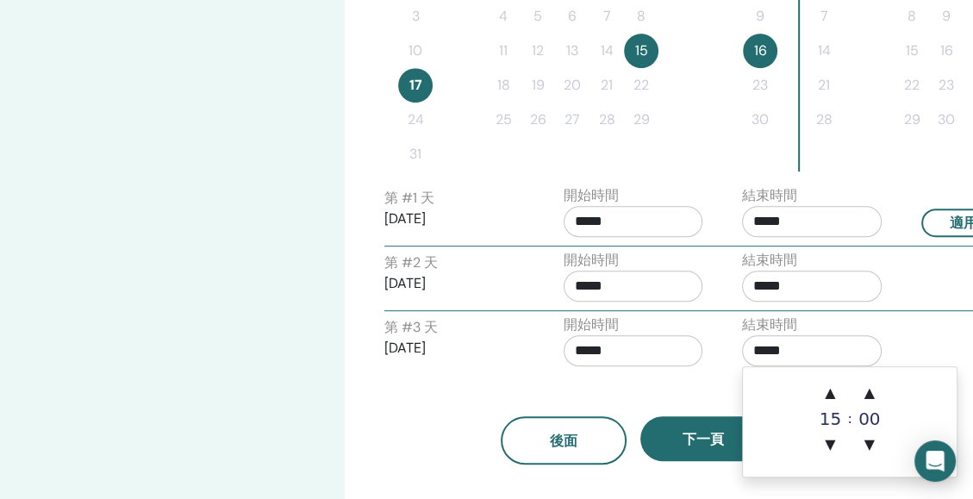
click at [774, 351] on input "*****" at bounding box center [812, 350] width 140 height 31
click at [836, 398] on span "▲" at bounding box center [830, 393] width 34 height 34
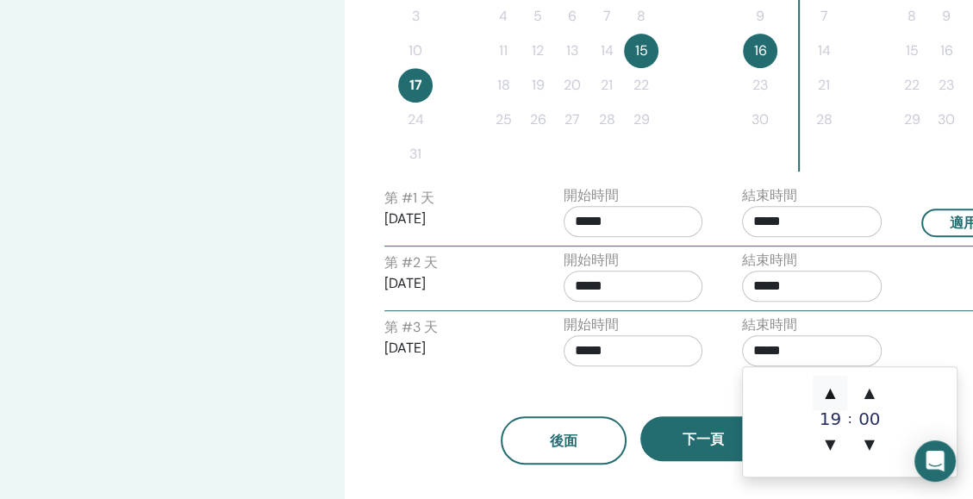
click at [836, 398] on span "▲" at bounding box center [830, 393] width 34 height 34
type input "*****"
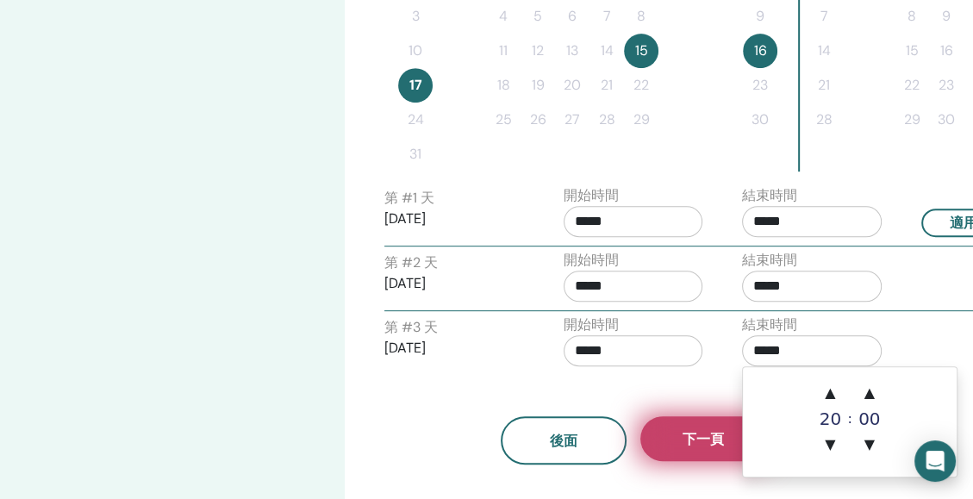
click at [680, 435] on button "下一頁" at bounding box center [704, 438] width 126 height 45
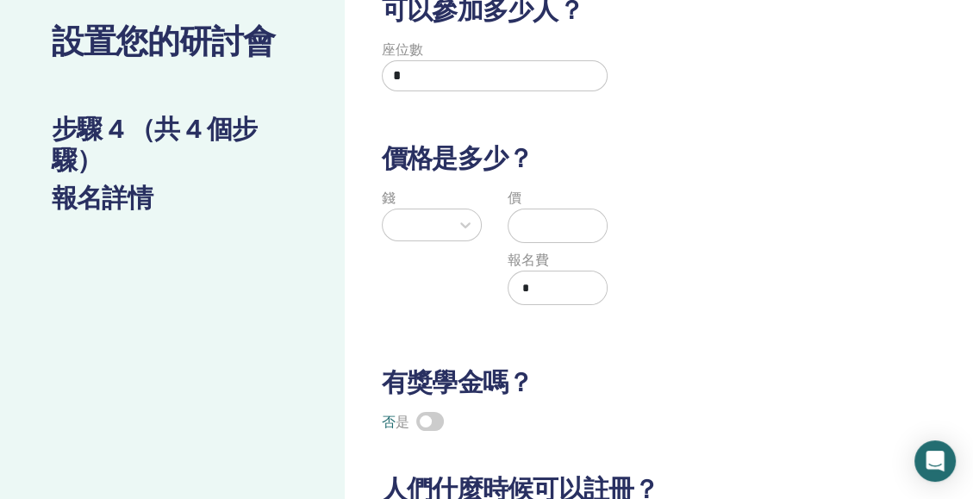
scroll to position [105, 0]
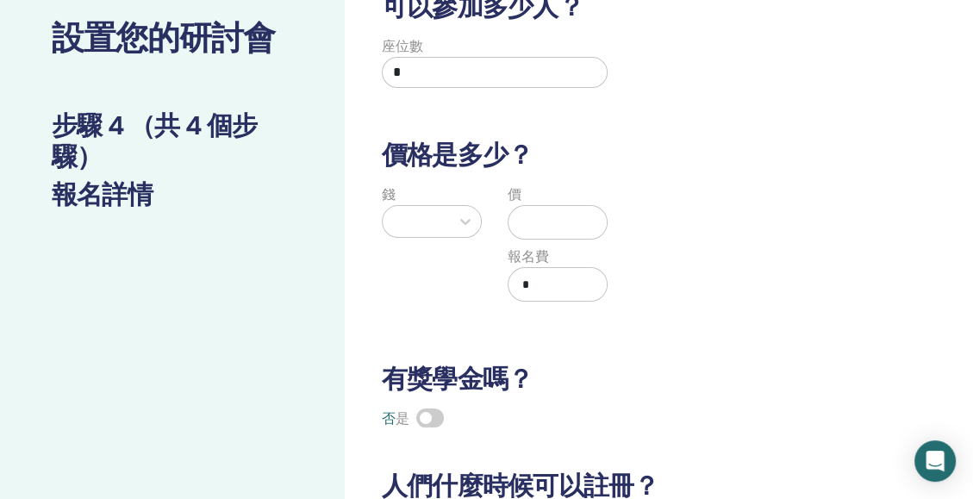
click at [431, 219] on div at bounding box center [416, 221] width 50 height 24
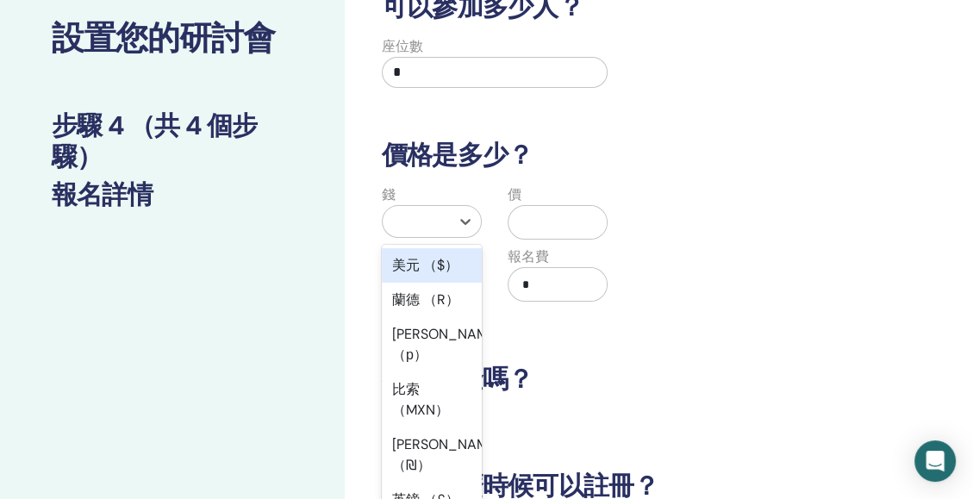
click at [434, 266] on div "美元 （$）" at bounding box center [432, 265] width 100 height 34
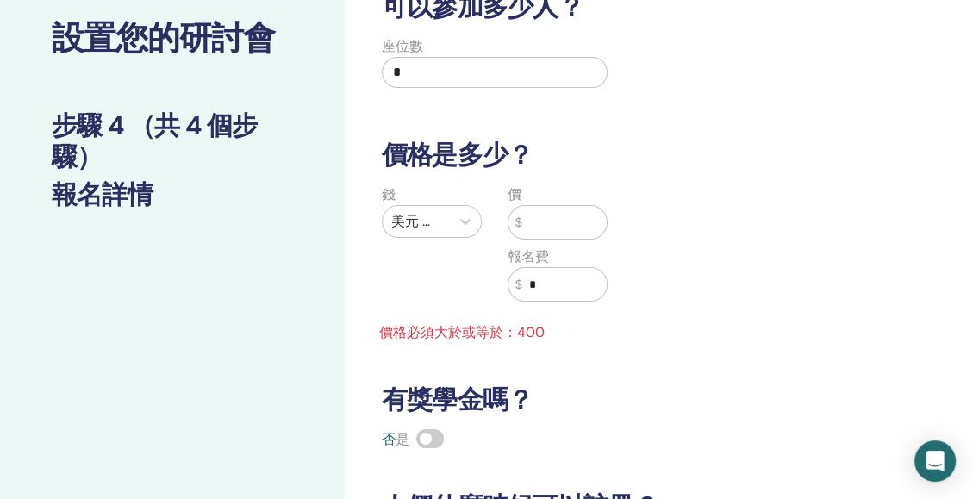
click at [545, 217] on input "text" at bounding box center [564, 222] width 84 height 33
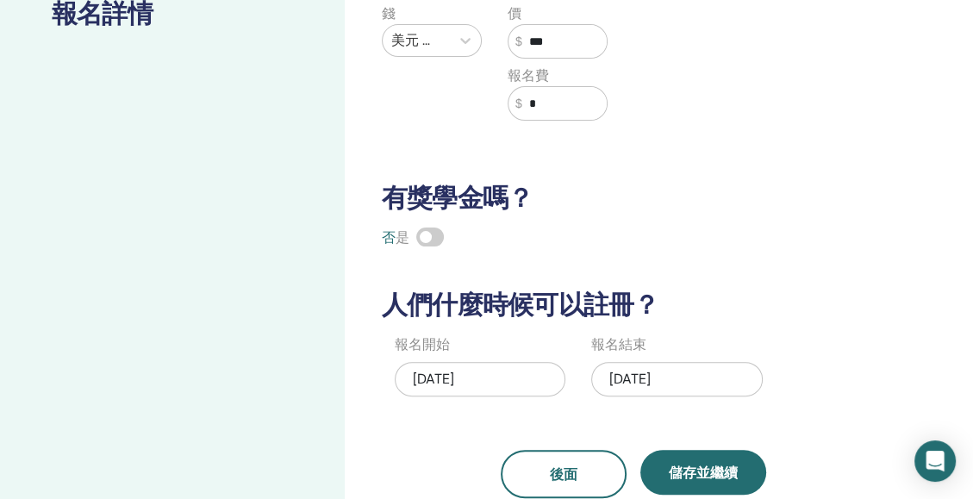
scroll to position [287, 0]
type input "***"
click at [647, 378] on div "08/17/2025" at bounding box center [676, 378] width 171 height 34
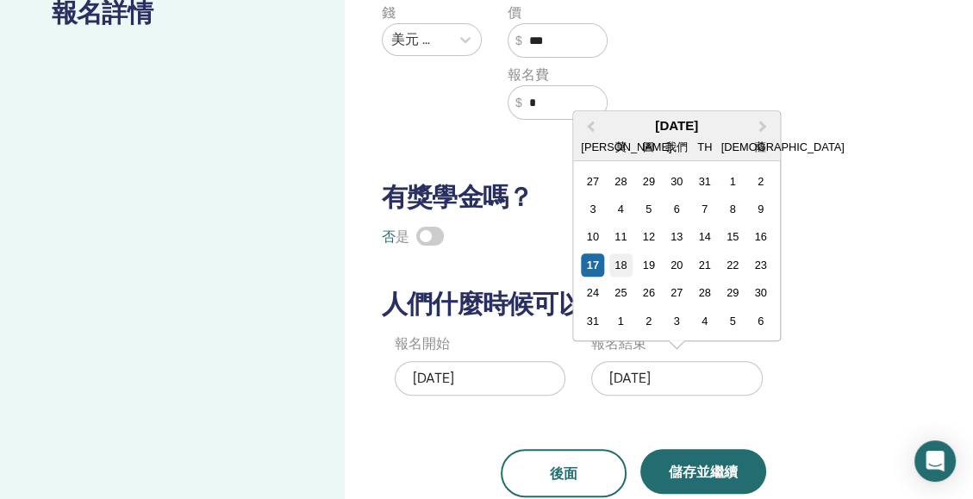
click at [621, 264] on div "18" at bounding box center [621, 264] width 23 height 23
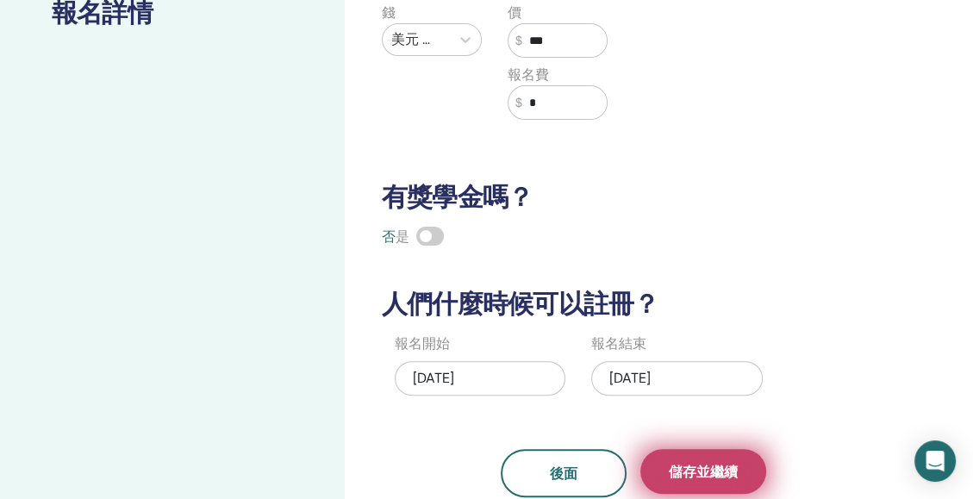
click at [681, 466] on span "儲存並繼續" at bounding box center [703, 472] width 69 height 18
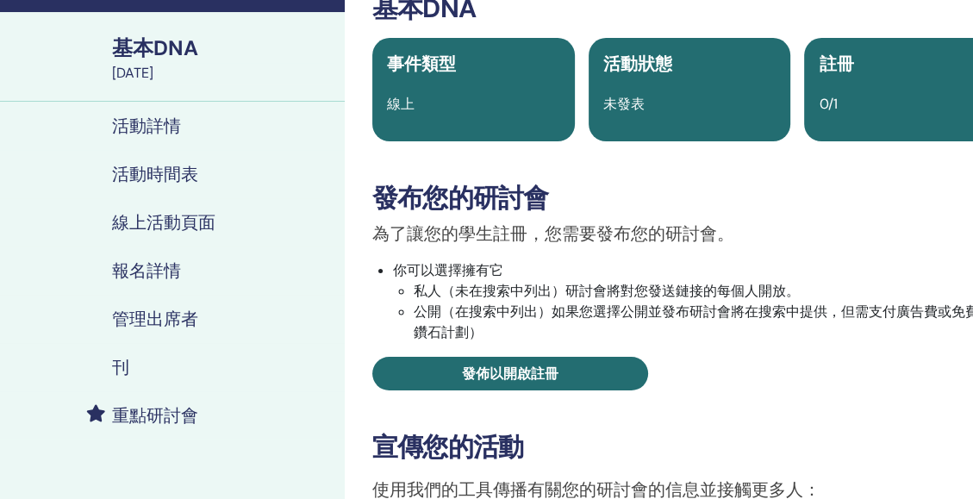
scroll to position [105, 0]
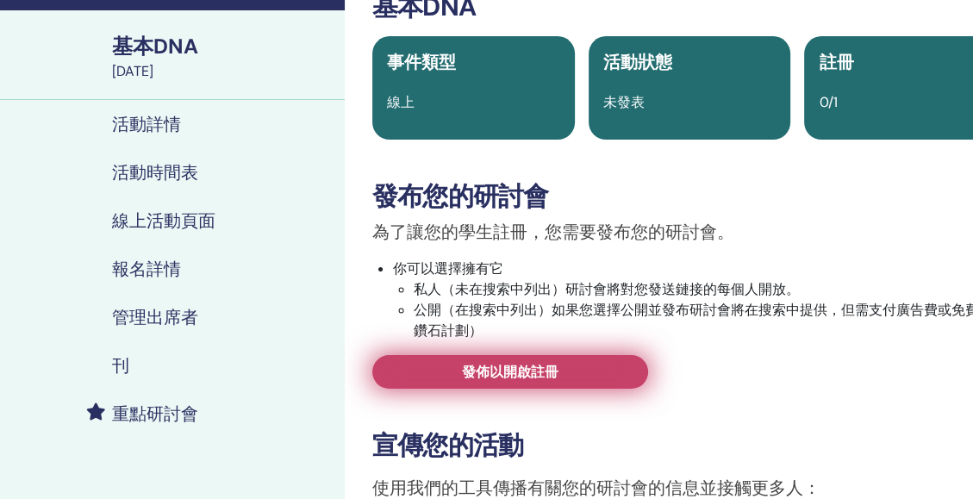
click at [590, 371] on link "發佈以開啟註冊" at bounding box center [510, 372] width 276 height 34
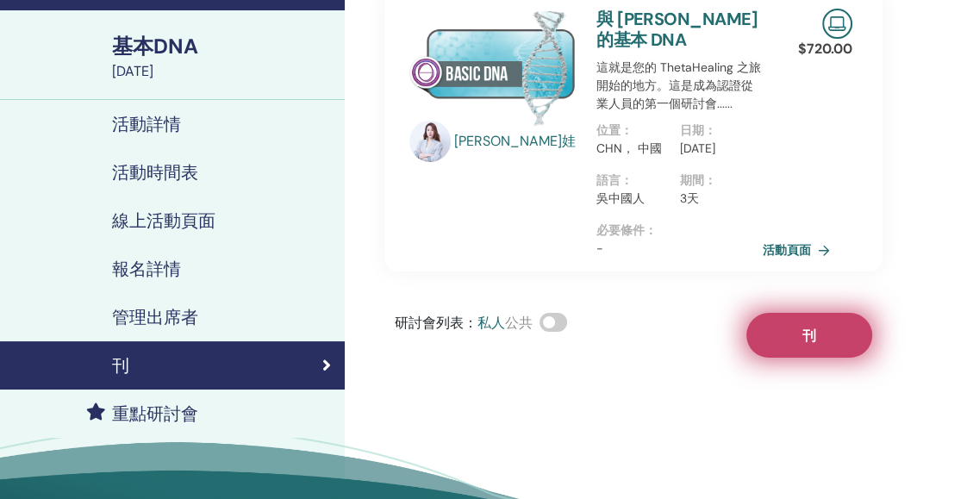
click at [803, 345] on span "刊" at bounding box center [810, 336] width 14 height 18
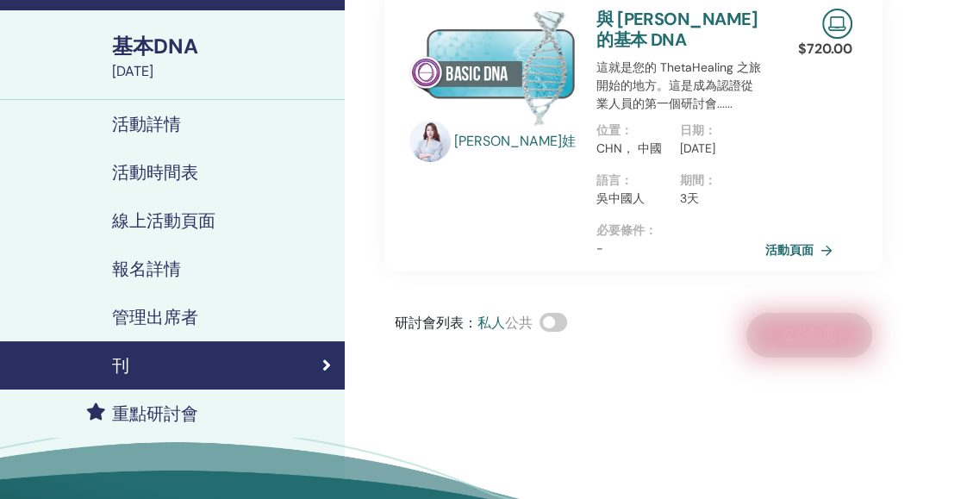
click at [789, 263] on link "活動頁面" at bounding box center [803, 250] width 74 height 26
click at [795, 263] on link "活動頁面" at bounding box center [803, 250] width 74 height 26
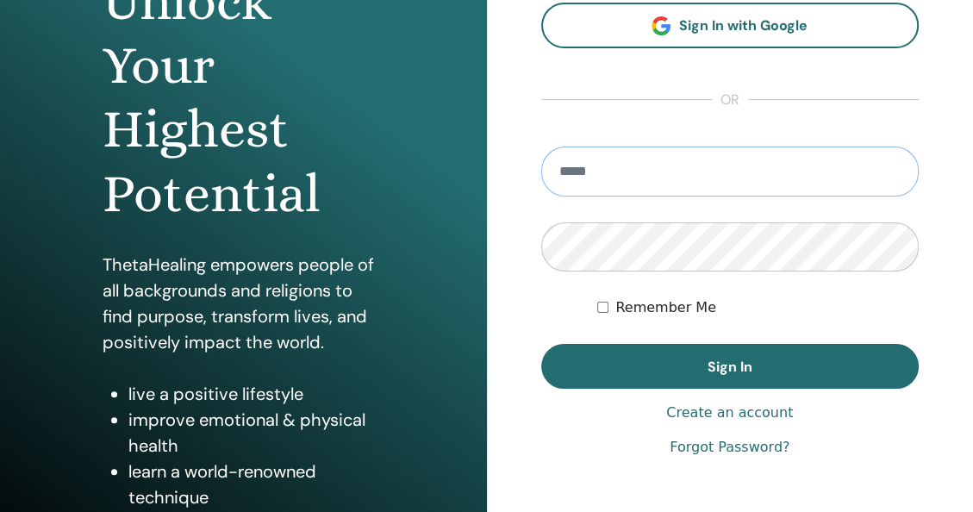
scroll to position [219, 0]
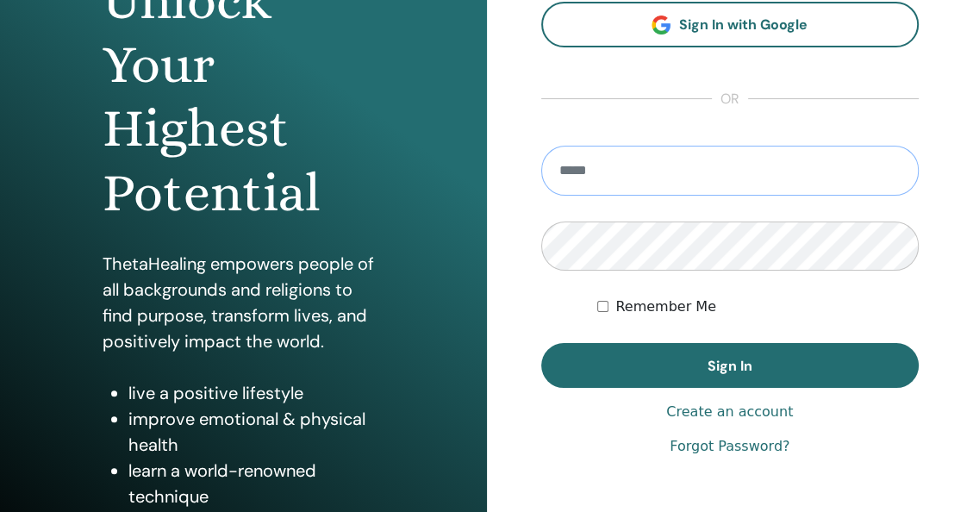
type input "**********"
click at [722, 422] on div "**********" at bounding box center [730, 195] width 378 height 524
click at [716, 417] on link "Create an account" at bounding box center [729, 412] width 127 height 21
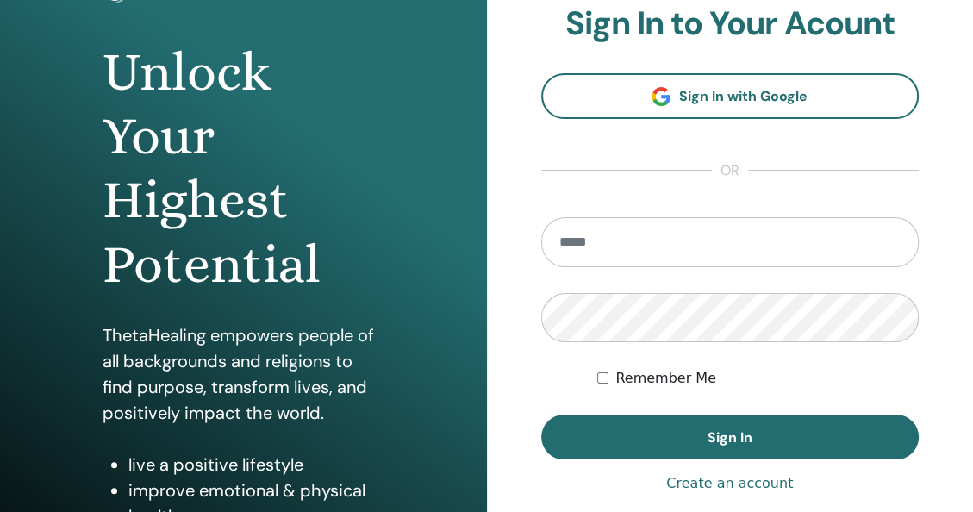
scroll to position [148, 0]
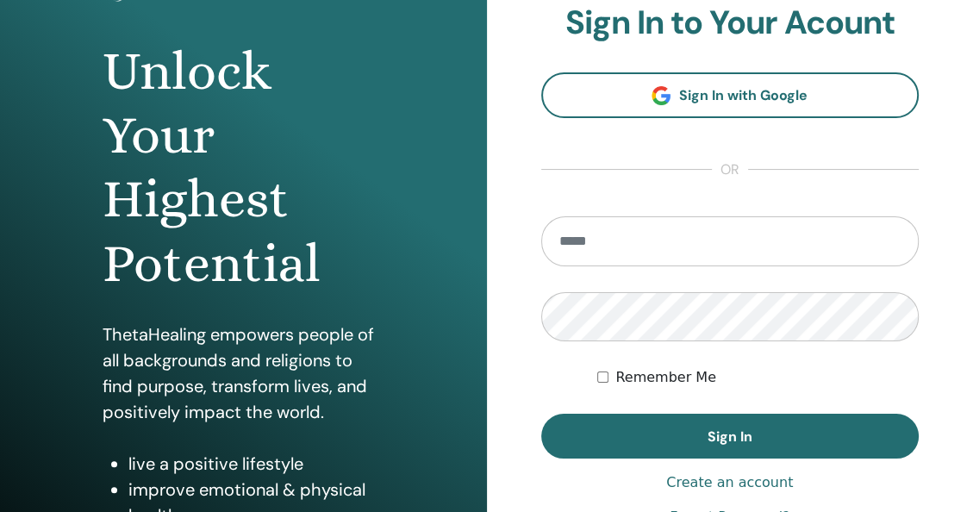
type input "**********"
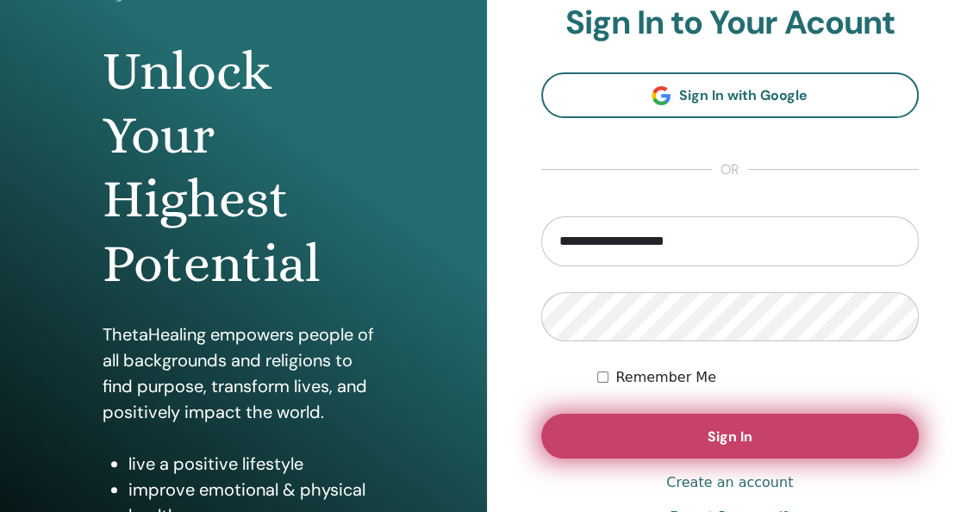
click at [625, 440] on button "Sign In" at bounding box center [730, 436] width 378 height 45
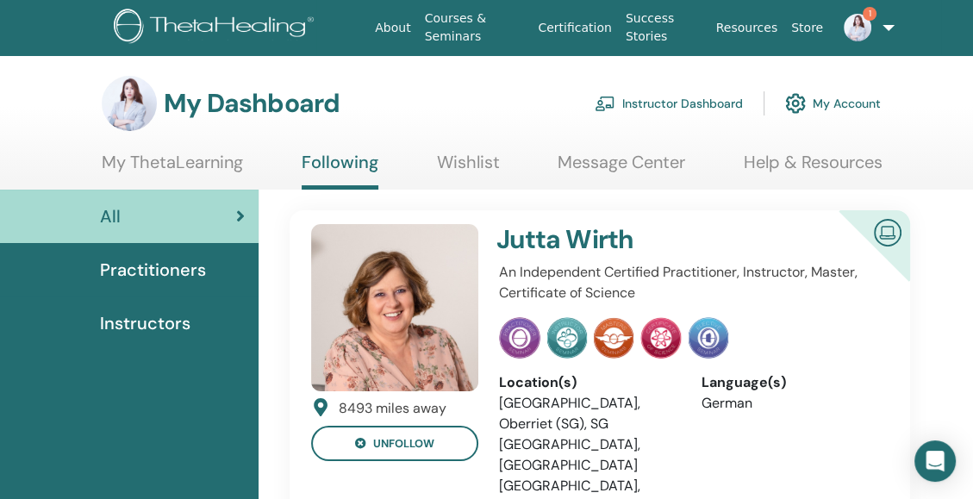
click at [658, 98] on link "Instructor Dashboard" at bounding box center [669, 103] width 148 height 38
click at [640, 109] on link "Instructor Dashboard" at bounding box center [669, 103] width 148 height 38
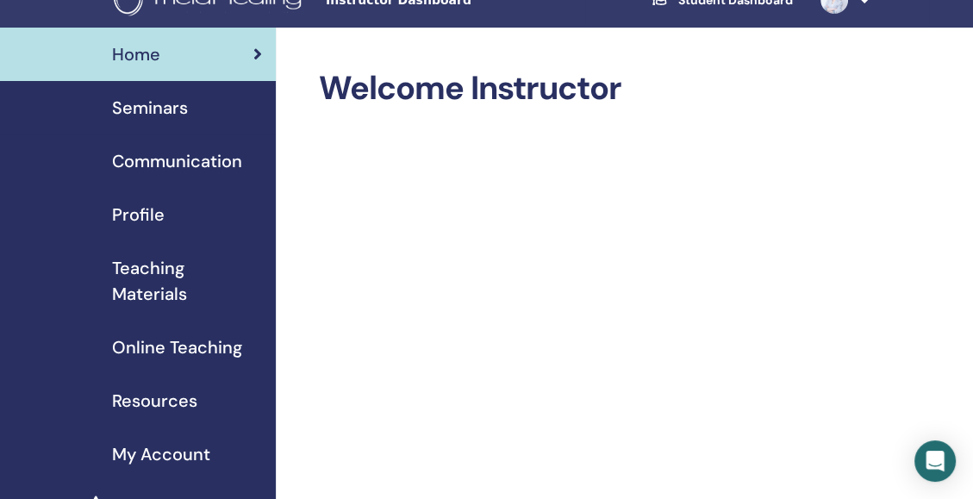
scroll to position [16, 0]
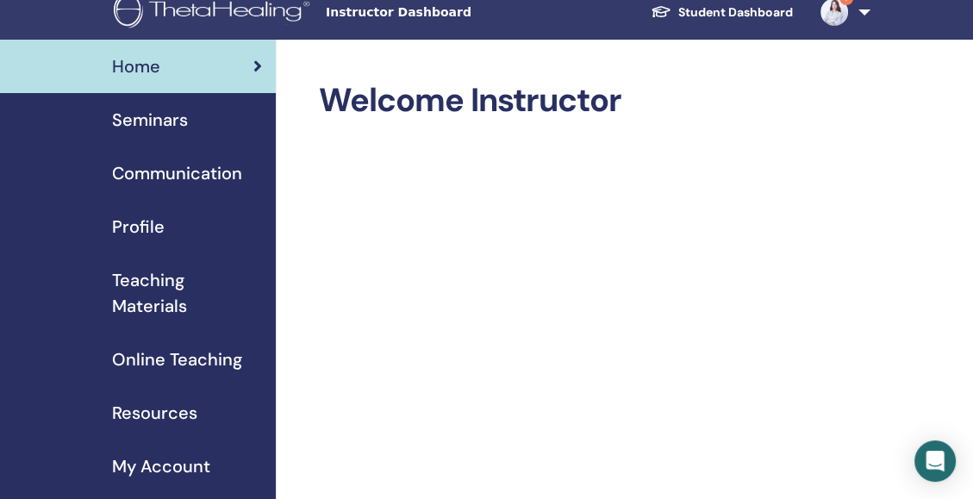
click at [162, 122] on span "Seminars" at bounding box center [150, 120] width 76 height 26
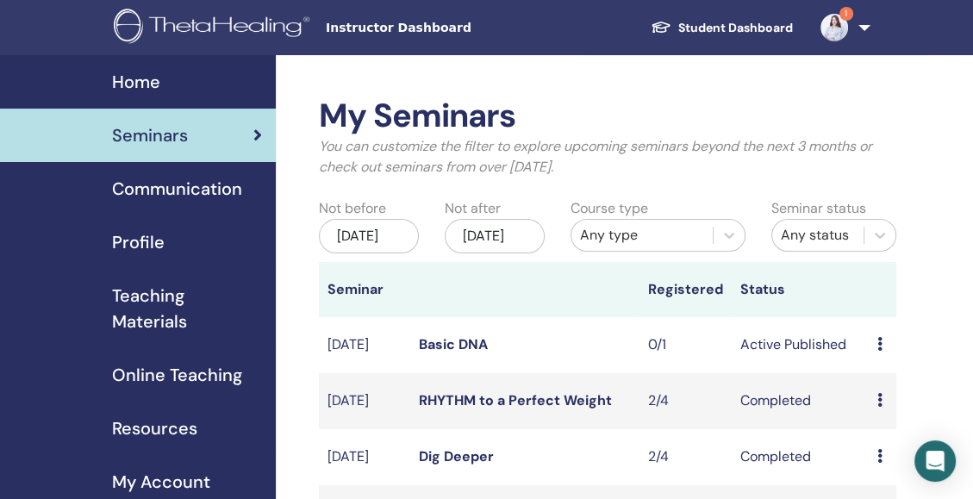
click at [464, 353] on link "Basic DNA" at bounding box center [453, 344] width 69 height 18
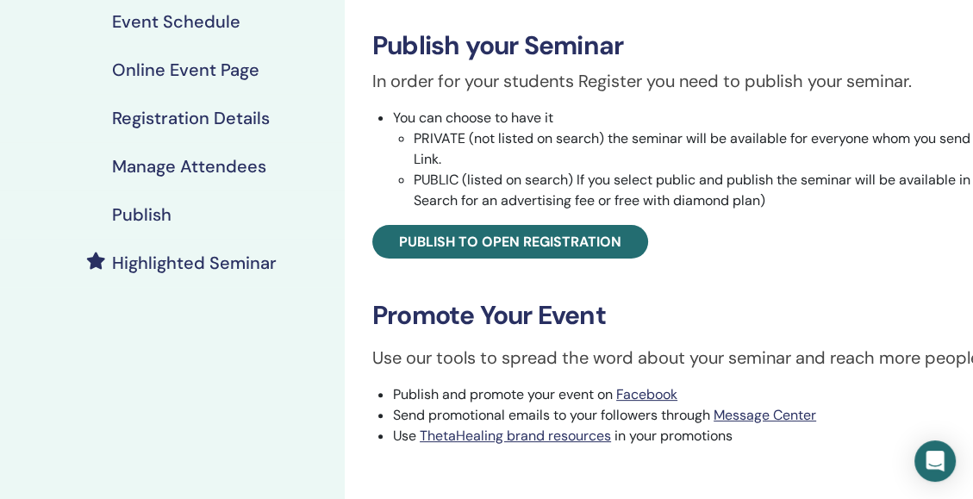
scroll to position [258, 0]
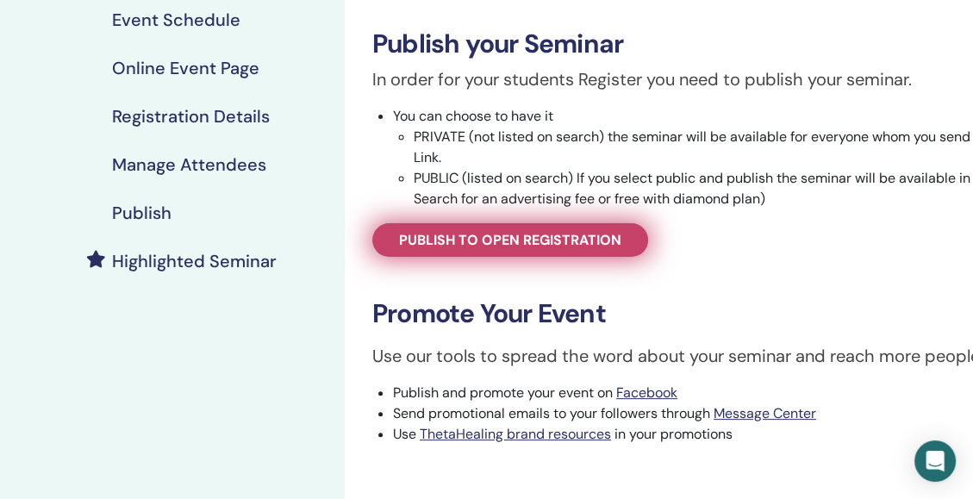
click at [595, 243] on span "Publish to open registration" at bounding box center [510, 240] width 222 height 18
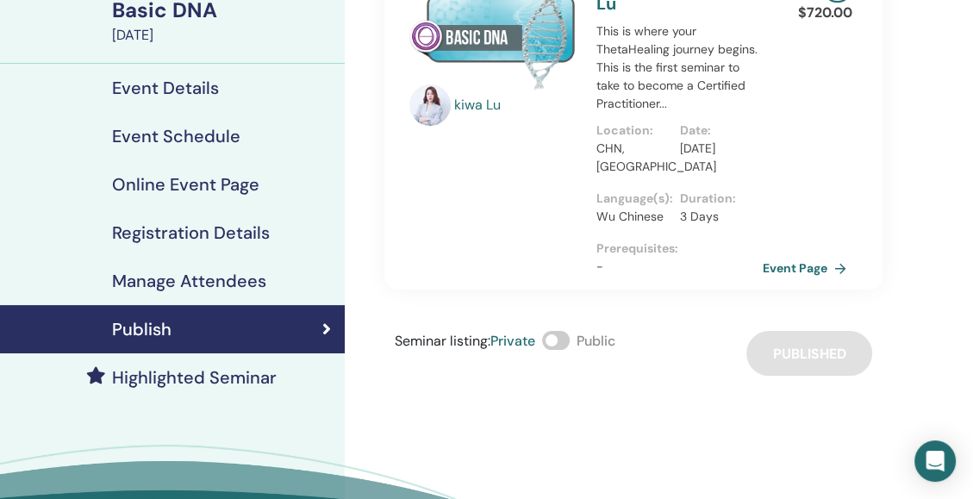
scroll to position [141, 0]
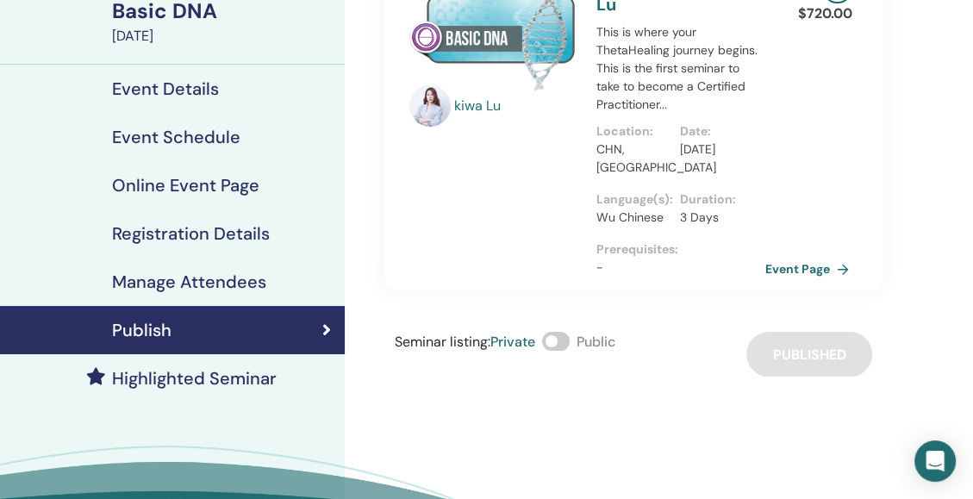
click at [799, 264] on link "Event Page" at bounding box center [811, 269] width 91 height 26
